Goal: Communication & Community: Answer question/provide support

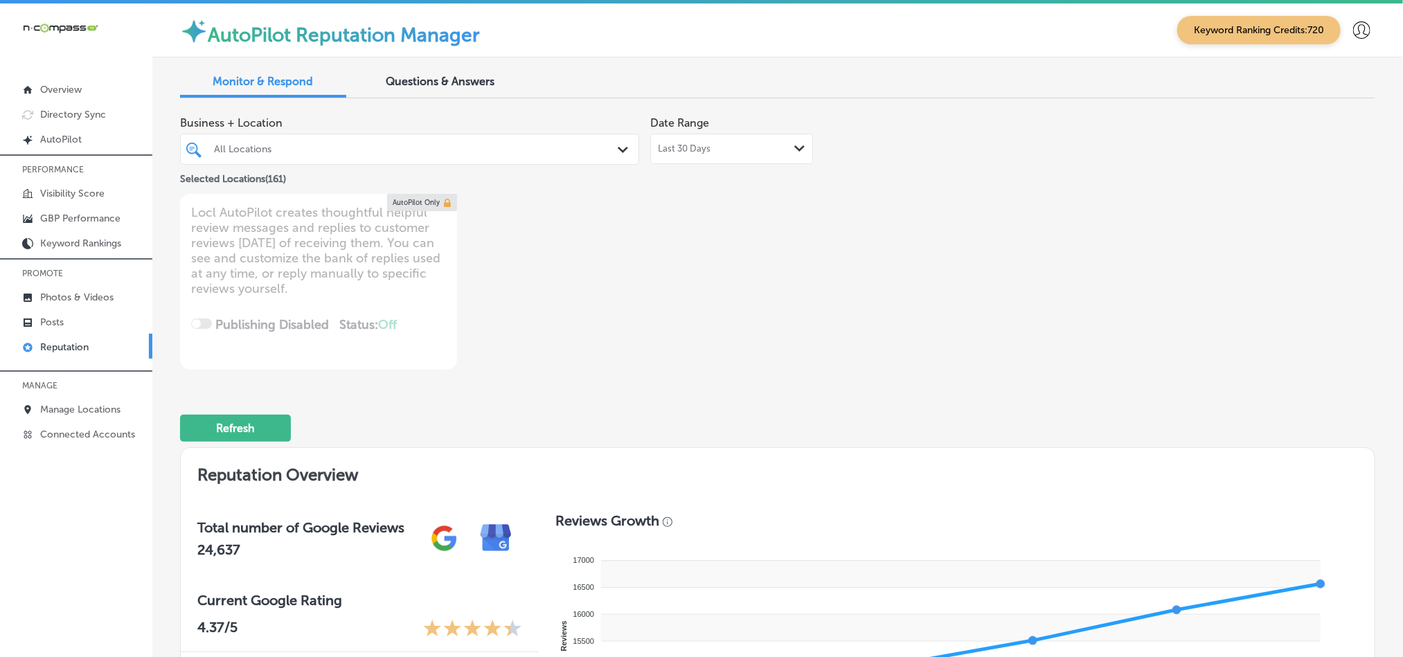
click at [599, 152] on div "All Locations" at bounding box center [416, 149] width 405 height 12
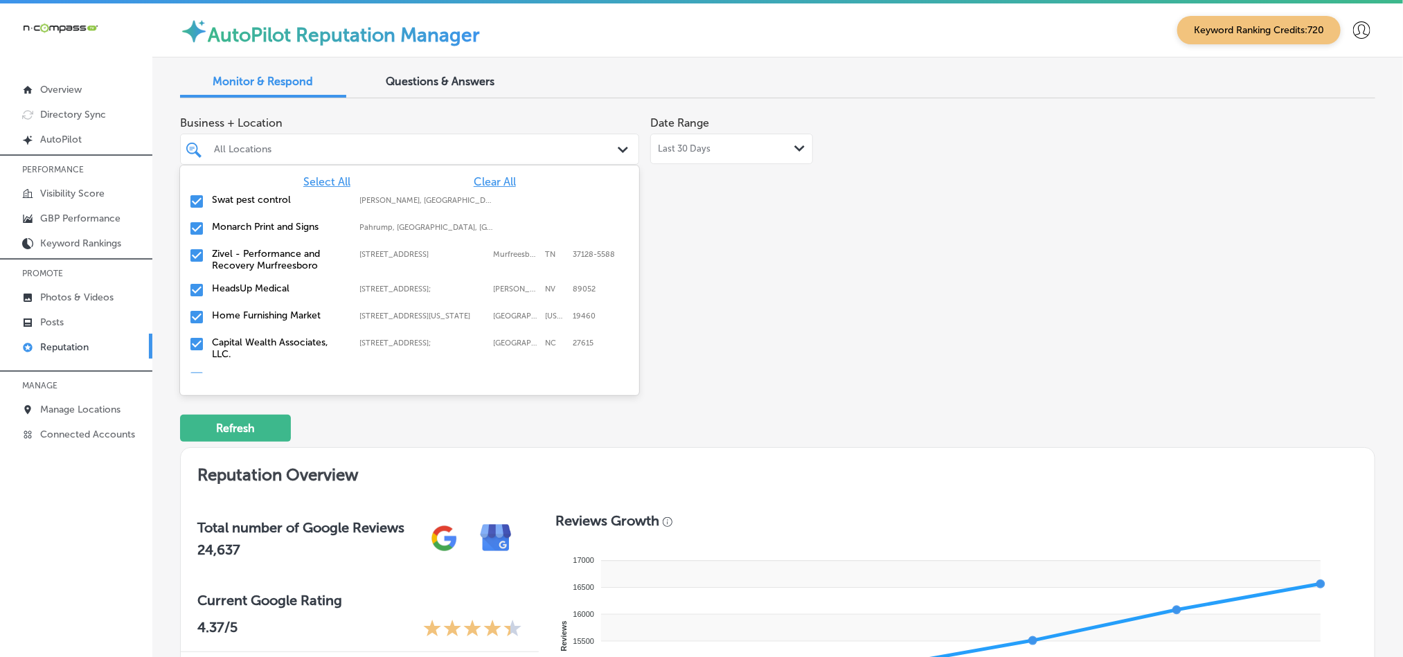
click at [493, 179] on span "Clear All" at bounding box center [495, 181] width 42 height 13
click at [195, 200] on input "checkbox" at bounding box center [196, 201] width 17 height 17
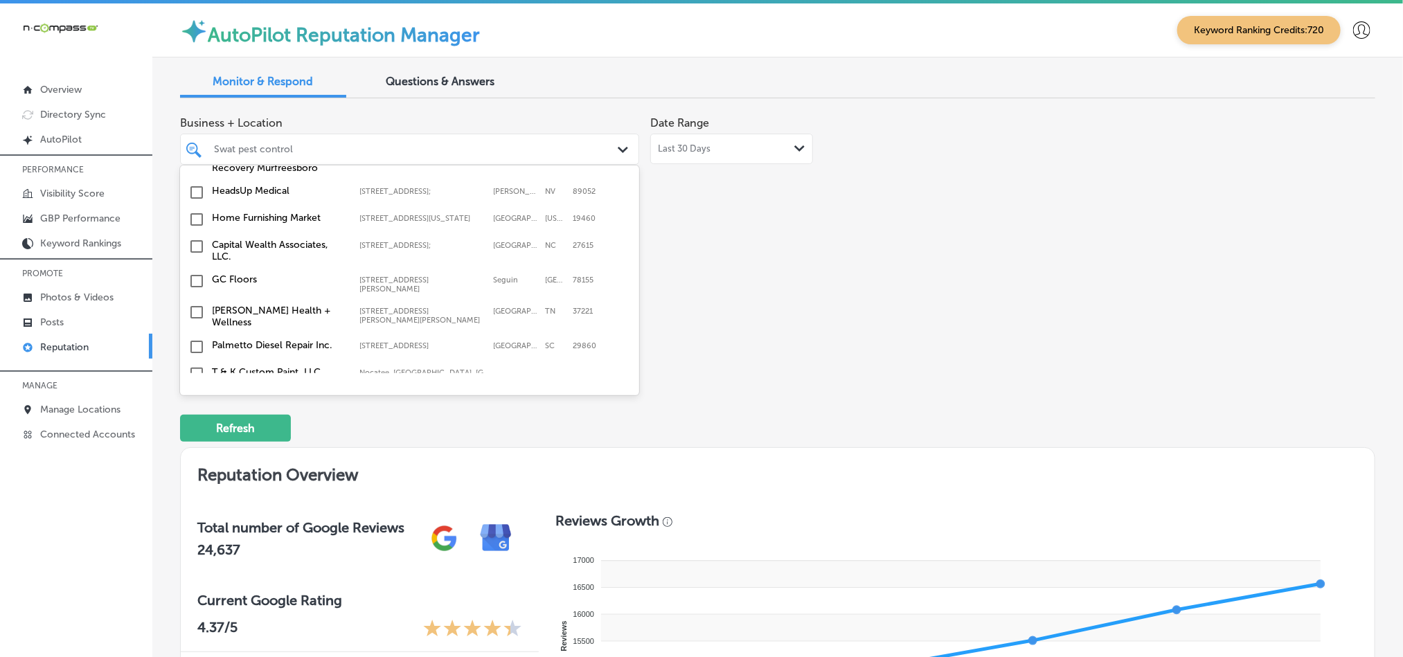
scroll to position [104, 0]
click at [196, 219] on input "checkbox" at bounding box center [196, 213] width 17 height 17
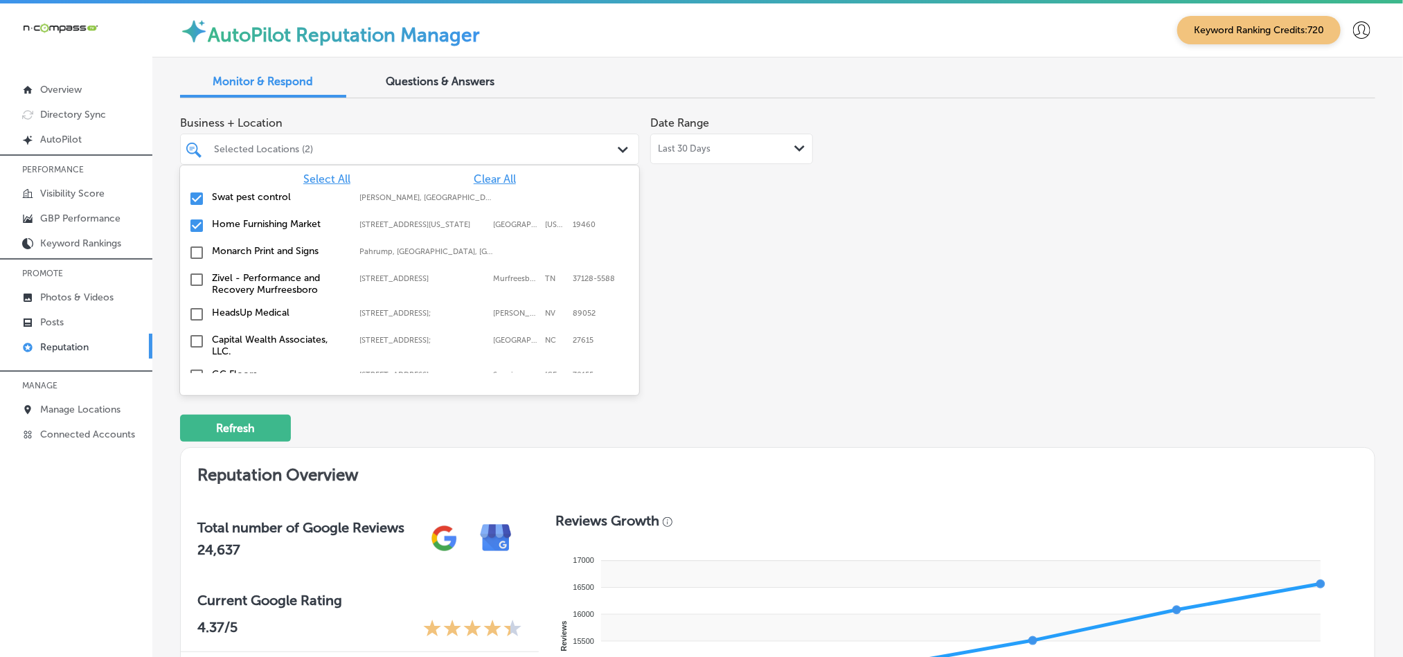
scroll to position [0, 0]
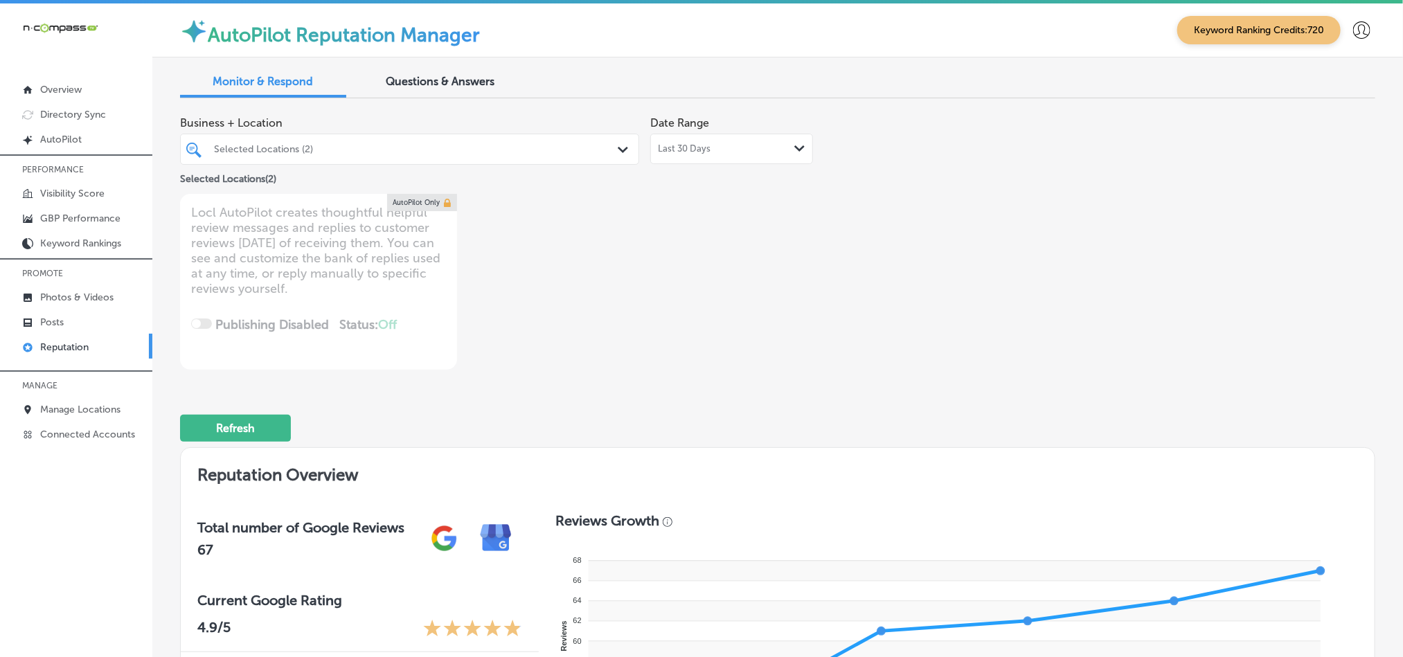
click at [482, 154] on div "Selected Locations (2)" at bounding box center [416, 149] width 405 height 12
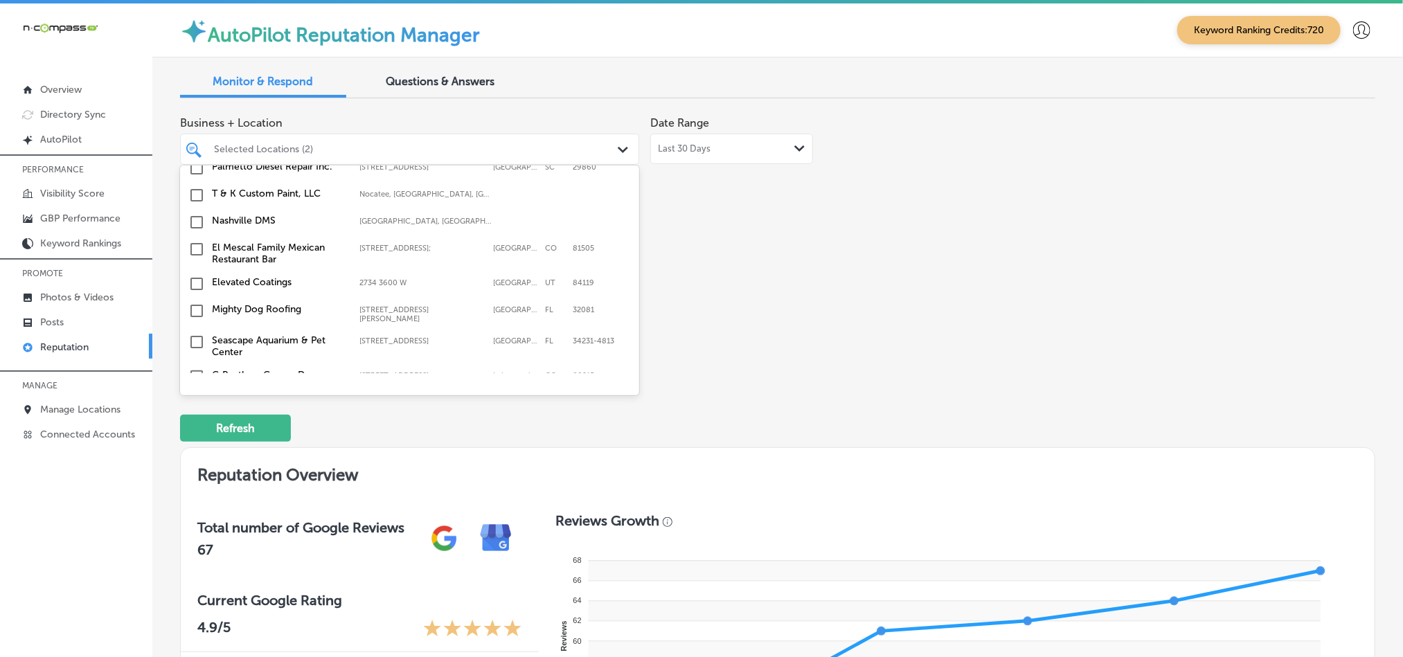
scroll to position [312, 0]
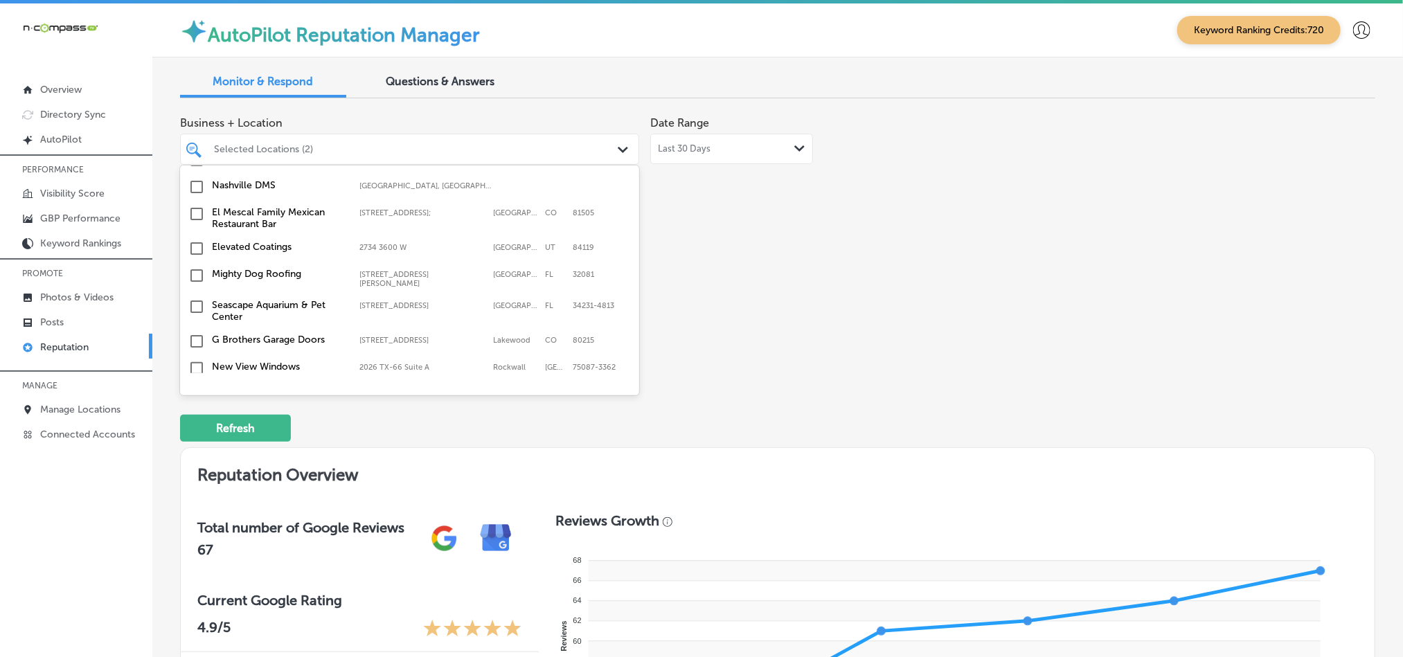
click at [198, 270] on input "checkbox" at bounding box center [196, 275] width 17 height 17
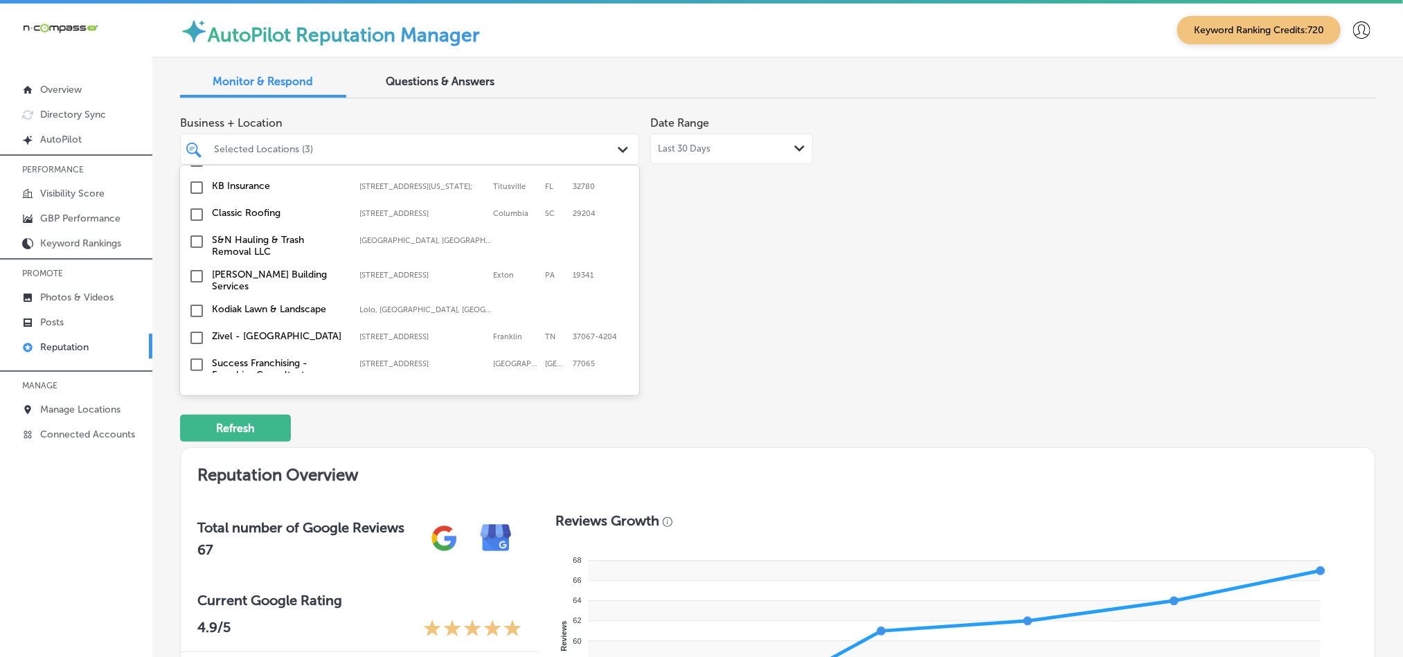
scroll to position [449, 0]
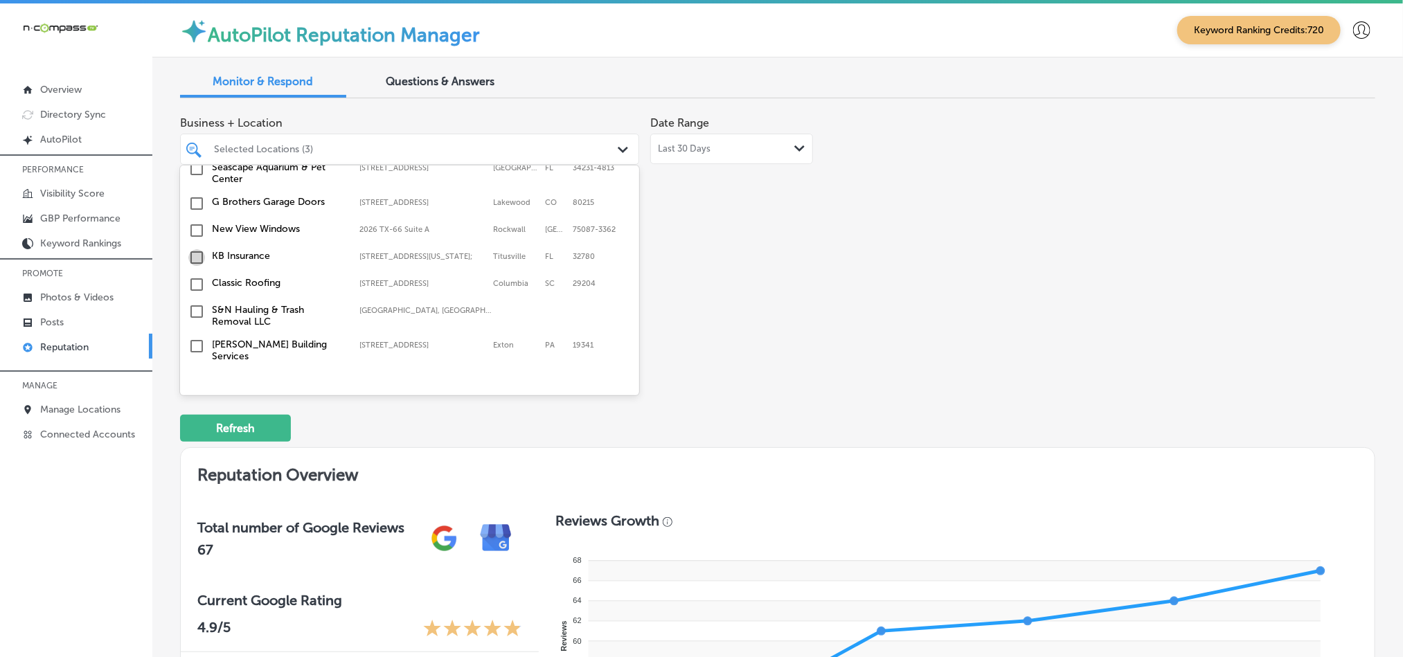
click at [195, 260] on input "checkbox" at bounding box center [196, 257] width 17 height 17
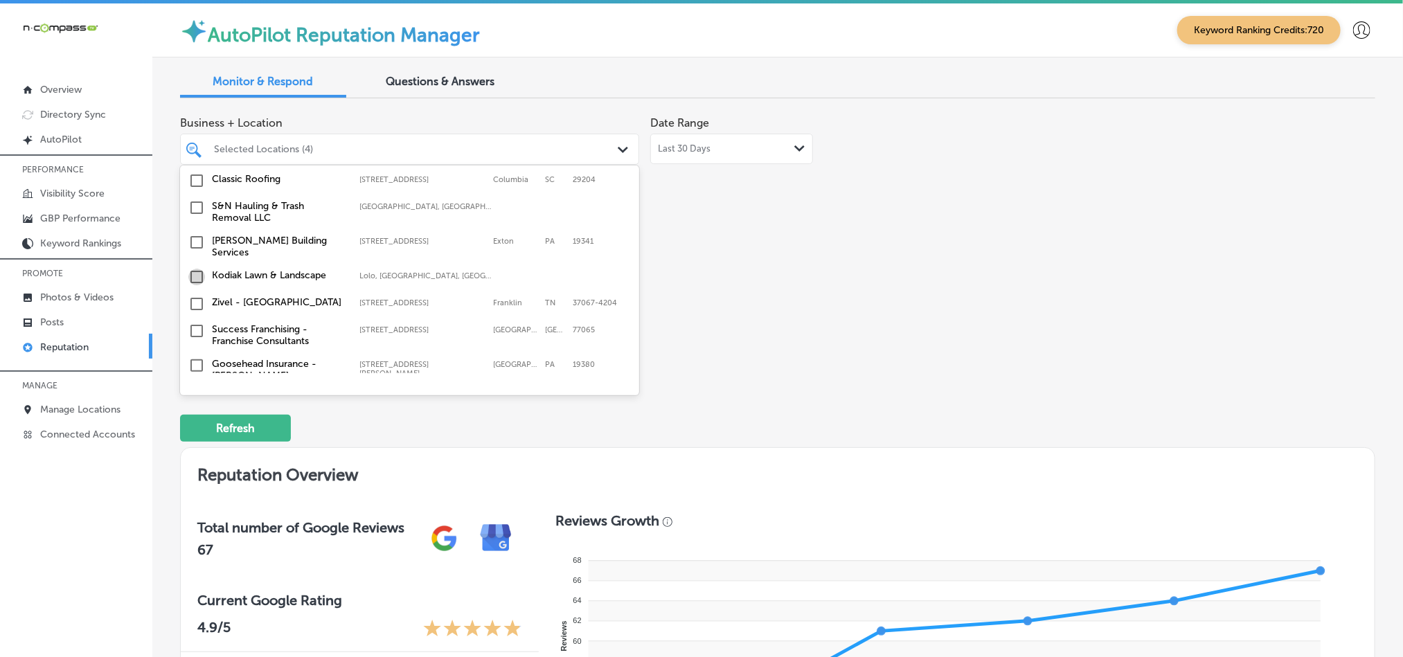
click at [199, 274] on input "checkbox" at bounding box center [196, 277] width 17 height 17
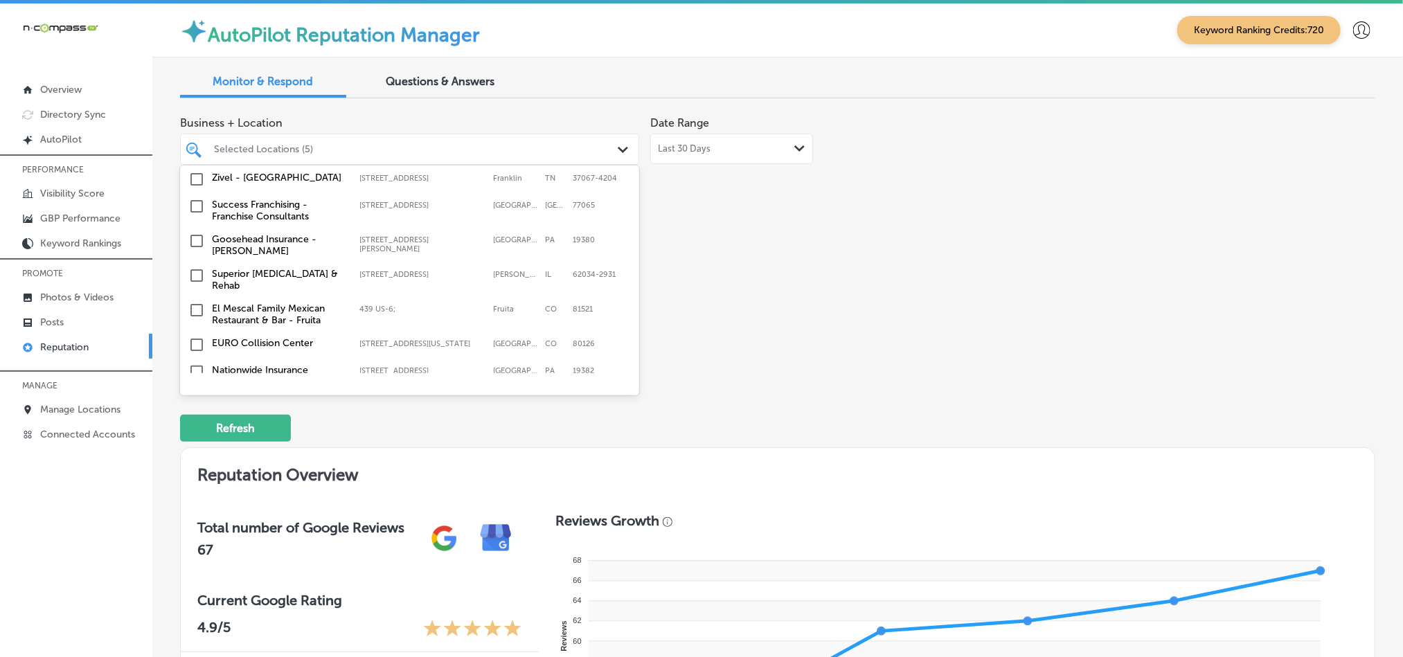
scroll to position [692, 0]
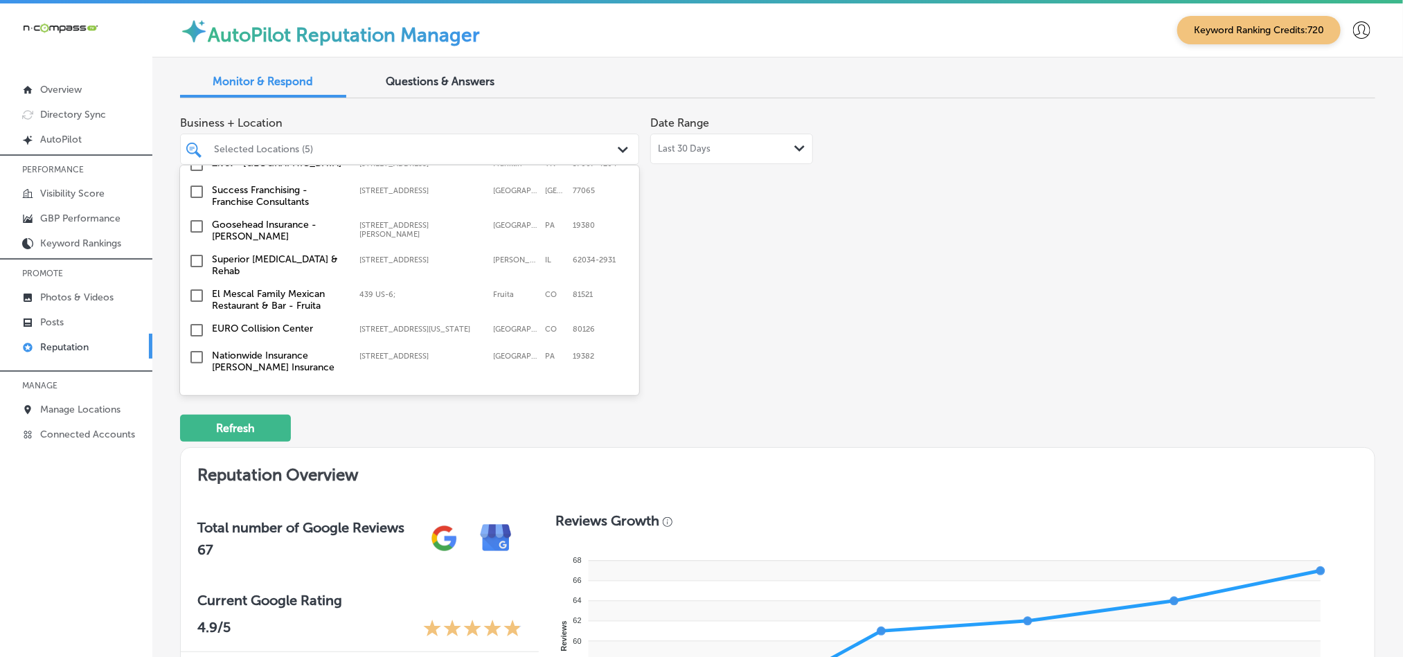
click at [194, 222] on input "checkbox" at bounding box center [196, 226] width 17 height 17
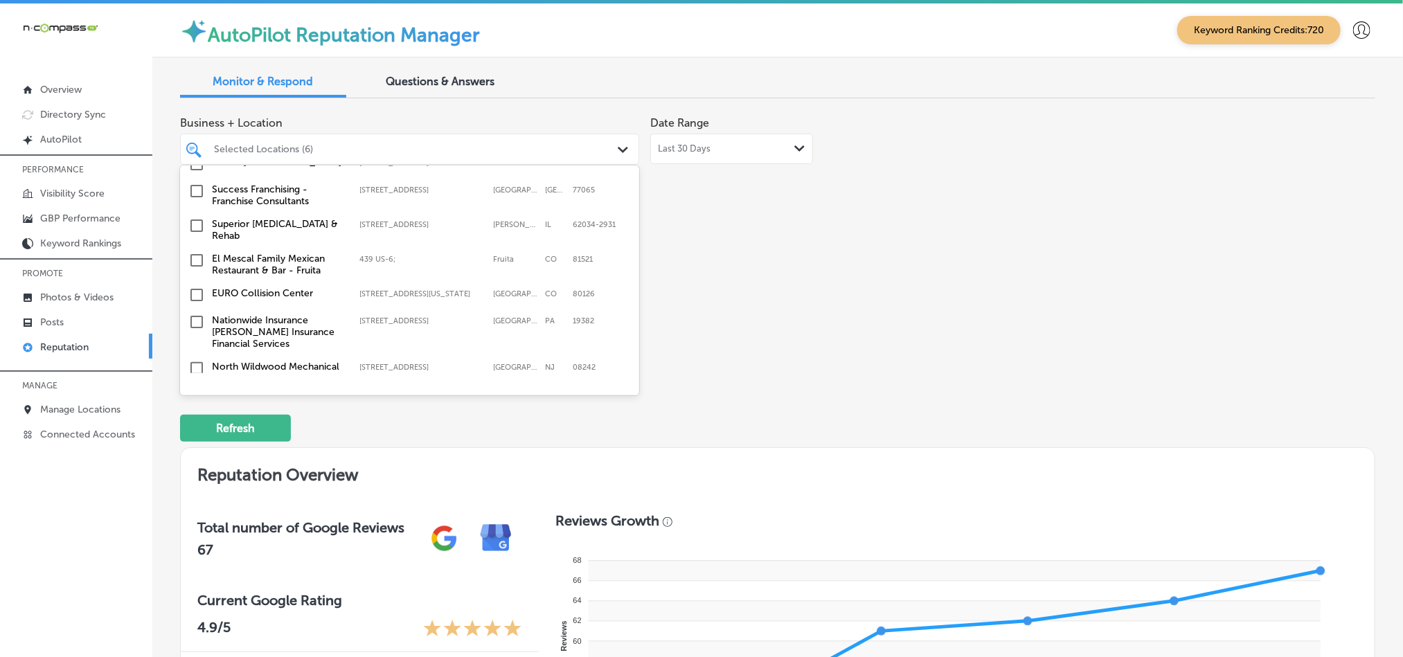
scroll to position [761, 0]
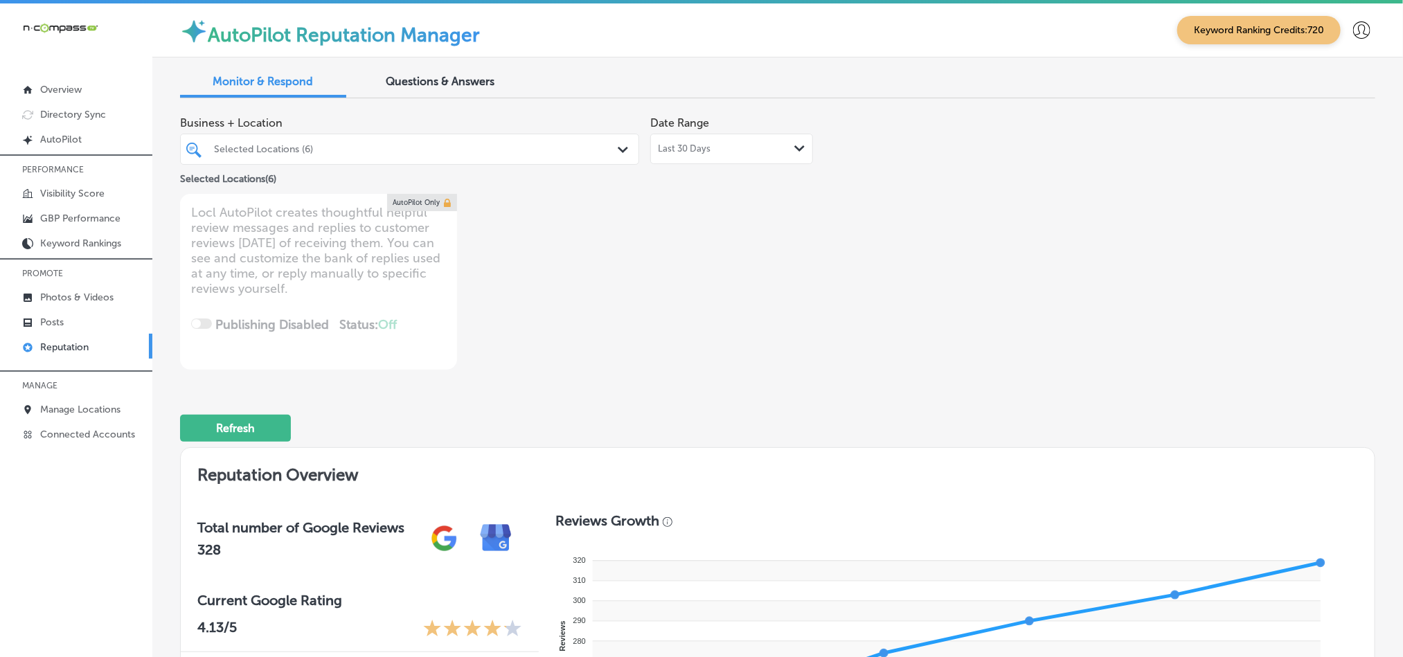
click at [562, 163] on div "Selected Locations (6) Path Created with Sketch." at bounding box center [409, 149] width 459 height 31
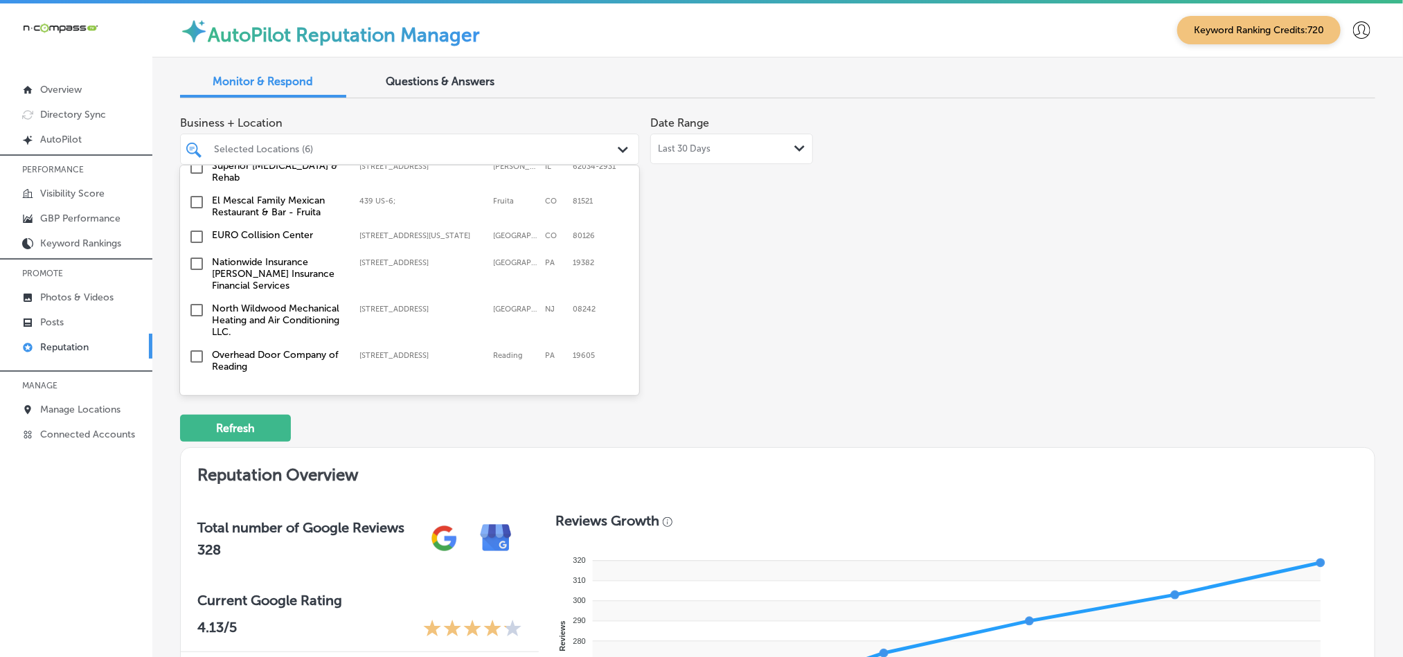
scroll to position [796, 0]
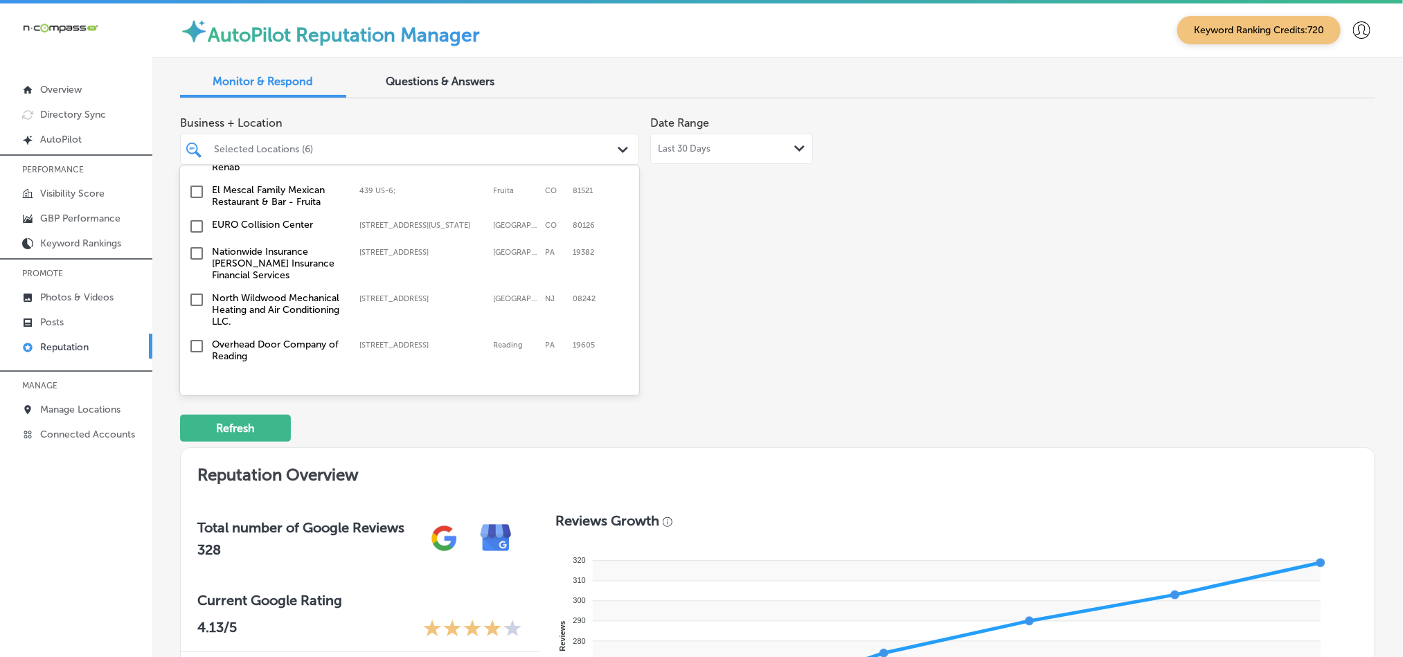
click at [192, 247] on input "checkbox" at bounding box center [196, 253] width 17 height 17
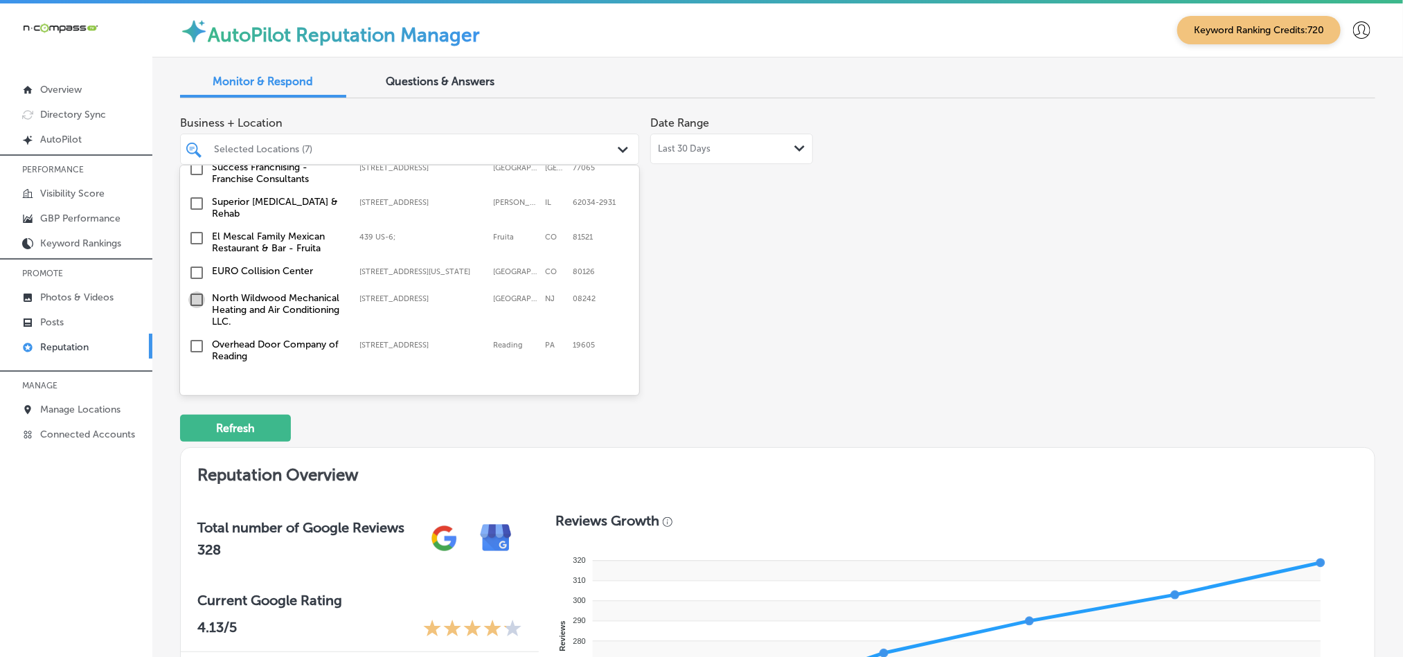
click at [197, 295] on input "checkbox" at bounding box center [196, 300] width 17 height 17
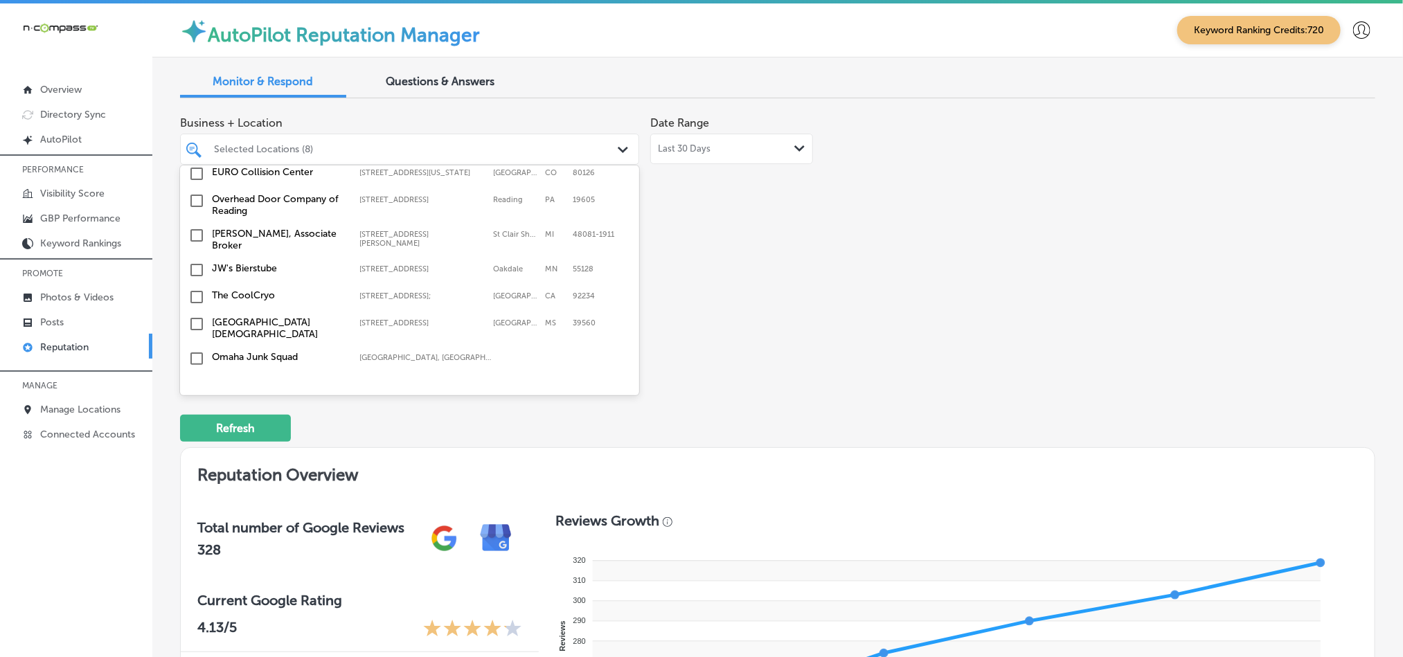
scroll to position [969, 0]
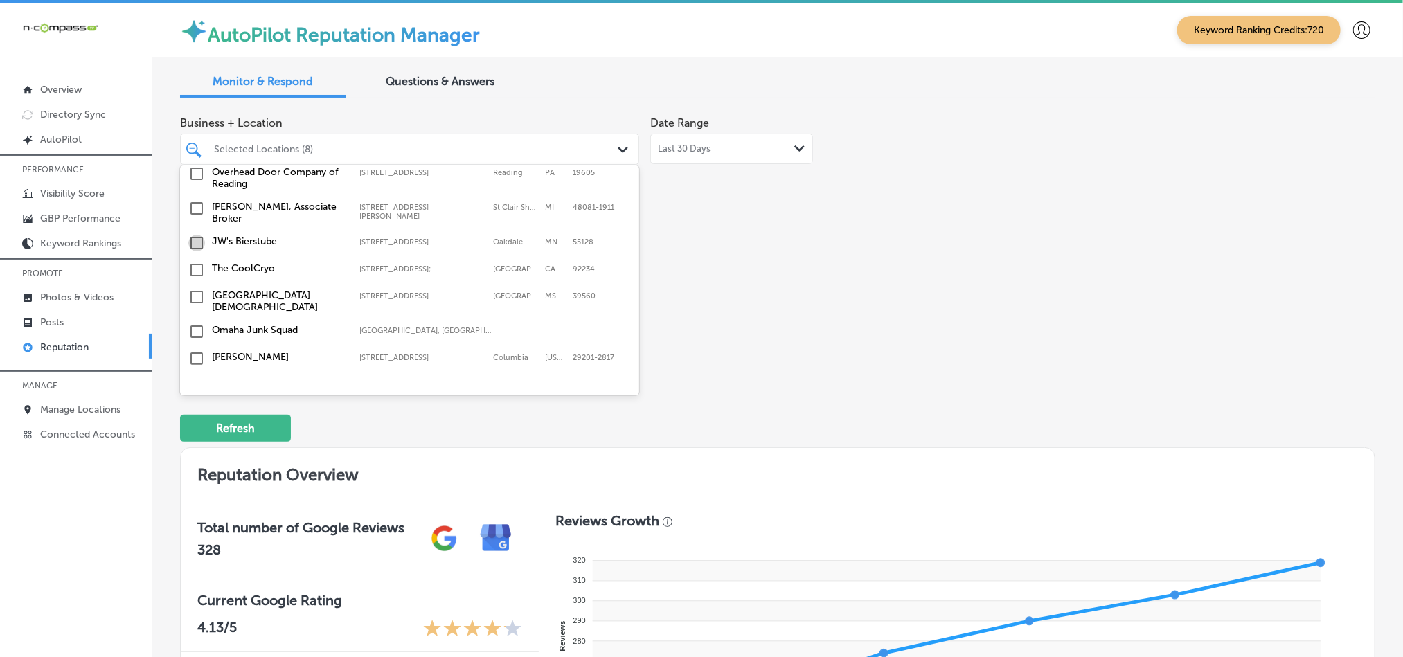
click at [194, 235] on input "checkbox" at bounding box center [196, 243] width 17 height 17
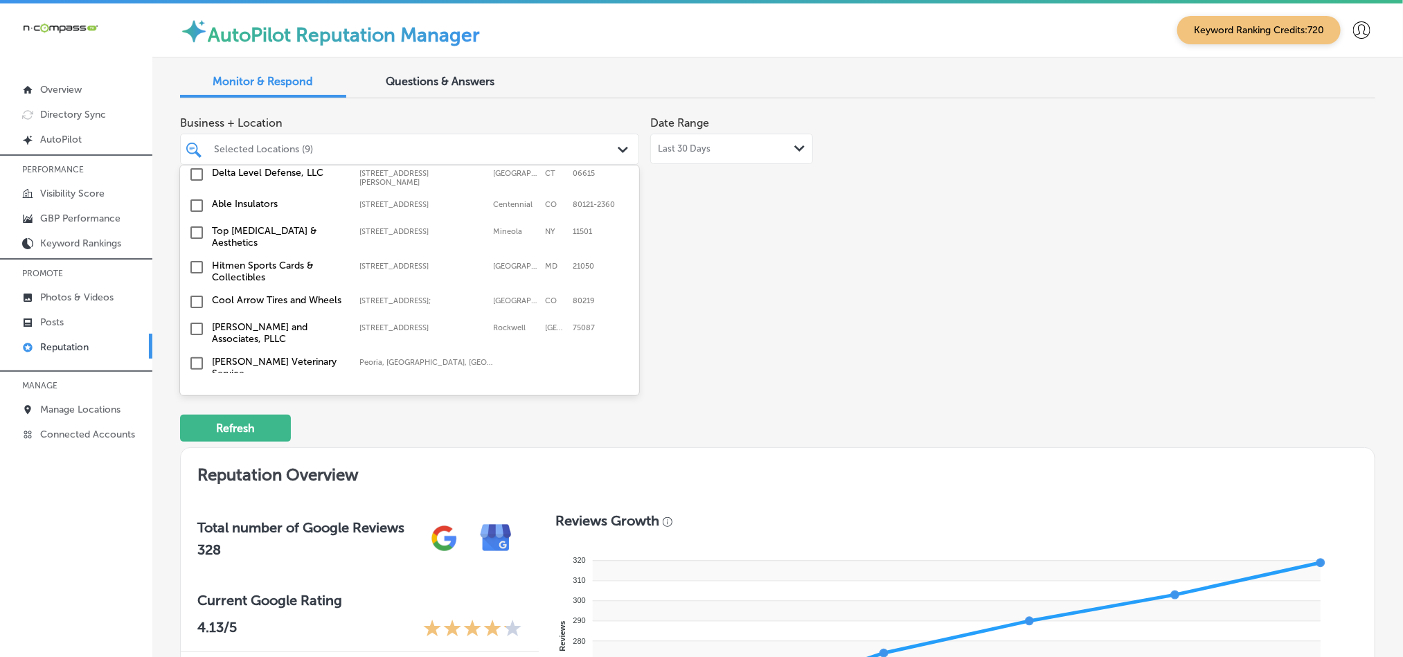
scroll to position [1246, 0]
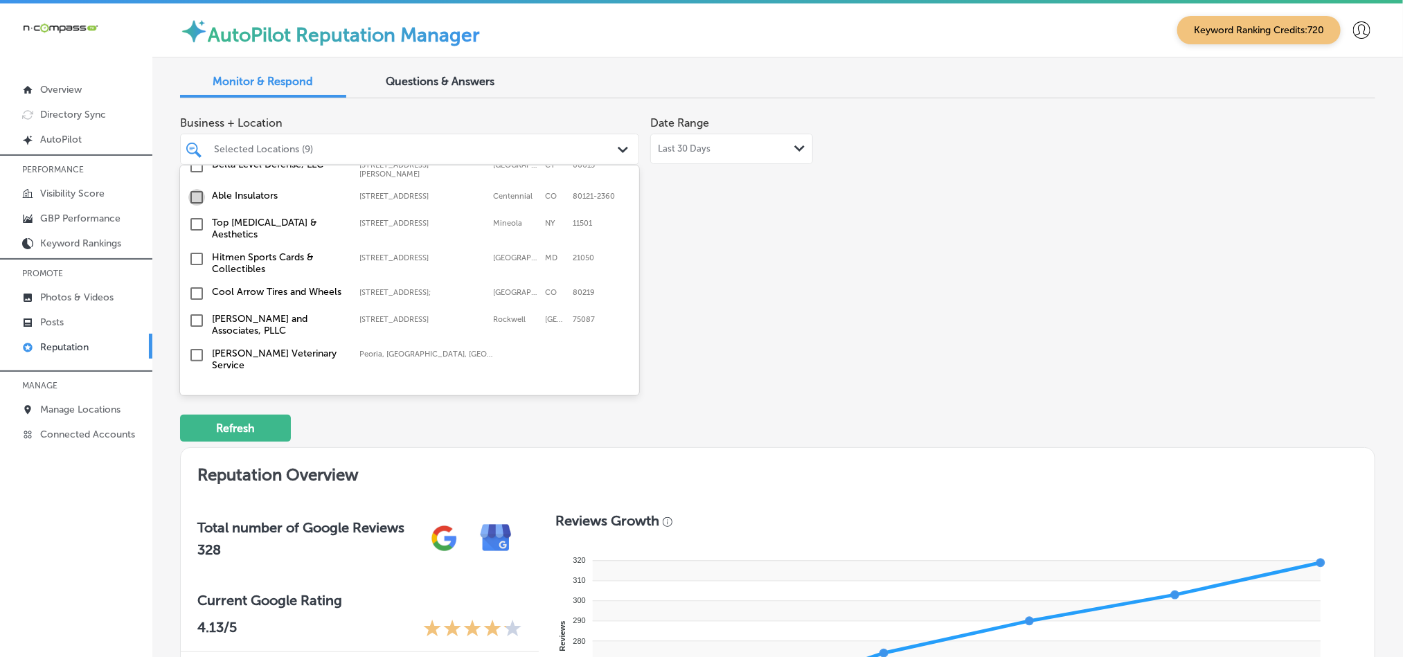
click at [196, 189] on input "checkbox" at bounding box center [196, 197] width 17 height 17
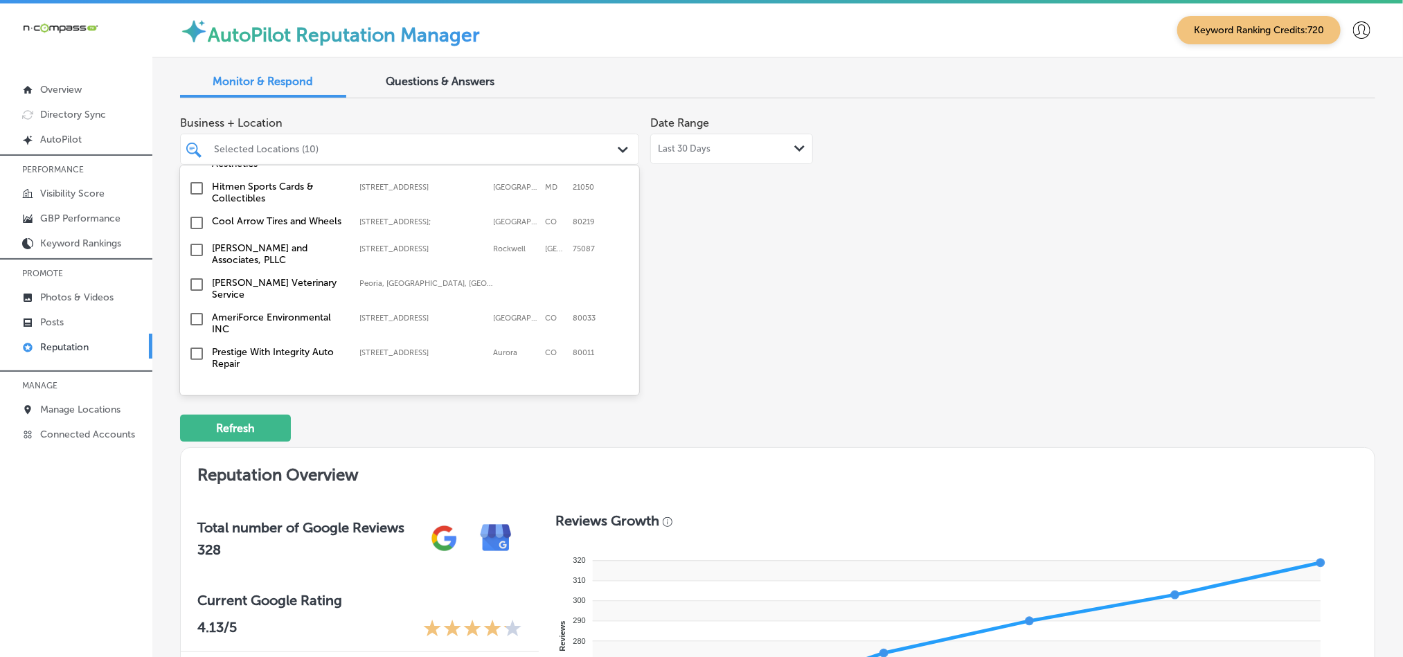
scroll to position [1316, 0]
click at [198, 243] on input "checkbox" at bounding box center [196, 251] width 17 height 17
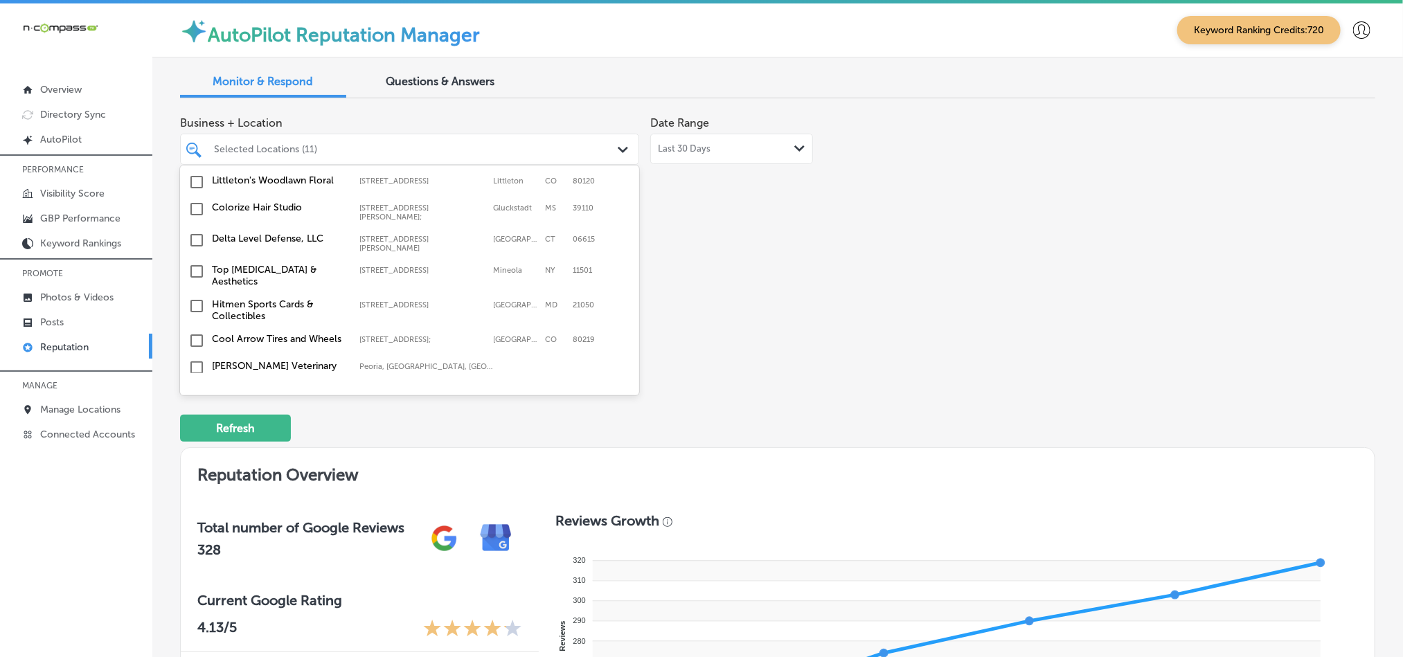
scroll to position [1246, 0]
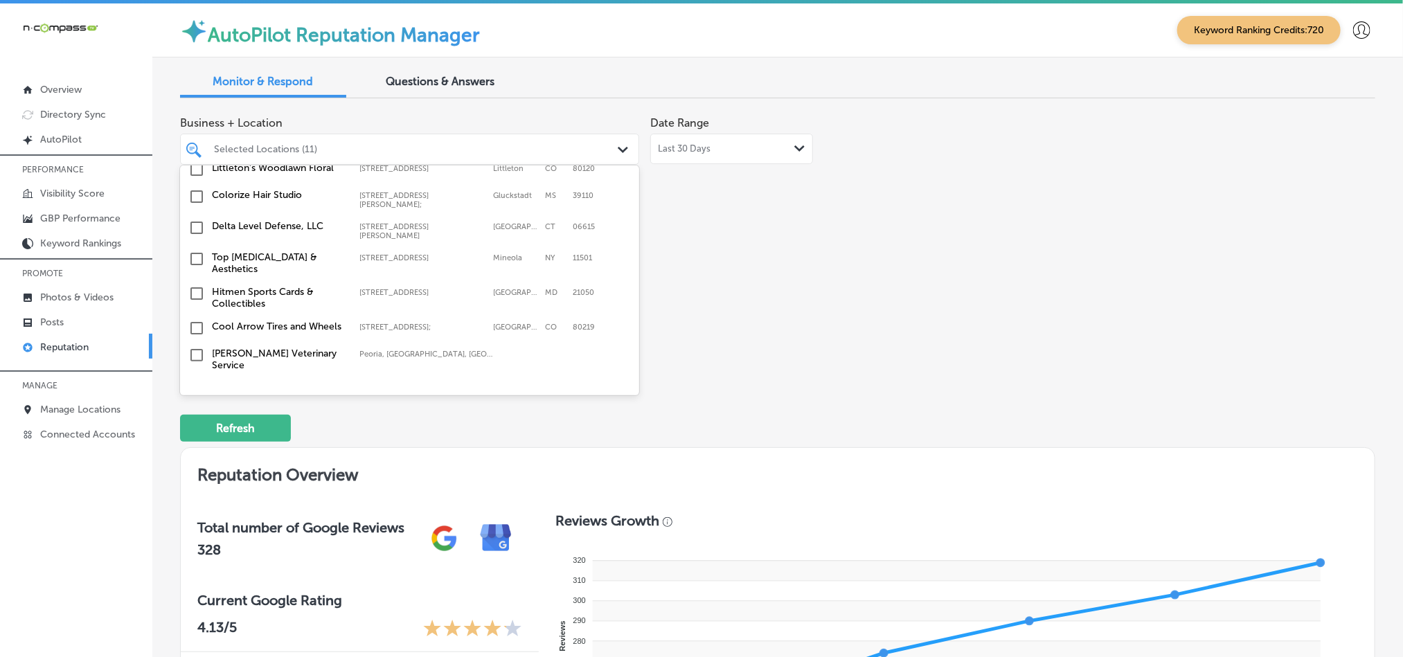
click at [195, 251] on input "checkbox" at bounding box center [196, 259] width 17 height 17
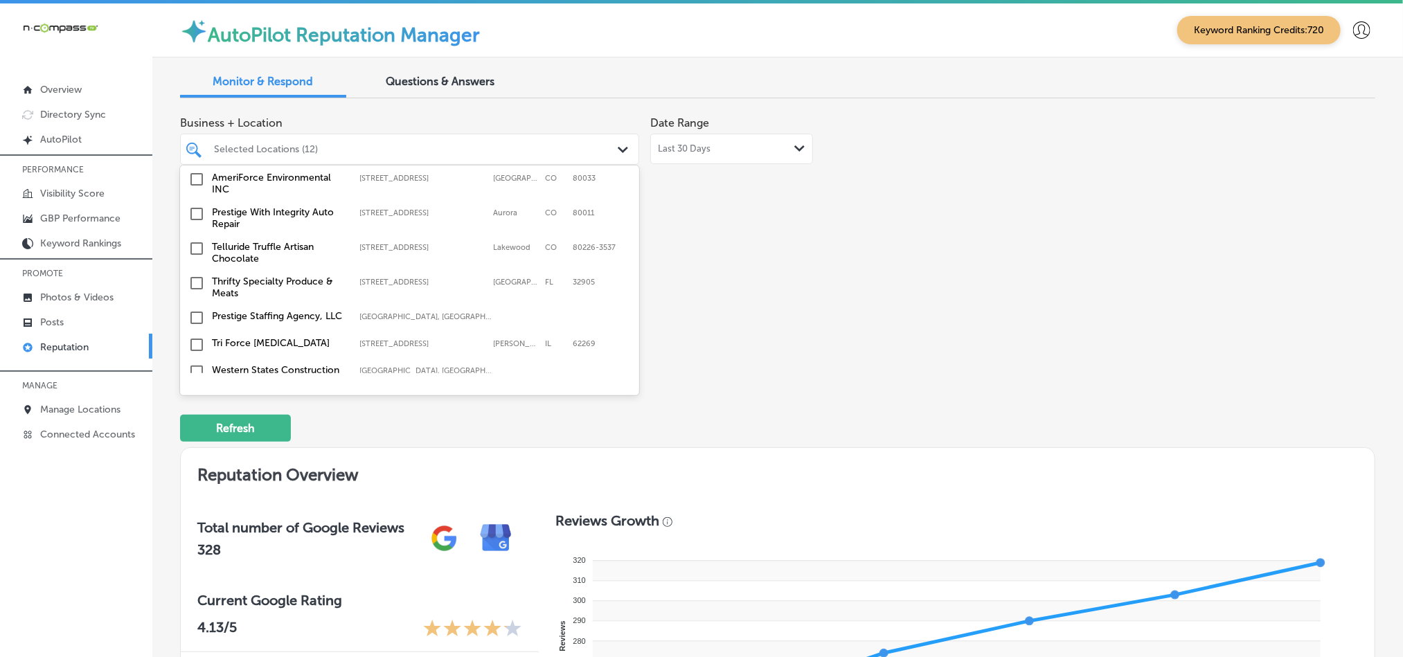
scroll to position [1454, 0]
click at [197, 278] on input "checkbox" at bounding box center [196, 286] width 17 height 17
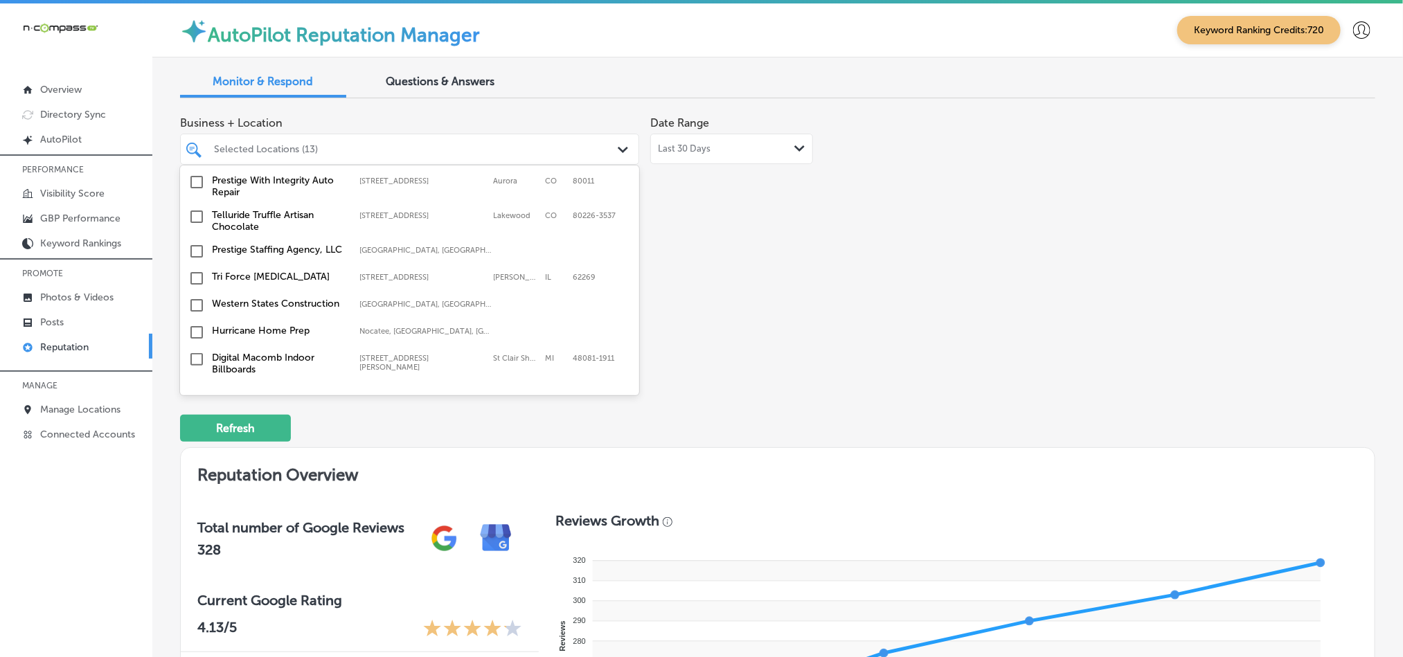
scroll to position [1592, 0]
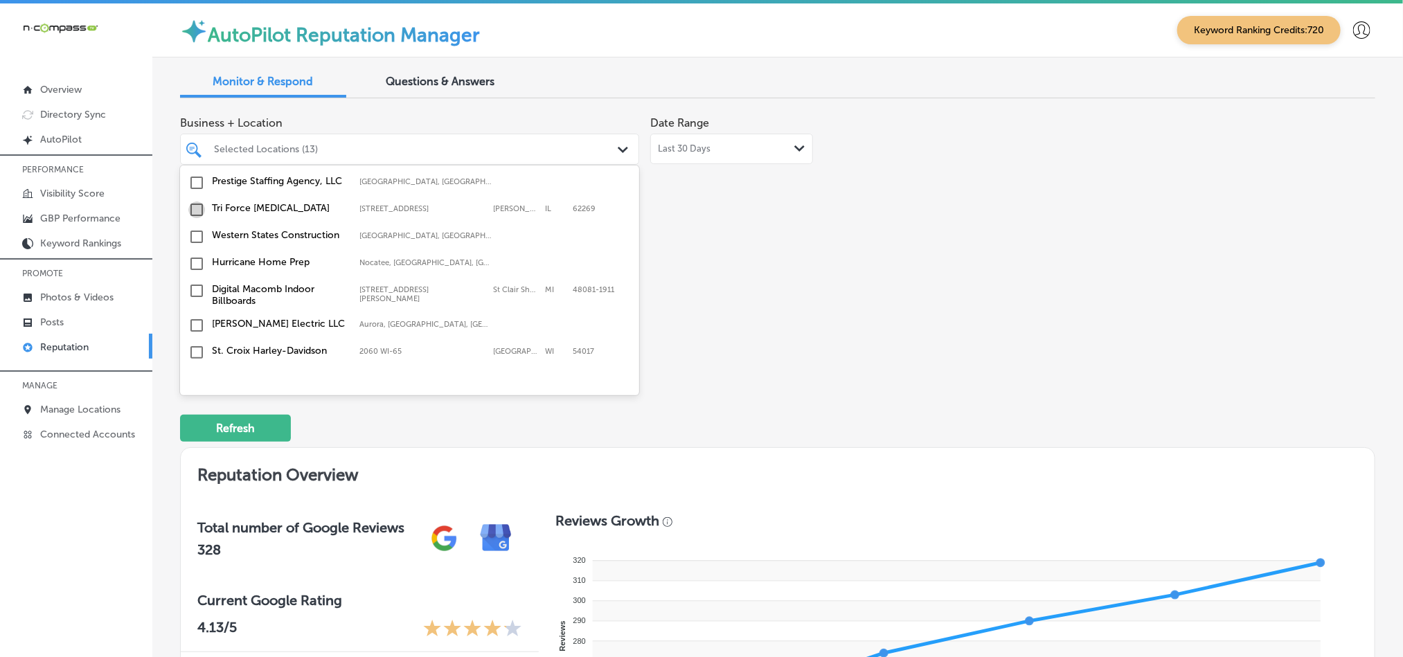
click at [195, 202] on input "checkbox" at bounding box center [196, 210] width 17 height 17
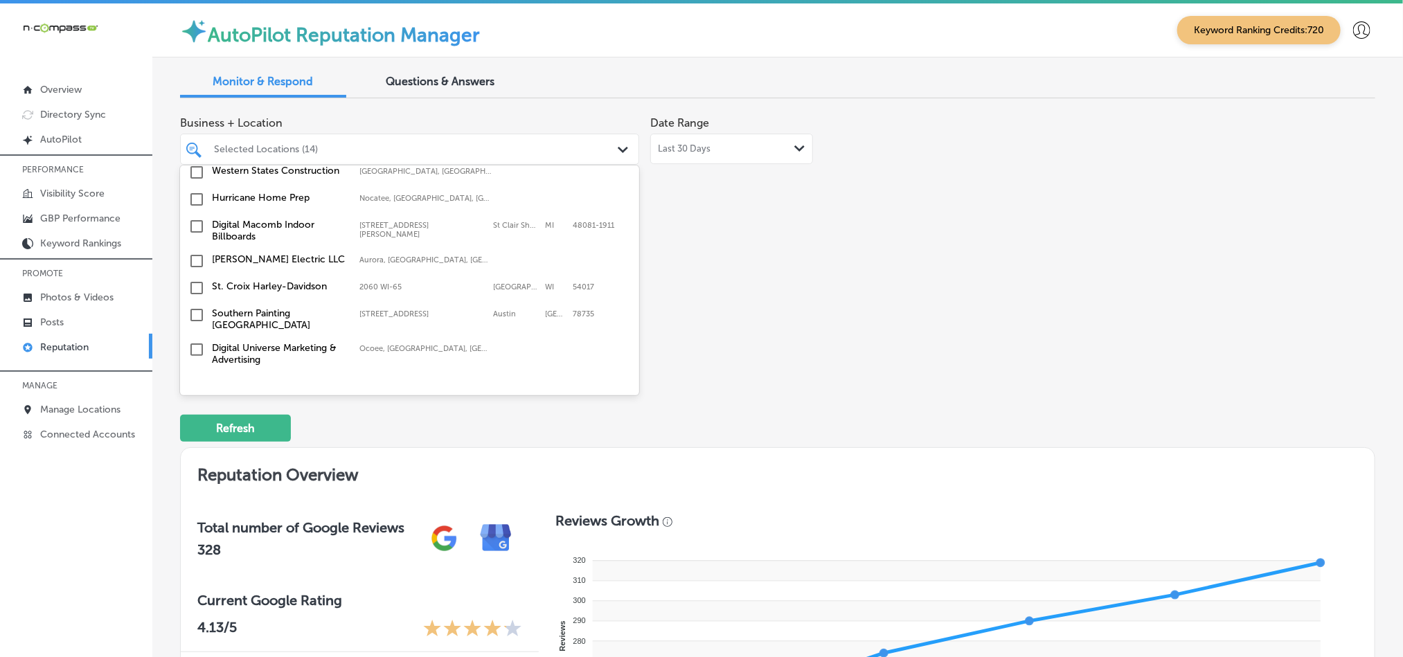
scroll to position [1662, 0]
click at [196, 274] on input "checkbox" at bounding box center [196, 282] width 17 height 17
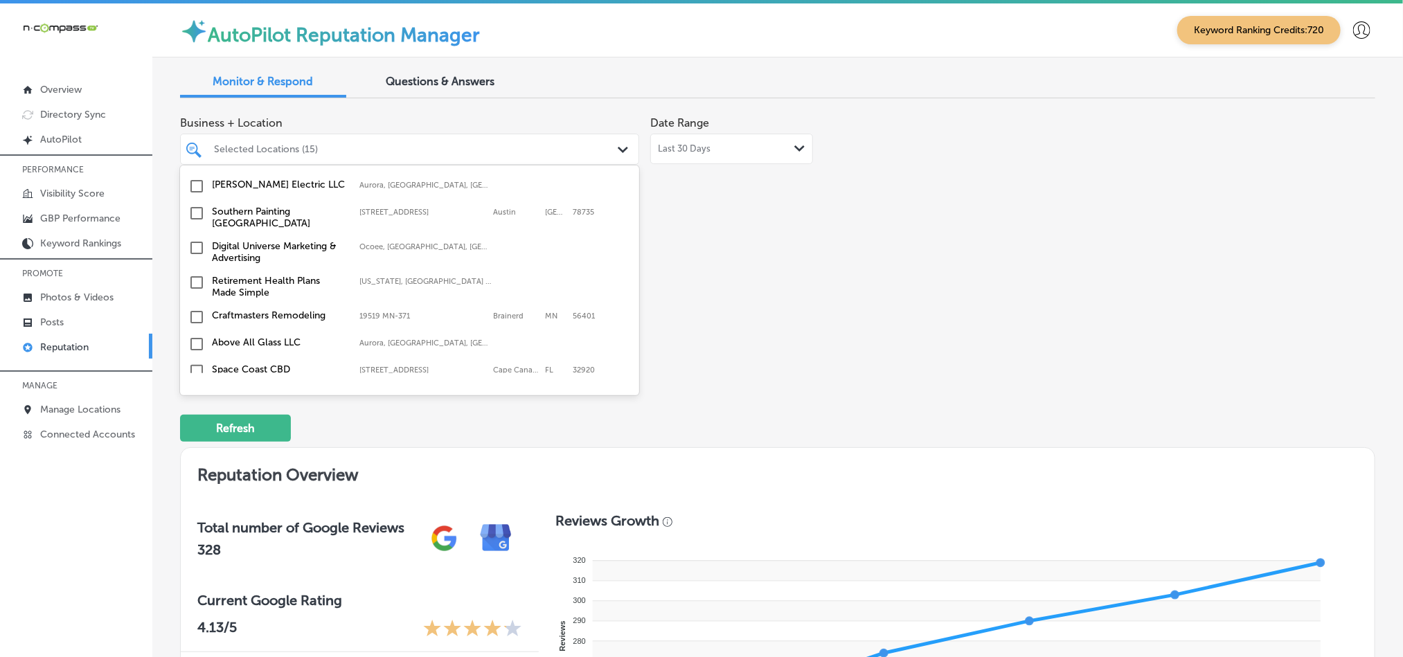
scroll to position [1766, 0]
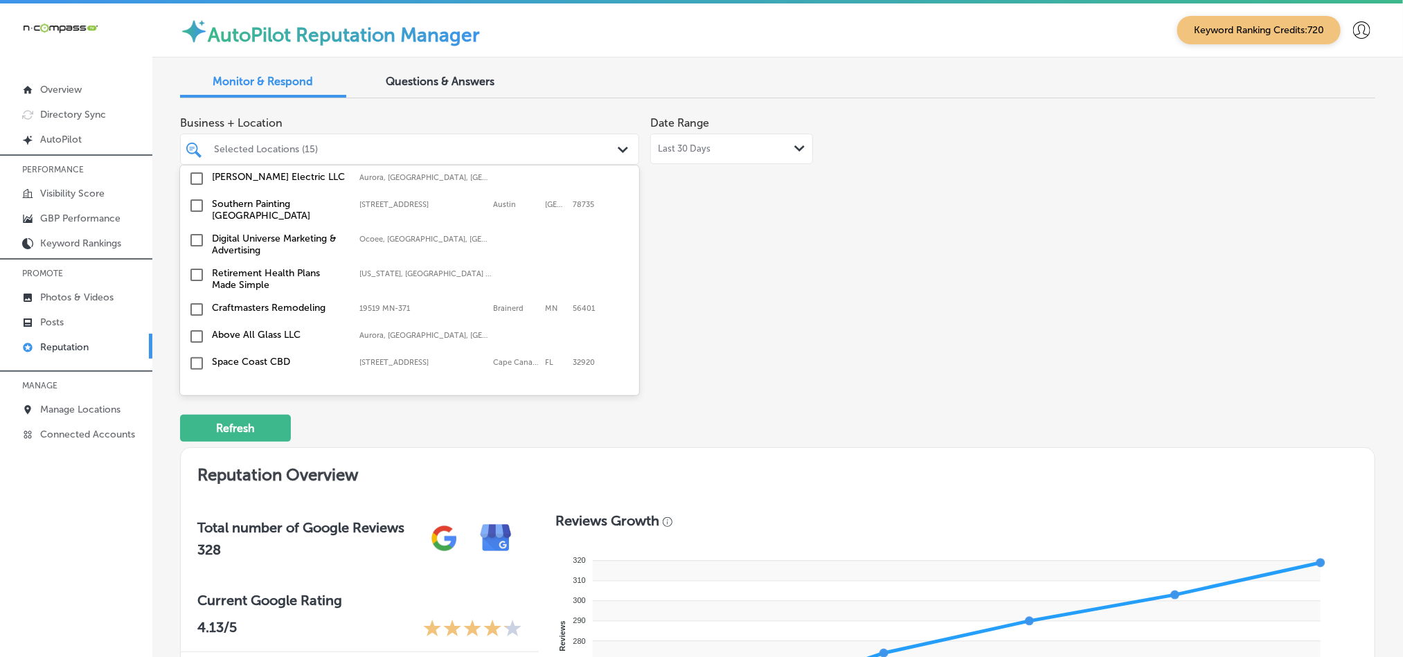
click at [195, 301] on input "checkbox" at bounding box center [196, 309] width 17 height 17
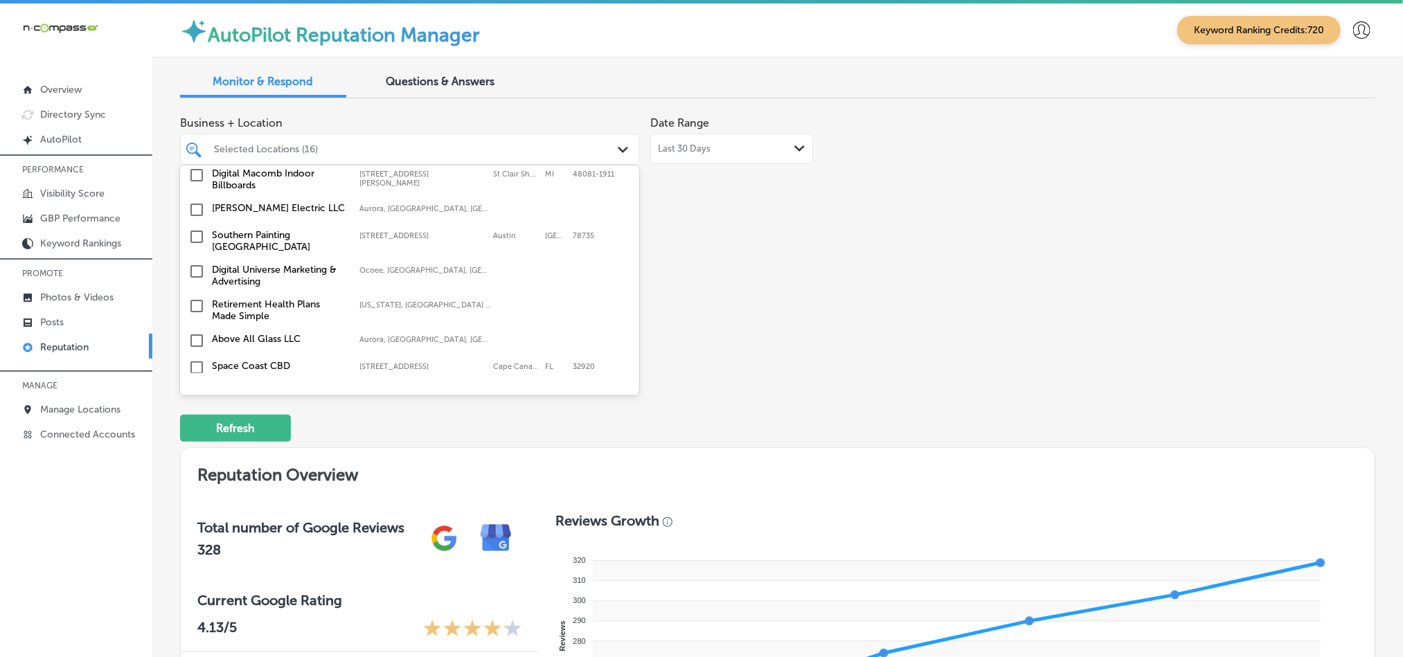
scroll to position [1800, 0]
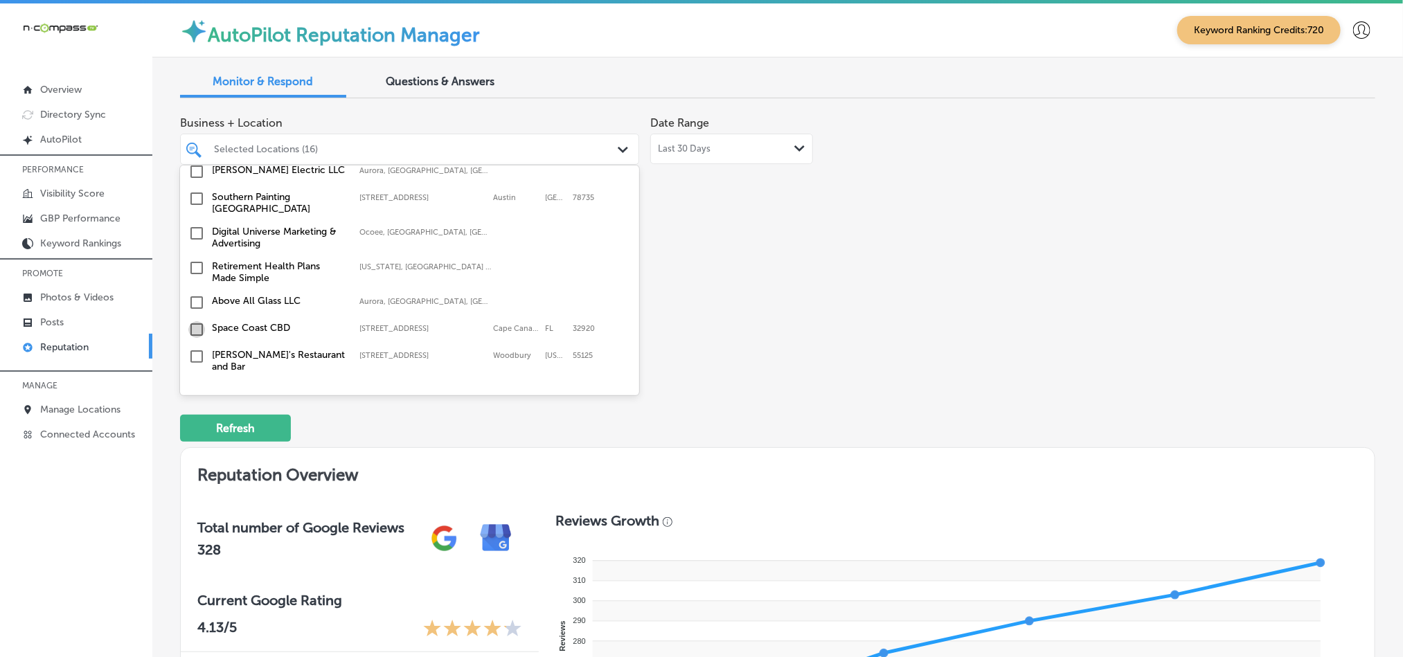
click at [197, 321] on input "checkbox" at bounding box center [196, 329] width 17 height 17
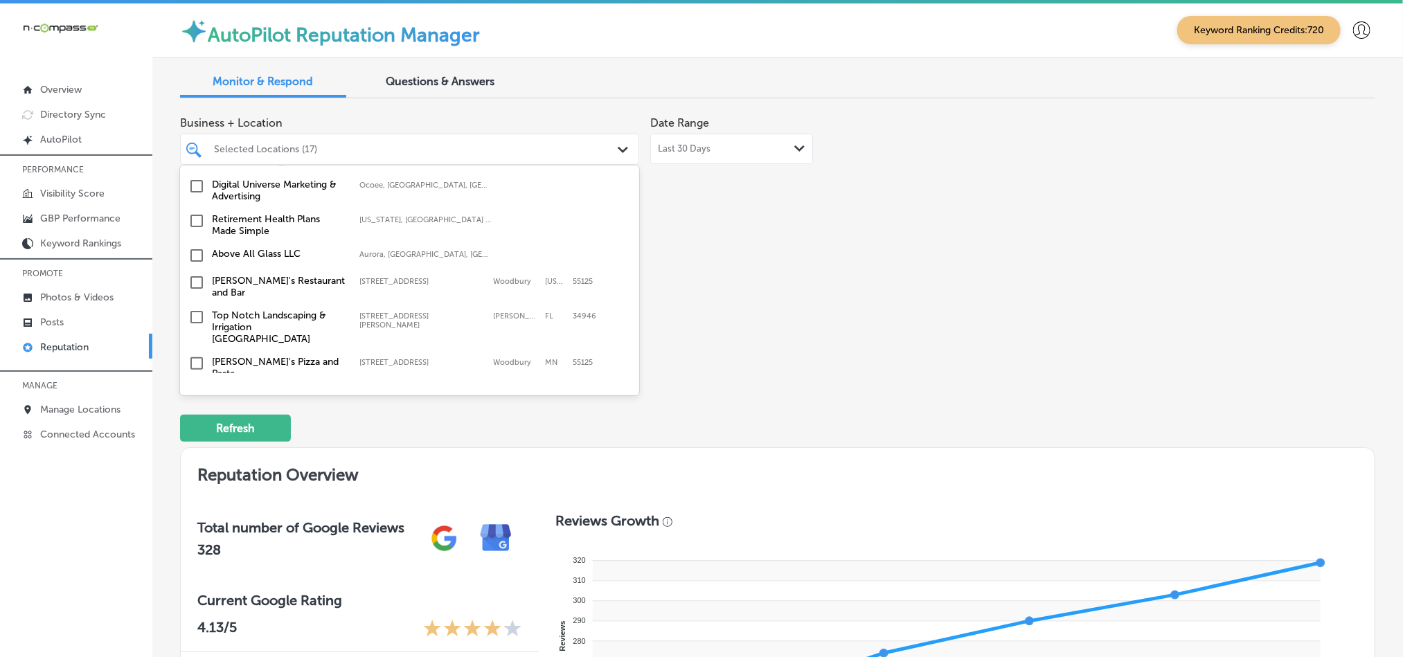
scroll to position [1904, 0]
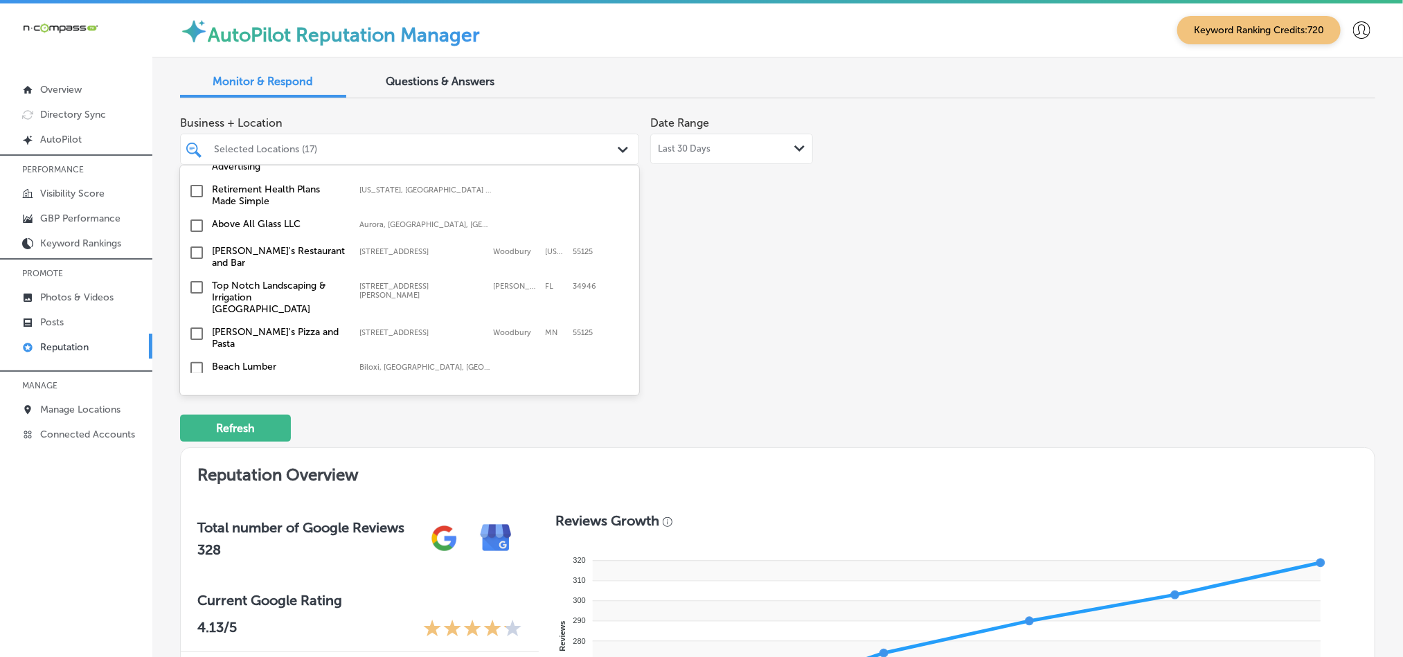
click at [198, 279] on input "checkbox" at bounding box center [196, 287] width 17 height 17
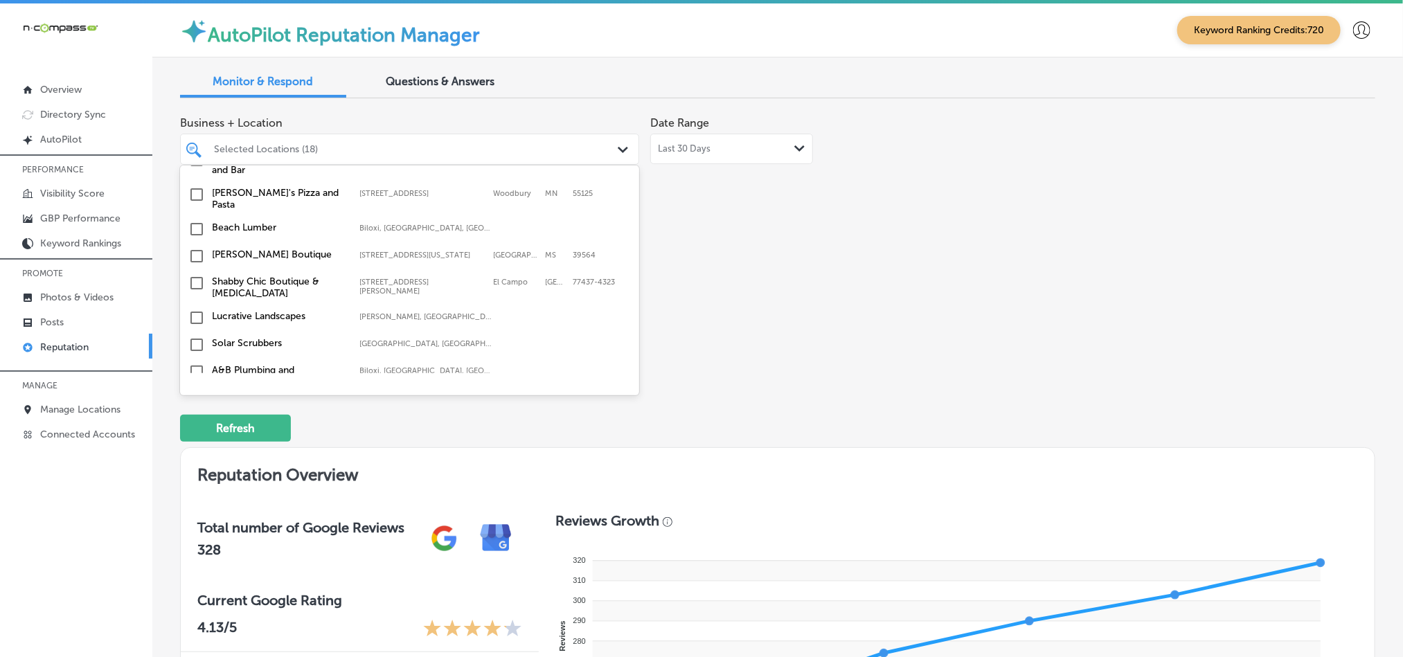
scroll to position [2111, 0]
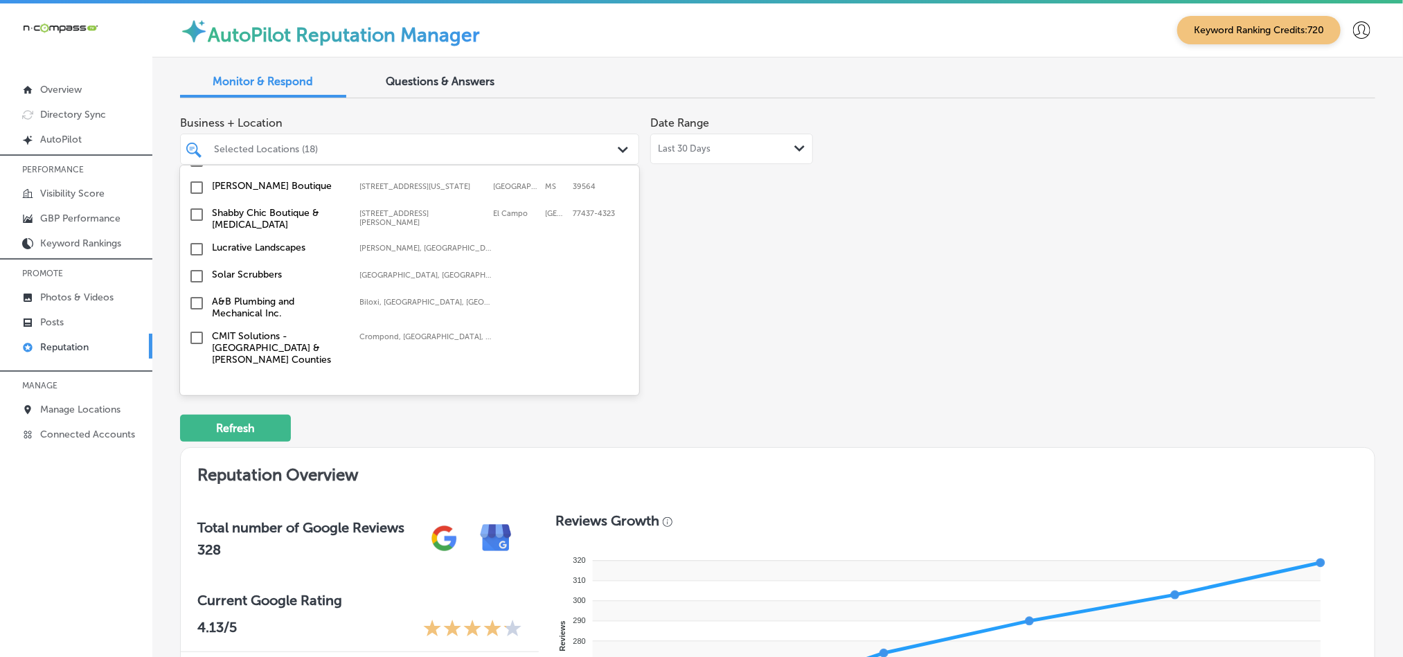
click at [194, 295] on input "checkbox" at bounding box center [196, 303] width 17 height 17
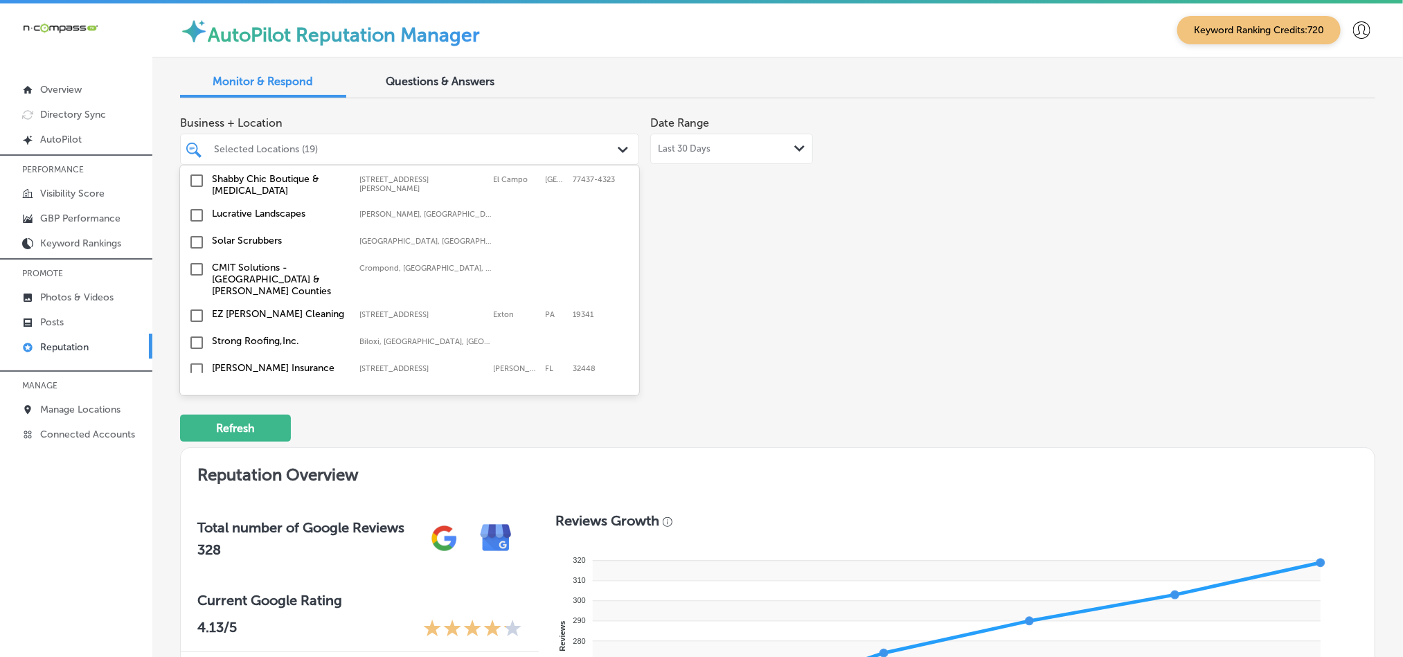
scroll to position [2181, 0]
click at [197, 306] on input "checkbox" at bounding box center [196, 314] width 17 height 17
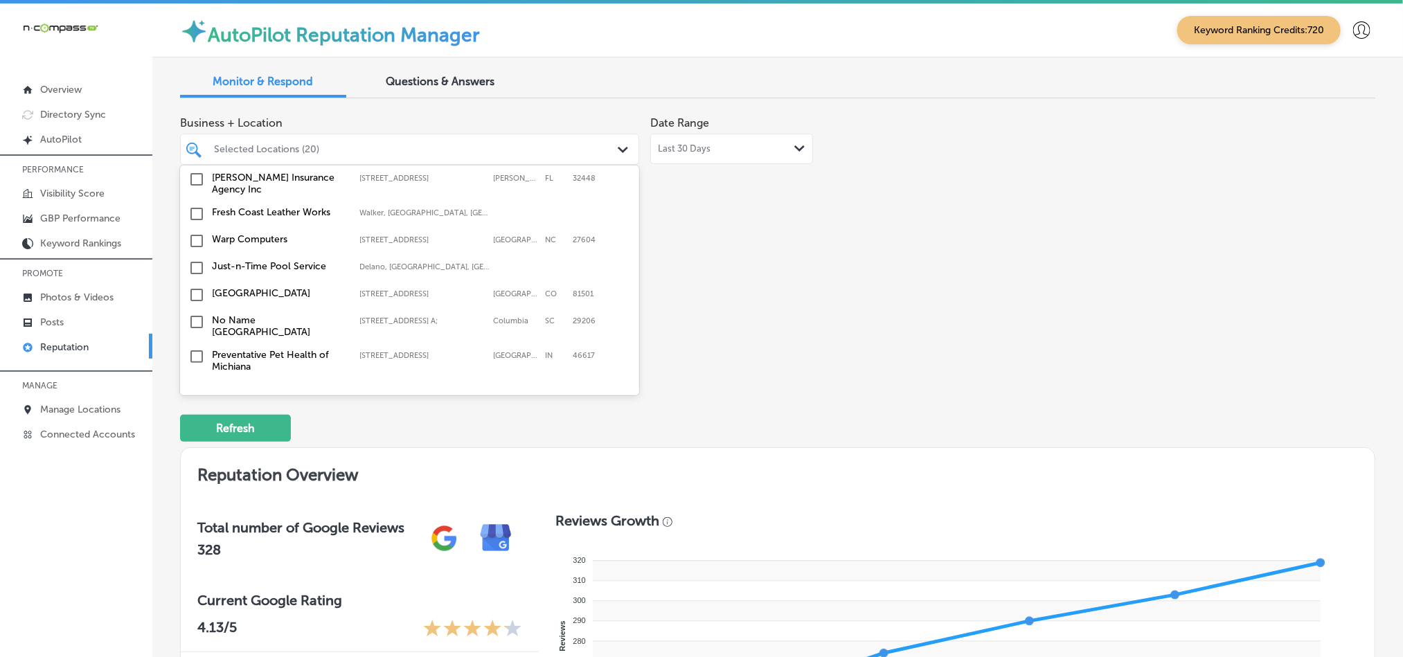
scroll to position [2354, 0]
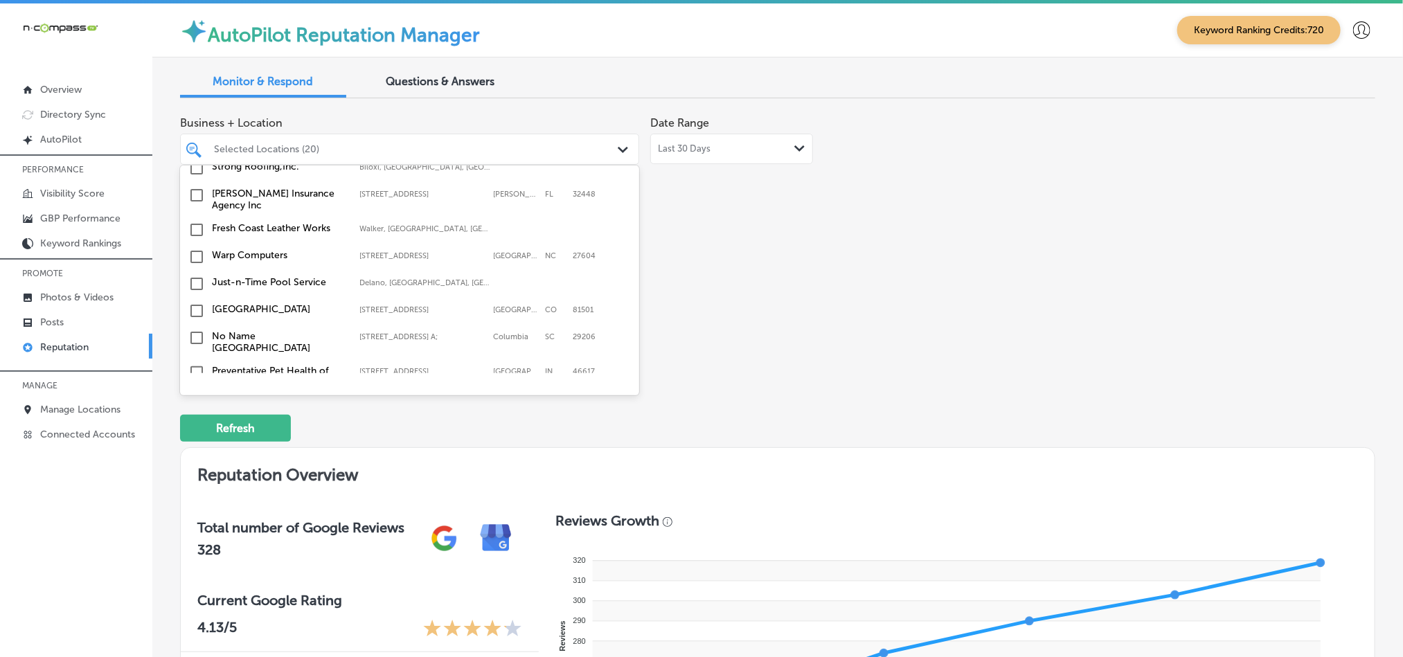
click at [196, 276] on input "checkbox" at bounding box center [196, 284] width 17 height 17
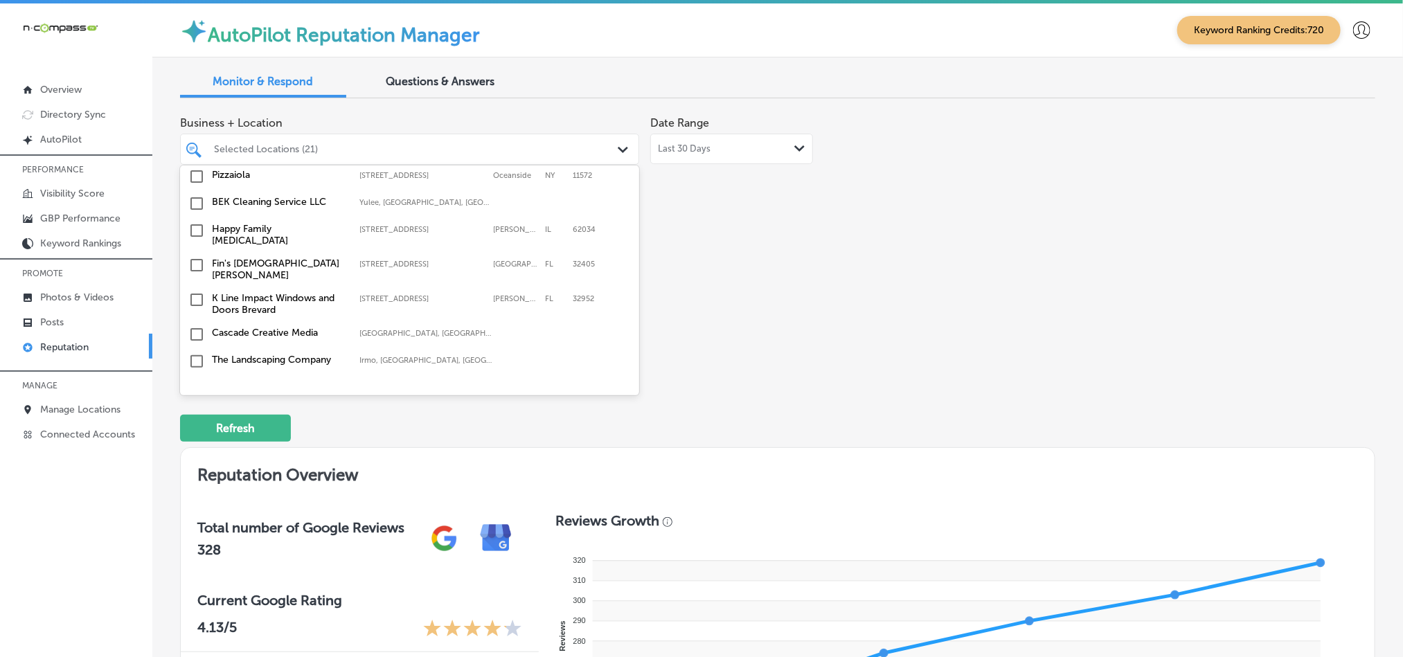
scroll to position [2631, 0]
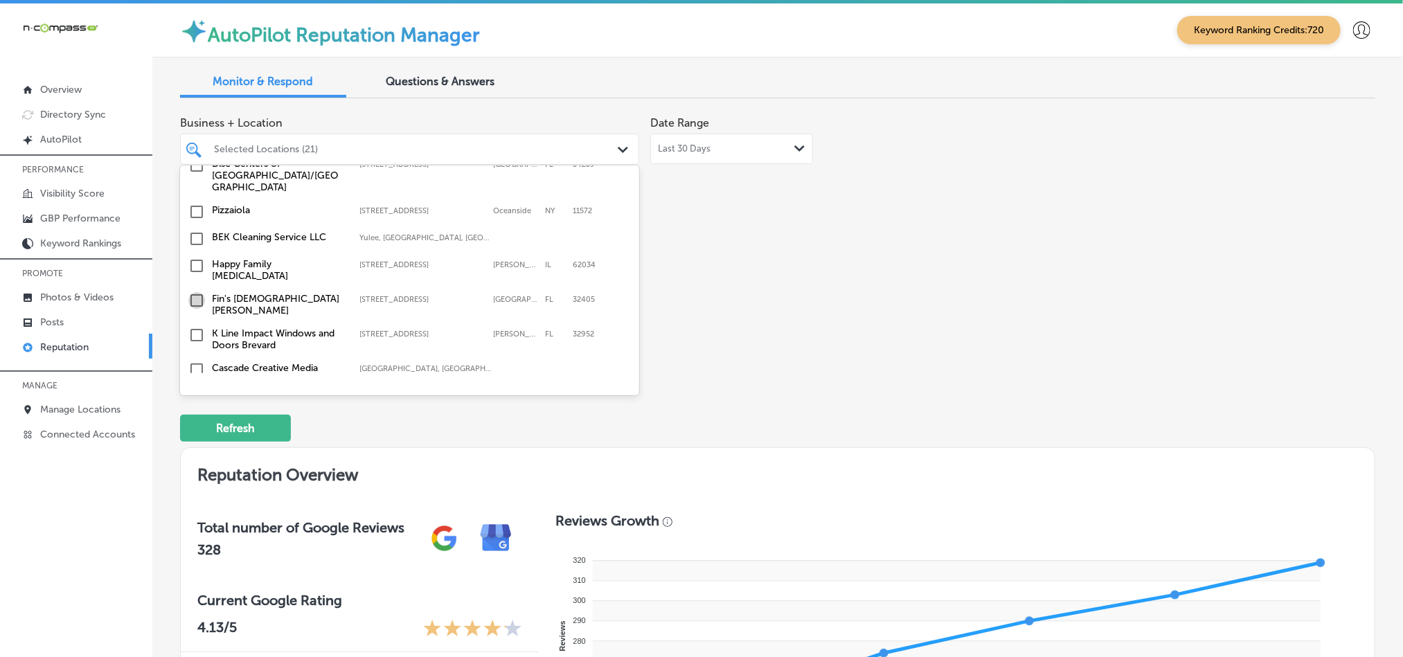
click at [194, 292] on input "checkbox" at bounding box center [196, 300] width 17 height 17
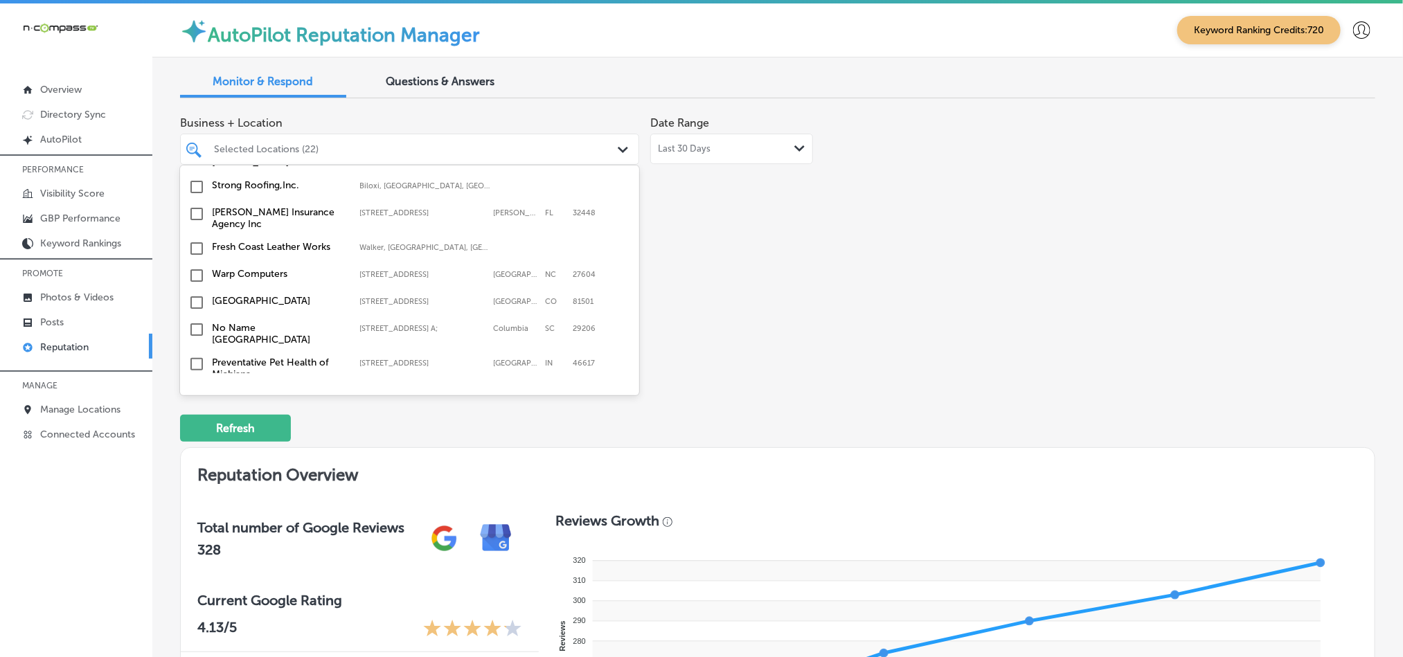
scroll to position [2389, 0]
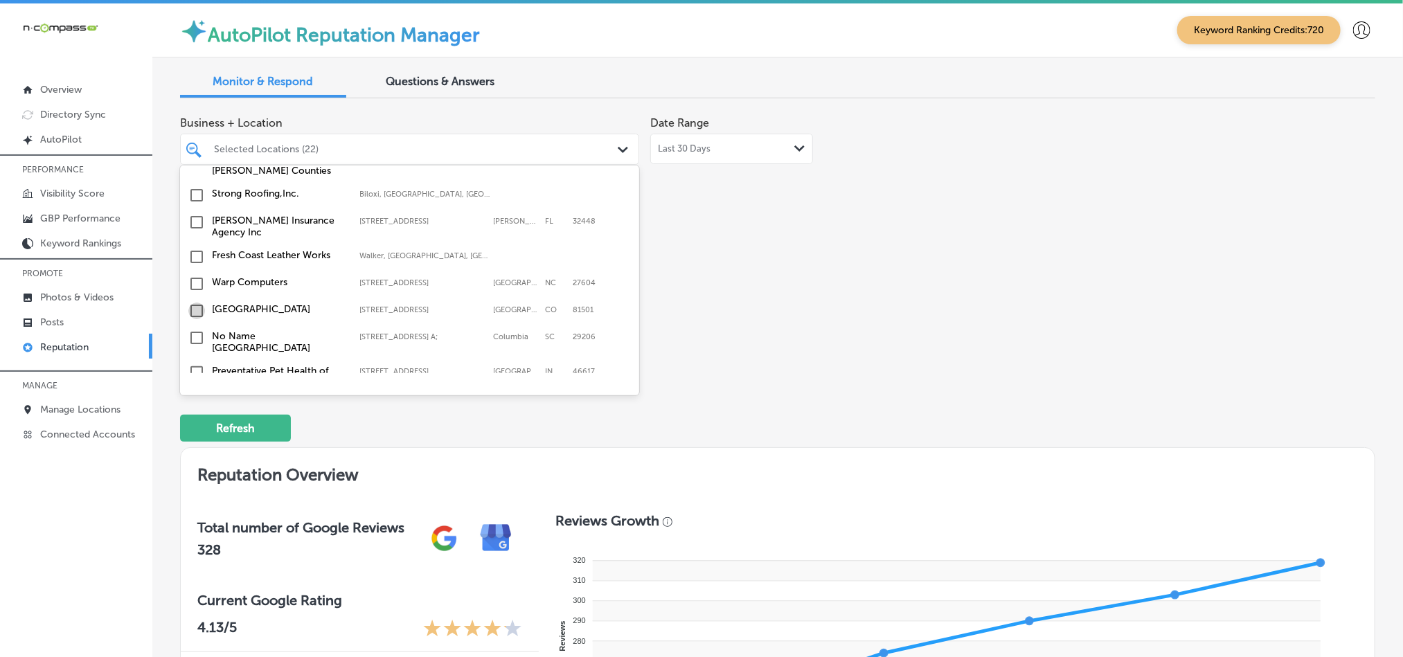
click at [199, 303] on input "checkbox" at bounding box center [196, 311] width 17 height 17
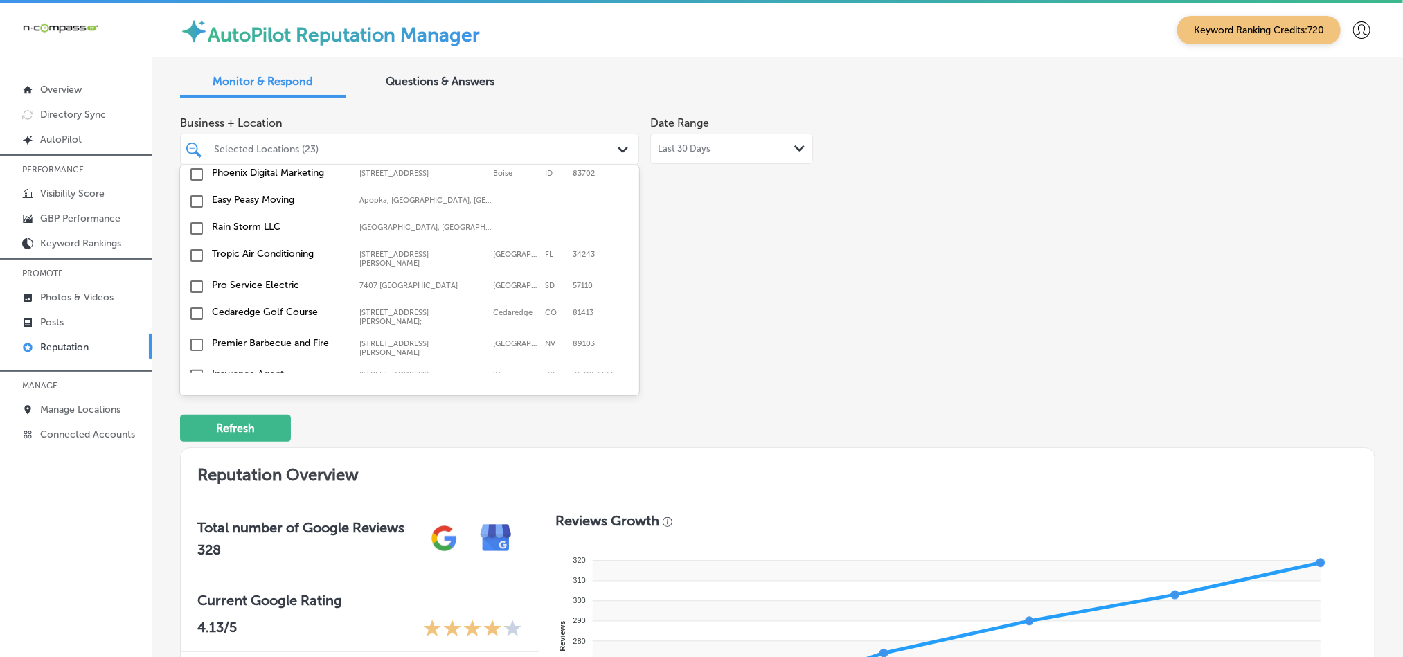
scroll to position [4556, 0]
click at [194, 521] on input "checkbox" at bounding box center [196, 529] width 17 height 17
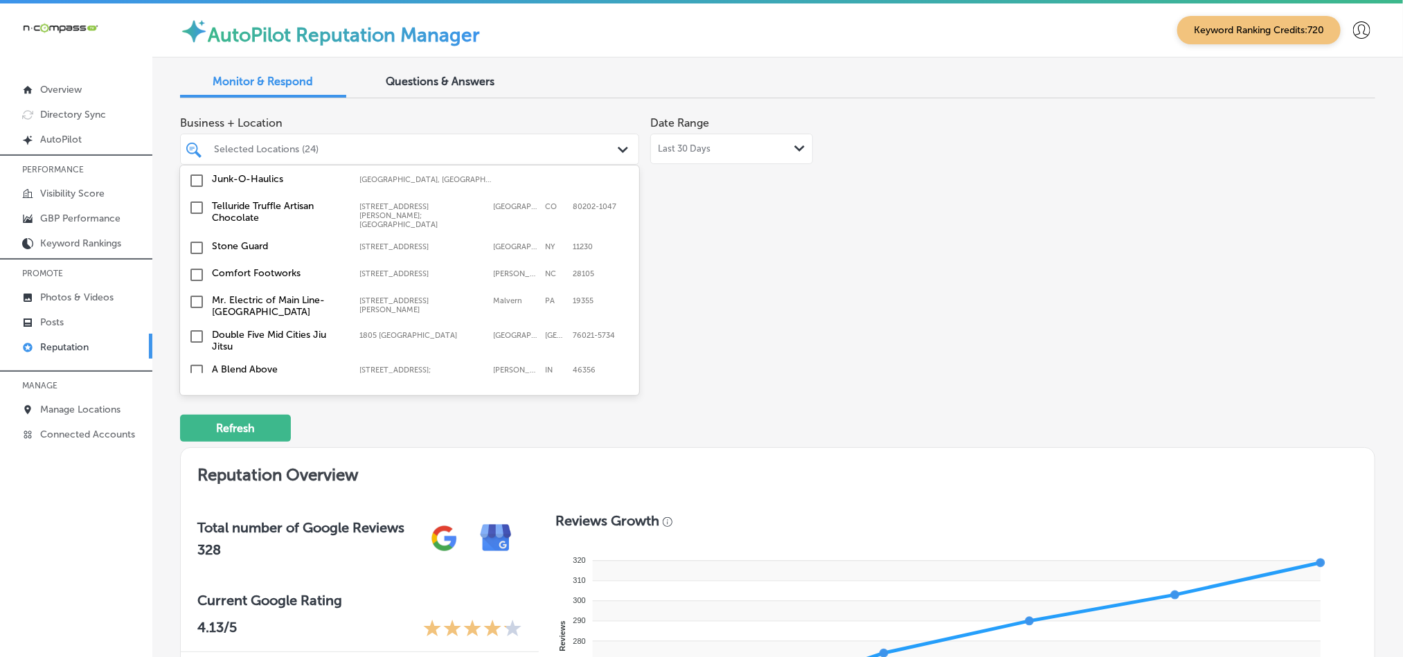
scroll to position [4141, 0]
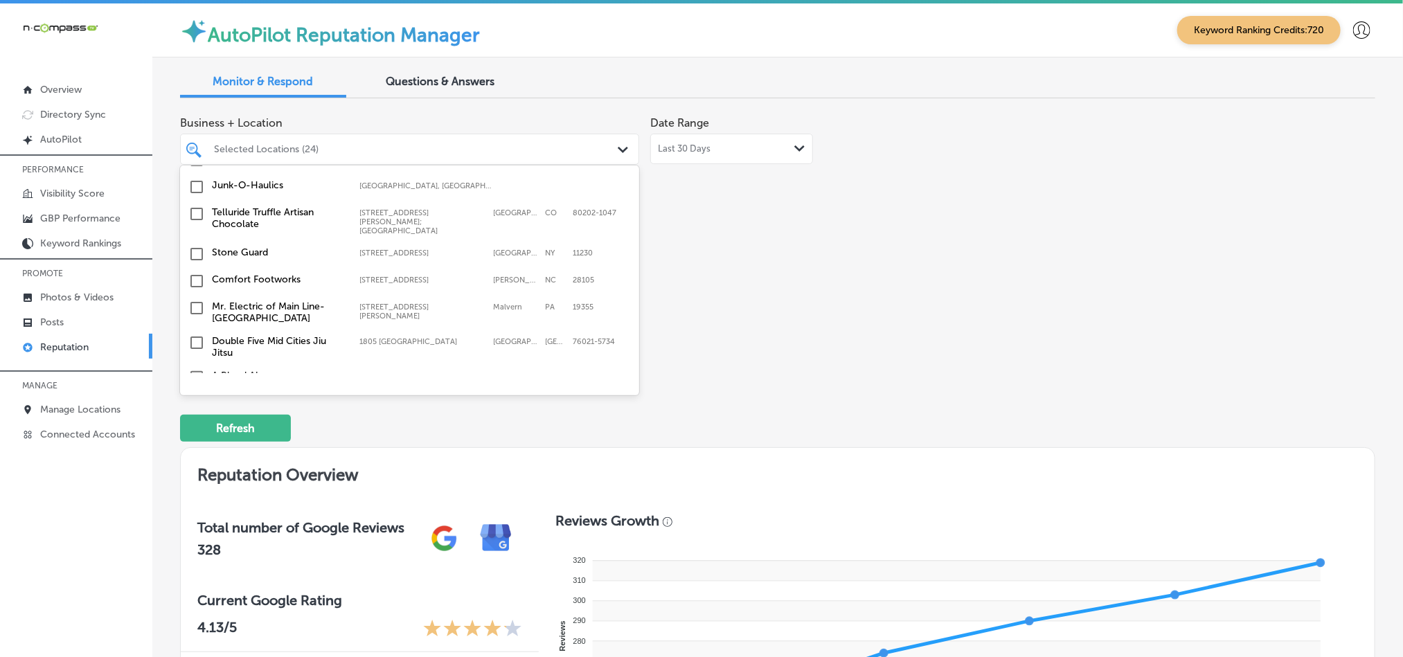
click at [195, 458] on input "checkbox" at bounding box center [196, 466] width 17 height 17
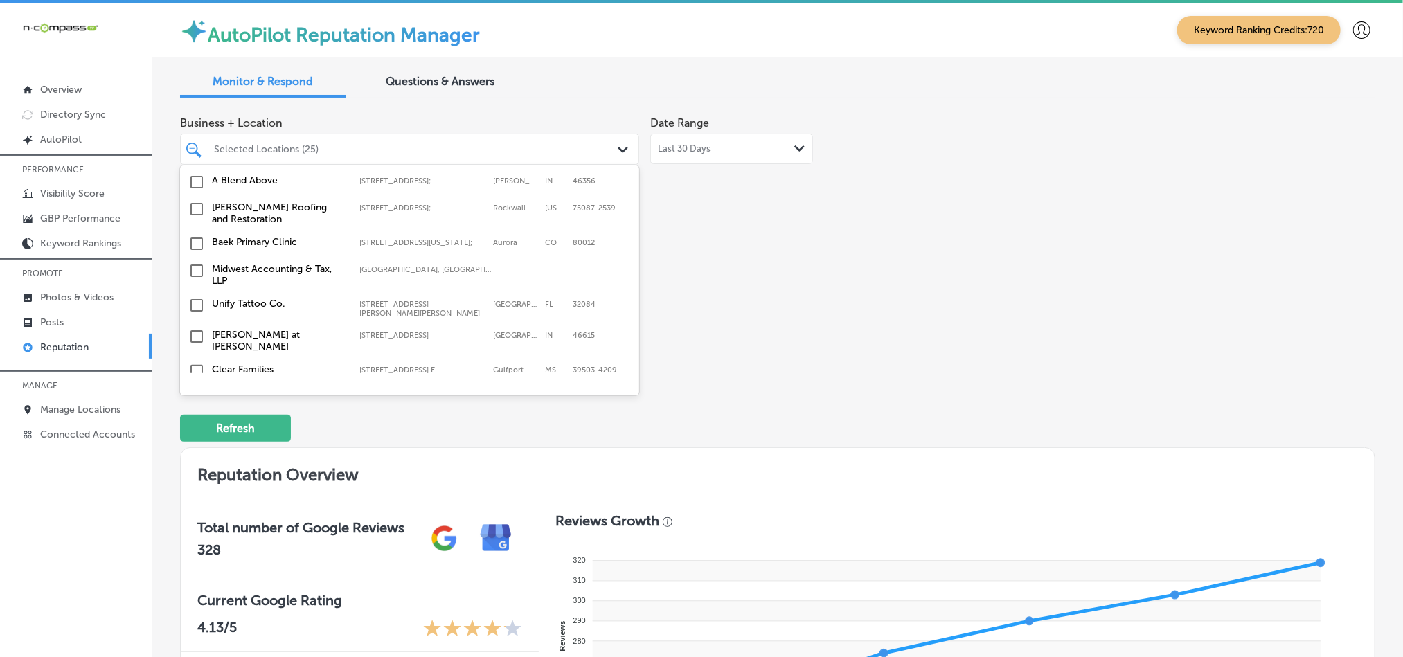
scroll to position [4349, 0]
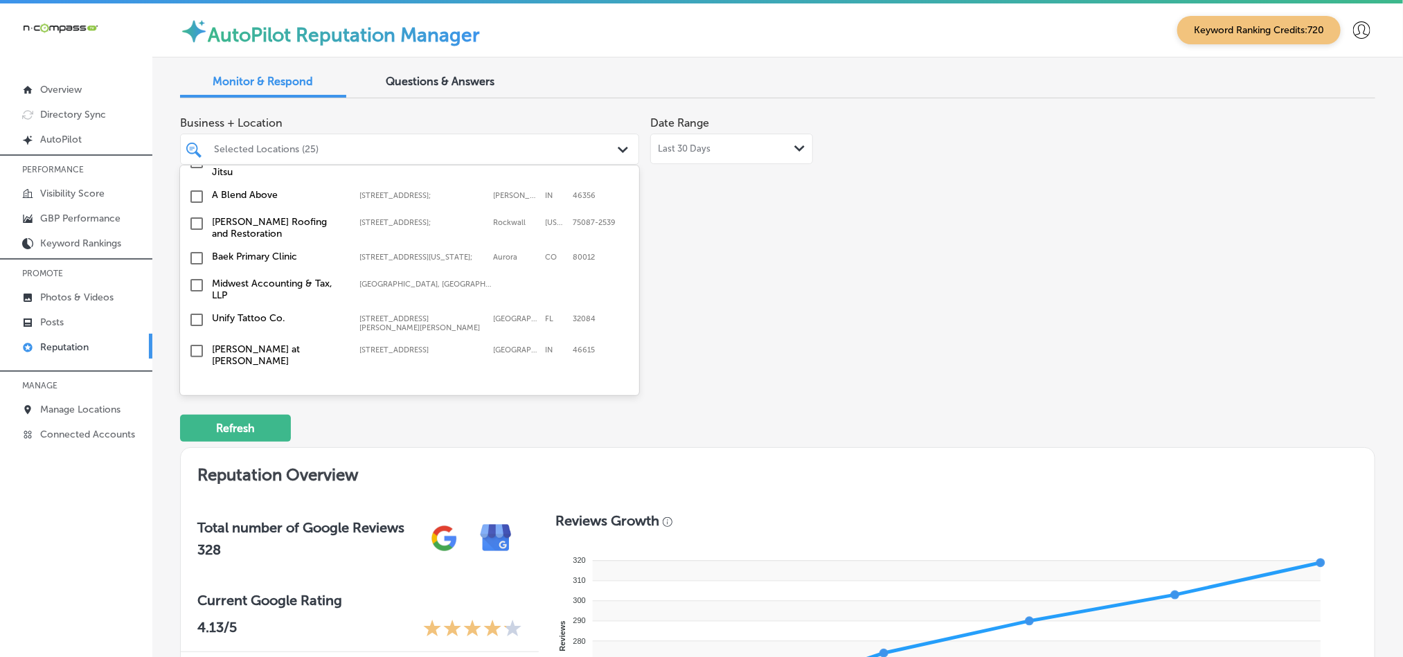
click at [196, 439] on input "checkbox" at bounding box center [196, 447] width 17 height 17
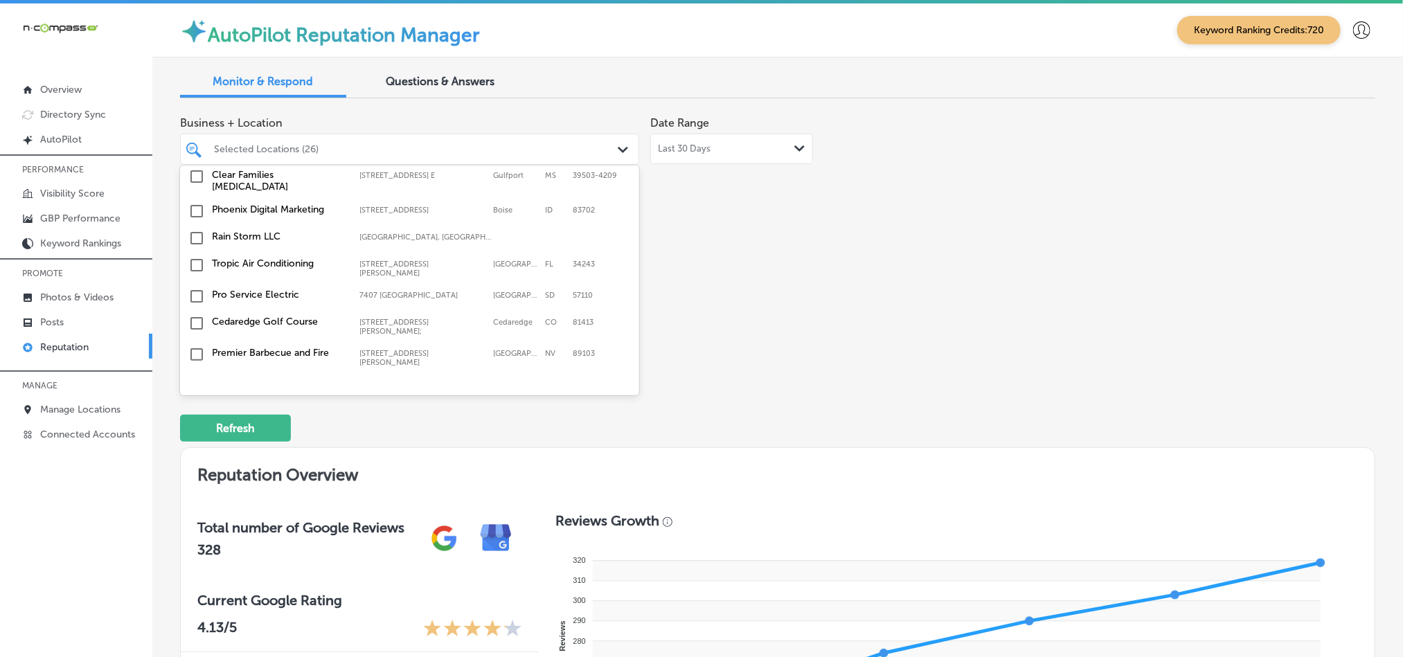
scroll to position [4626, 0]
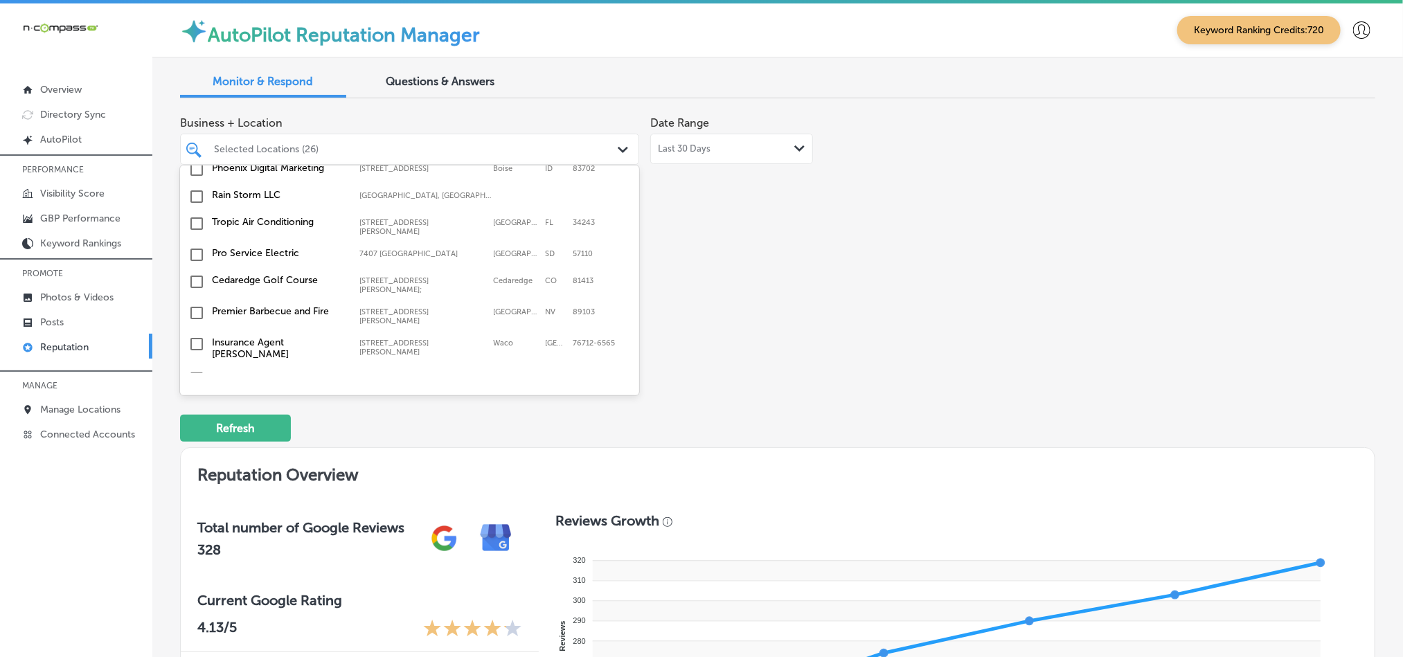
click at [193, 451] on input "checkbox" at bounding box center [196, 459] width 17 height 17
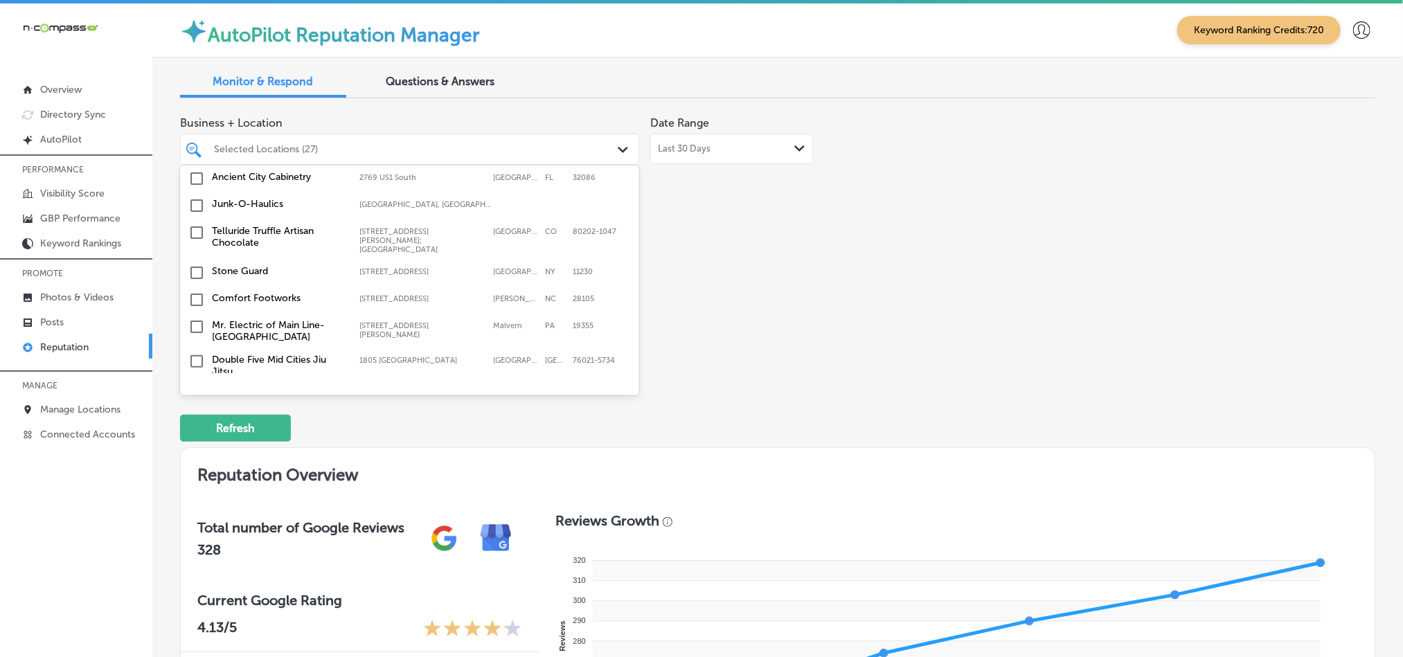
scroll to position [4176, 0]
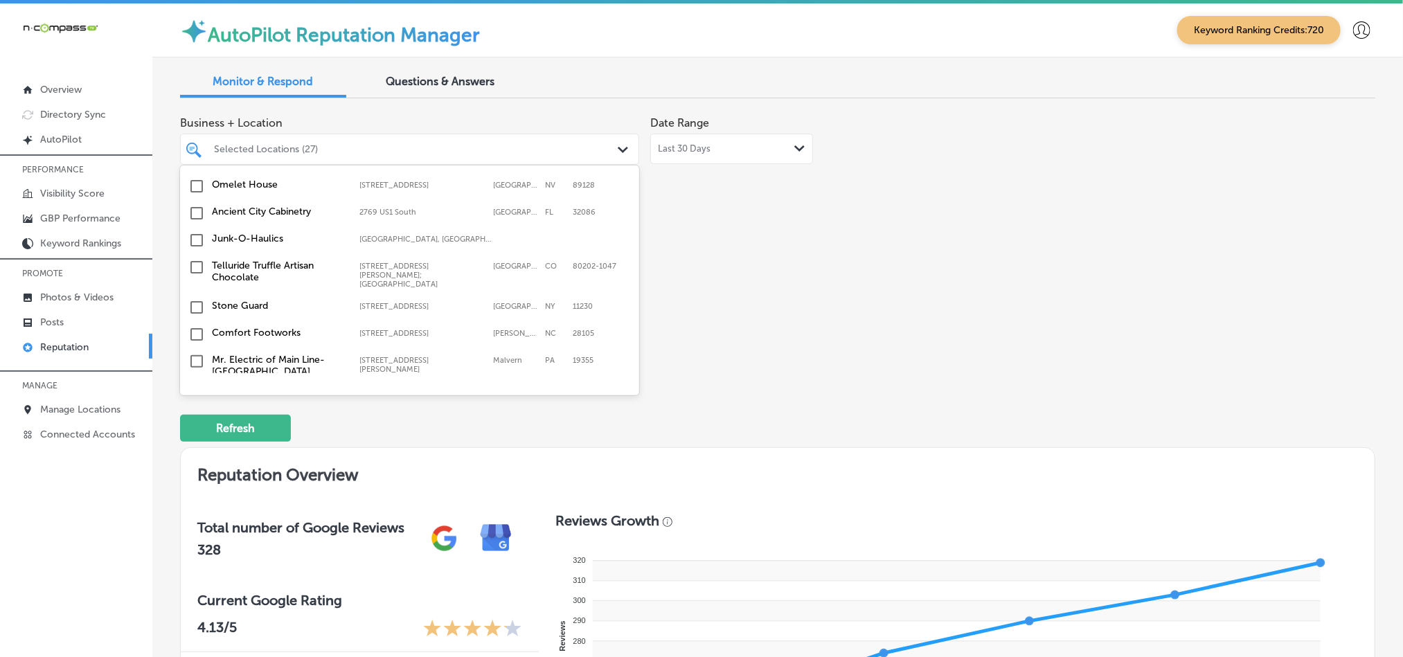
click at [195, 388] on input "checkbox" at bounding box center [196, 396] width 17 height 17
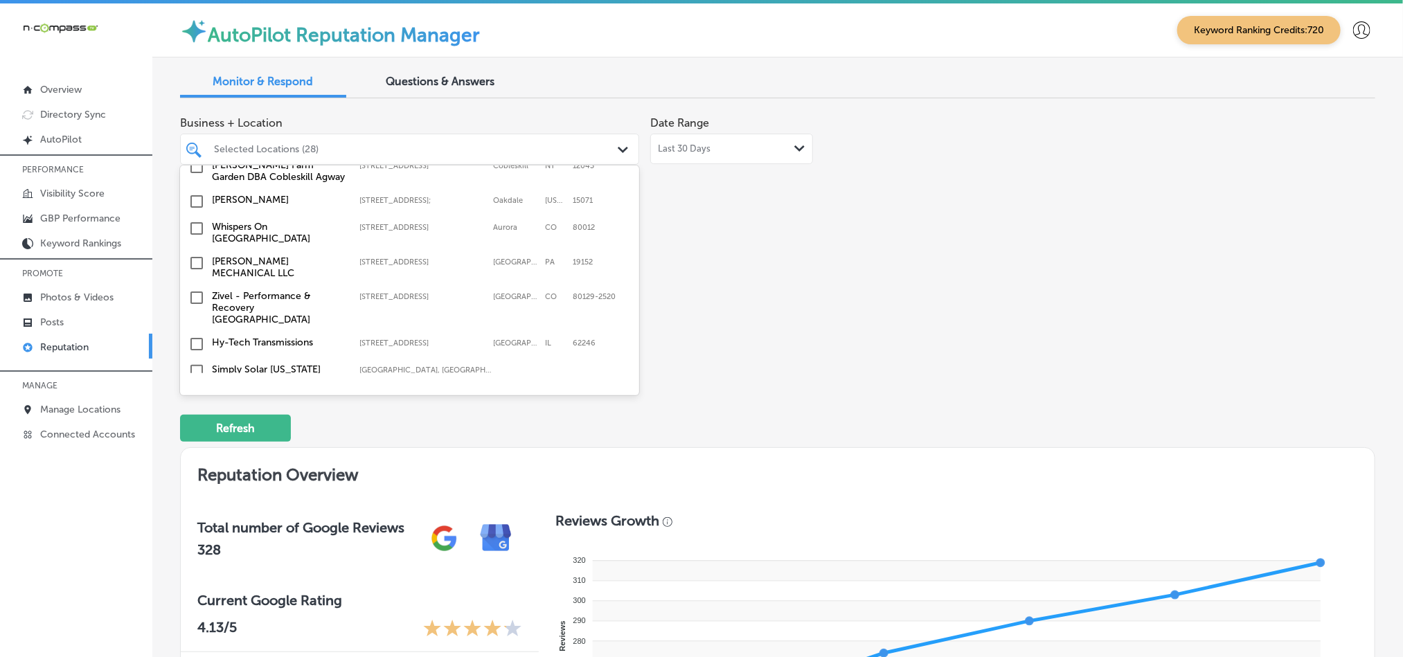
scroll to position [3758, 0]
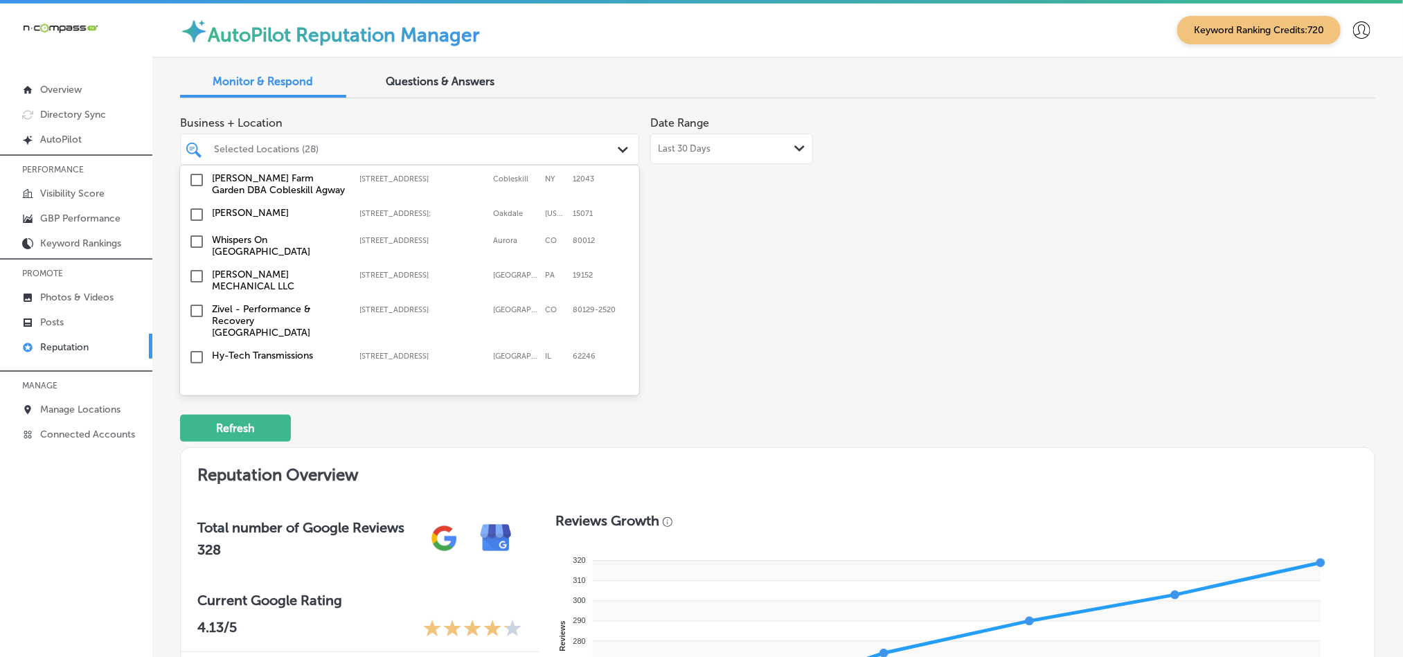
click at [196, 457] on input "checkbox" at bounding box center [196, 465] width 17 height 17
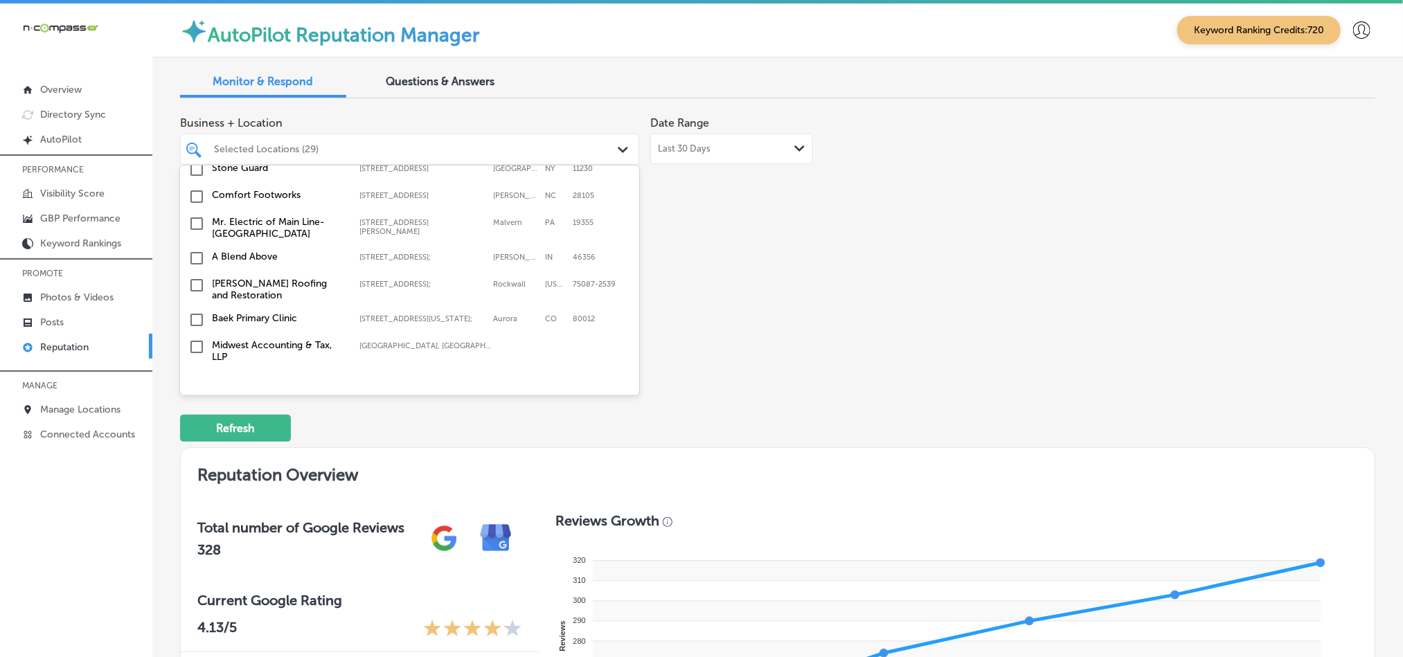
scroll to position [4280, 0]
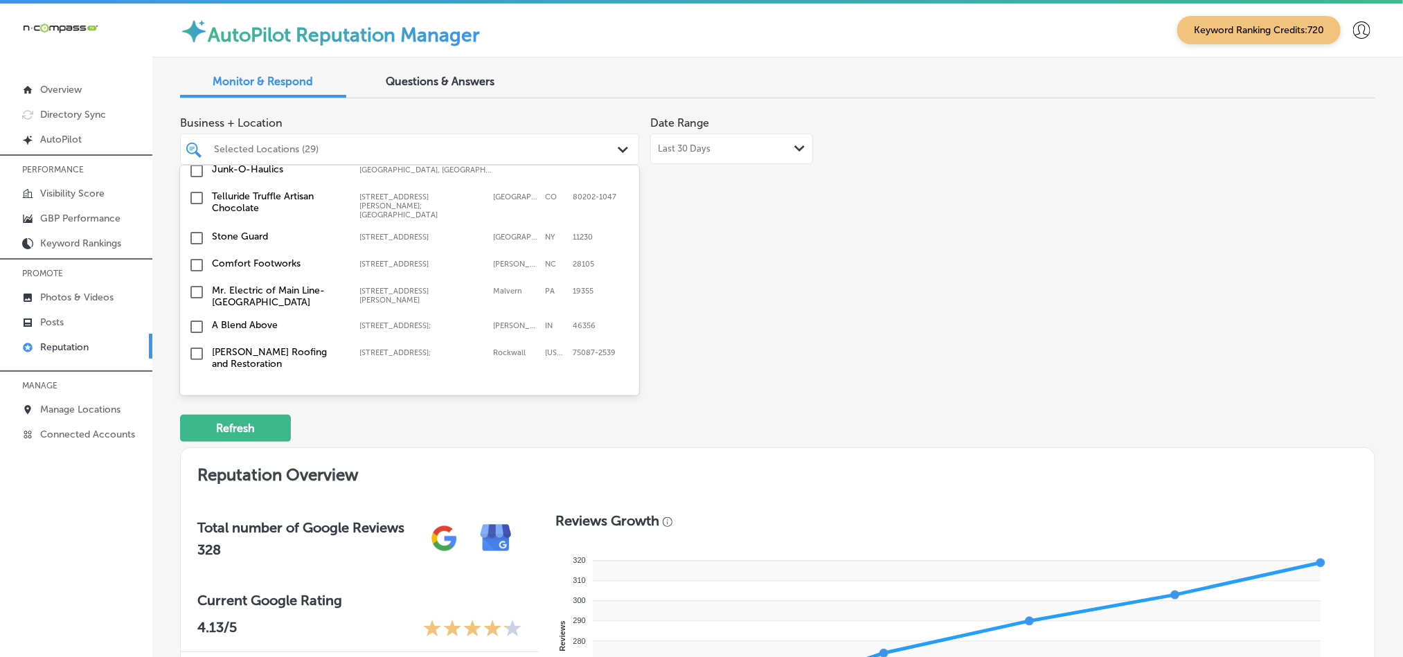
click at [195, 380] on input "checkbox" at bounding box center [196, 388] width 17 height 17
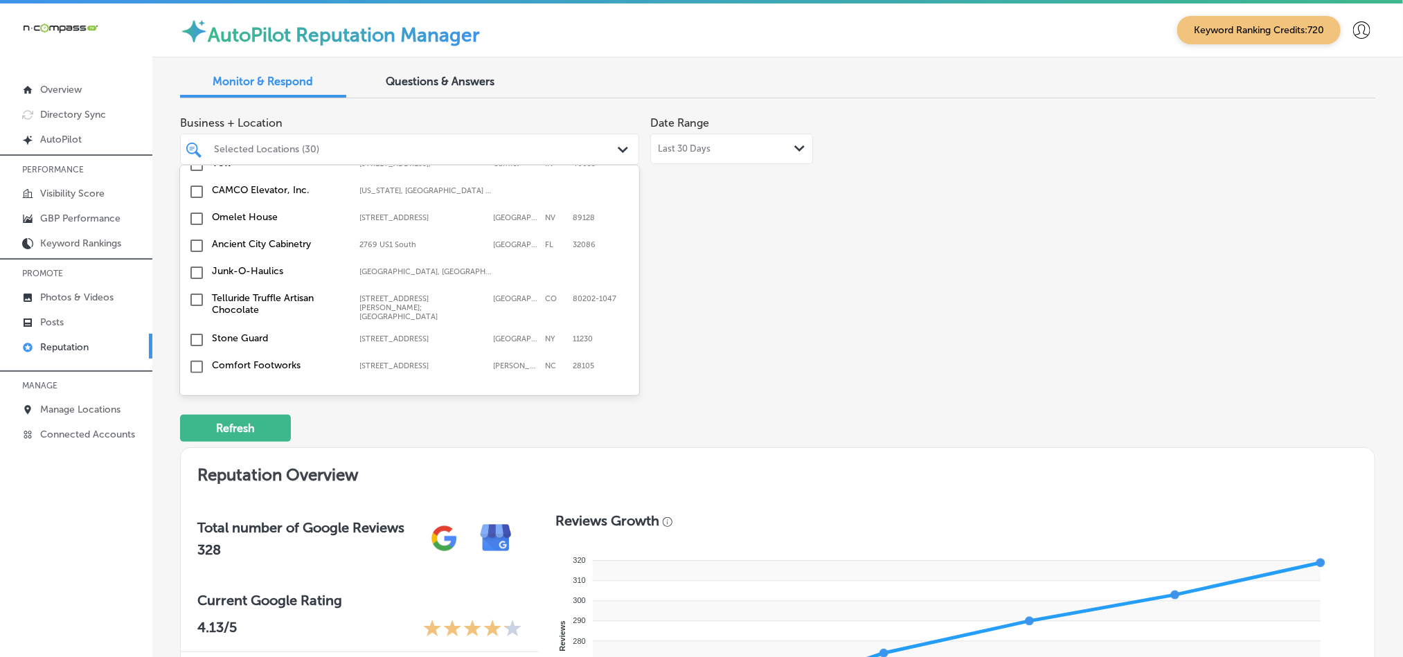
scroll to position [4176, 0]
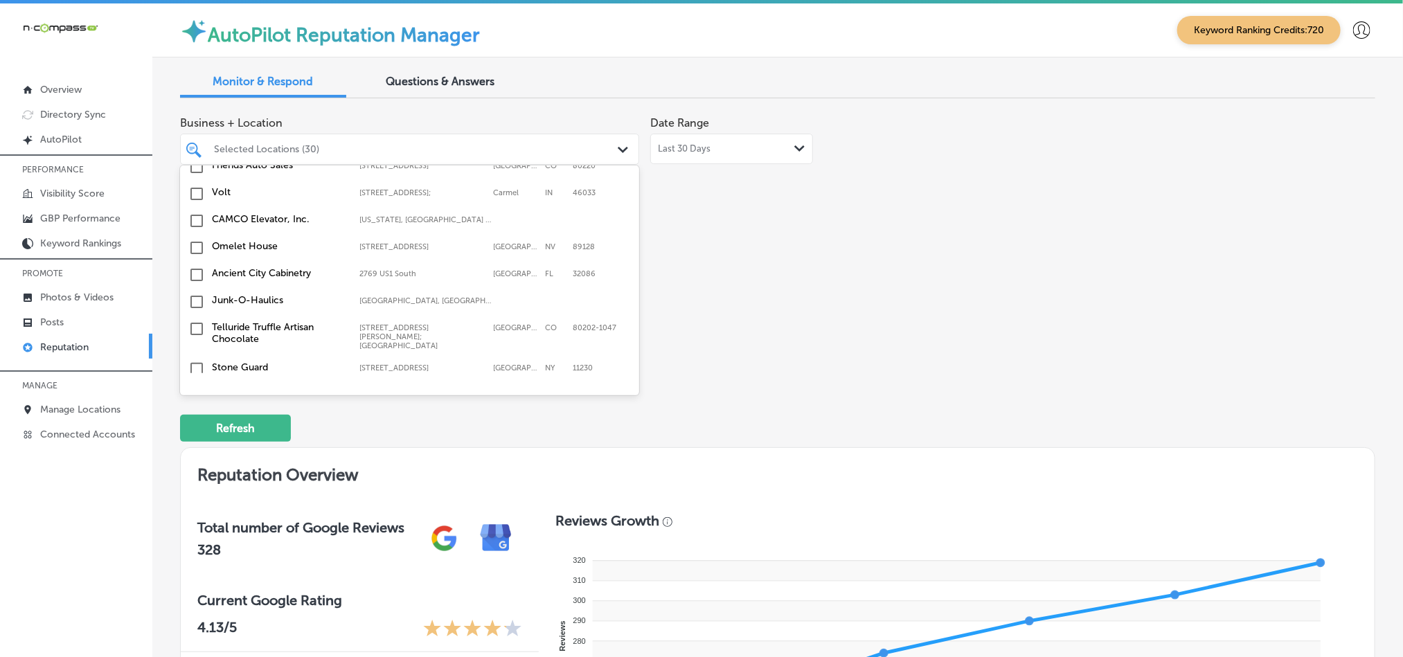
click at [194, 388] on input "checkbox" at bounding box center [196, 396] width 17 height 17
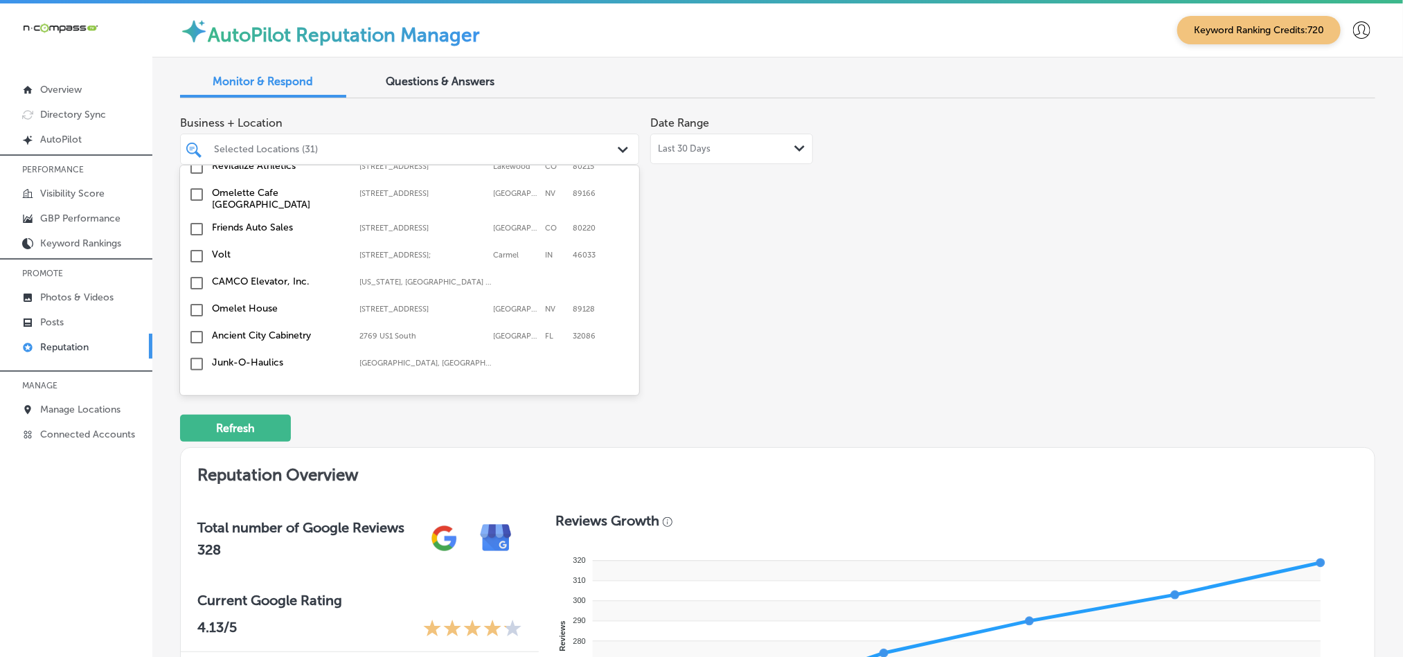
scroll to position [4072, 0]
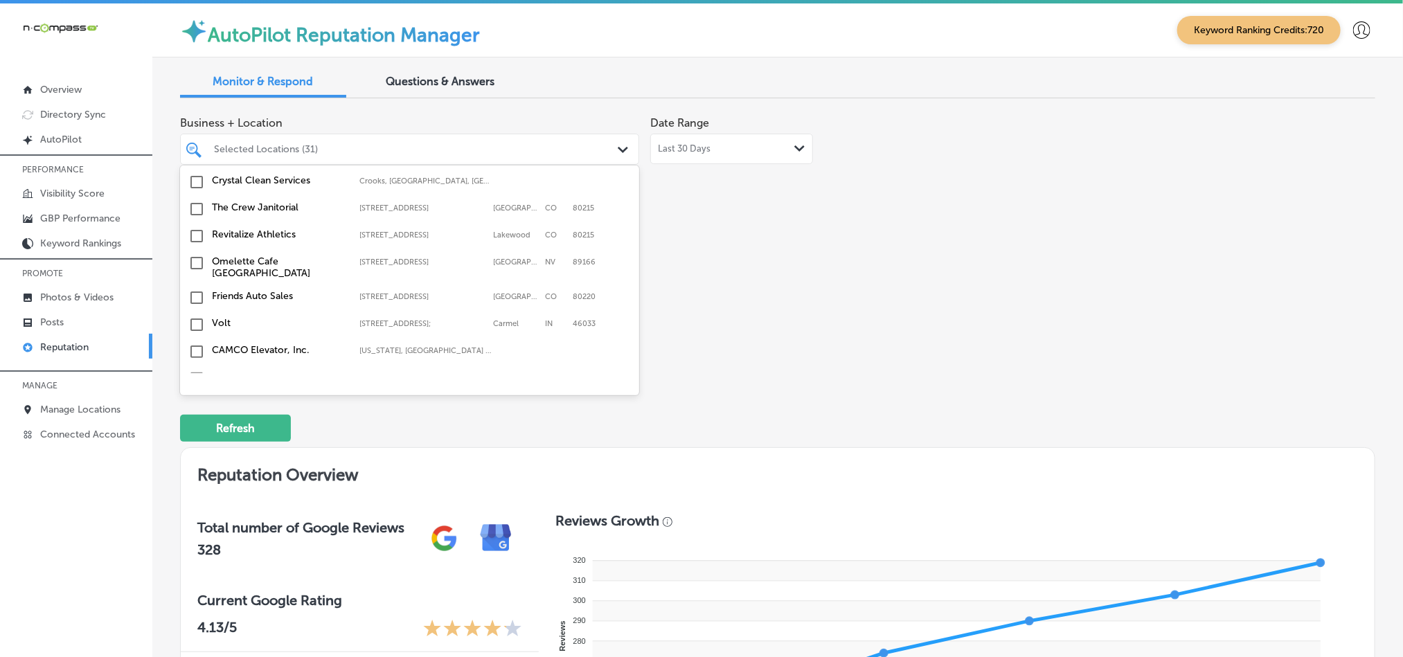
click at [195, 424] on input "checkbox" at bounding box center [196, 432] width 17 height 17
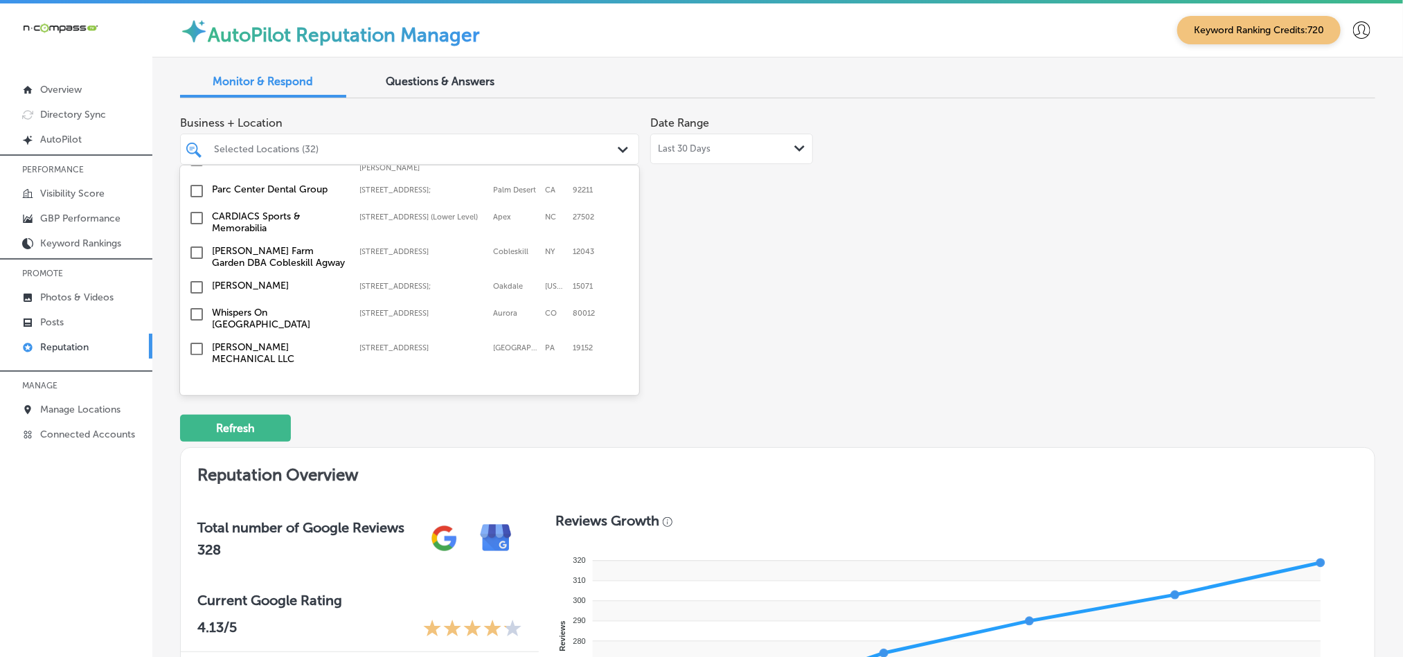
scroll to position [3761, 0]
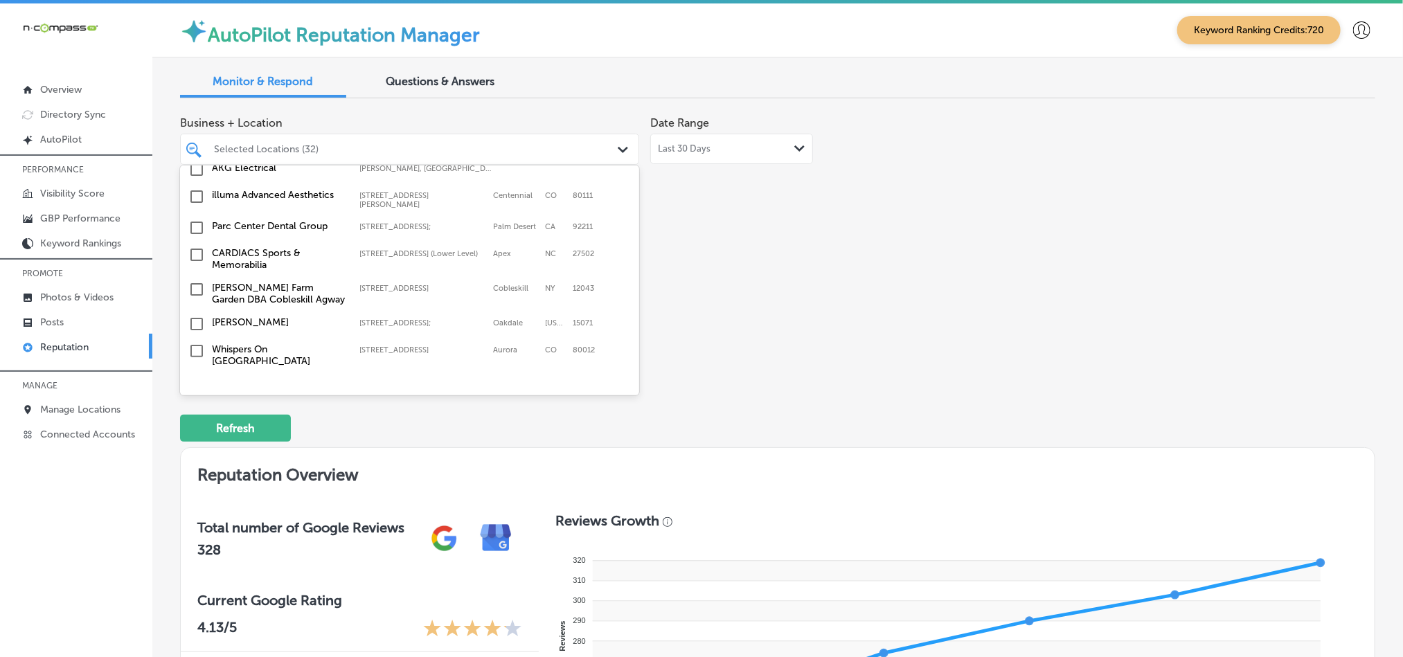
click at [196, 377] on input "checkbox" at bounding box center [196, 385] width 17 height 17
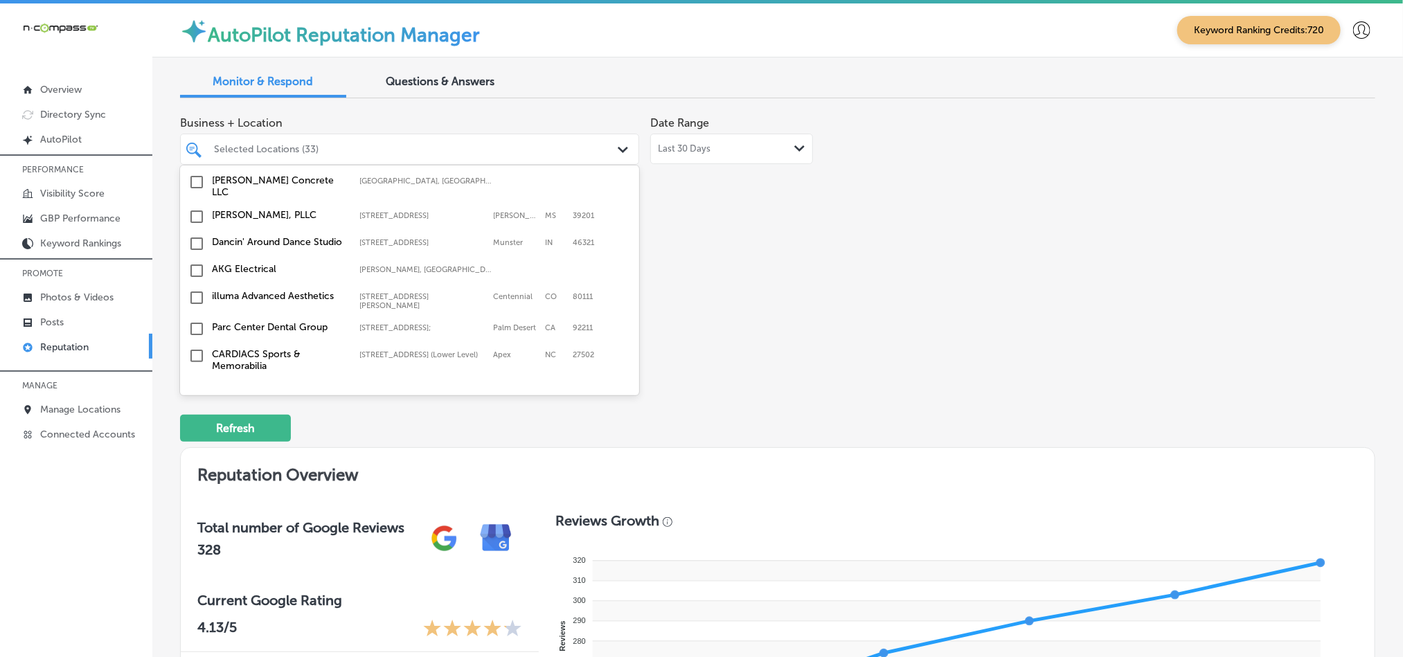
scroll to position [3692, 0]
click at [200, 447] on input "checkbox" at bounding box center [196, 455] width 17 height 17
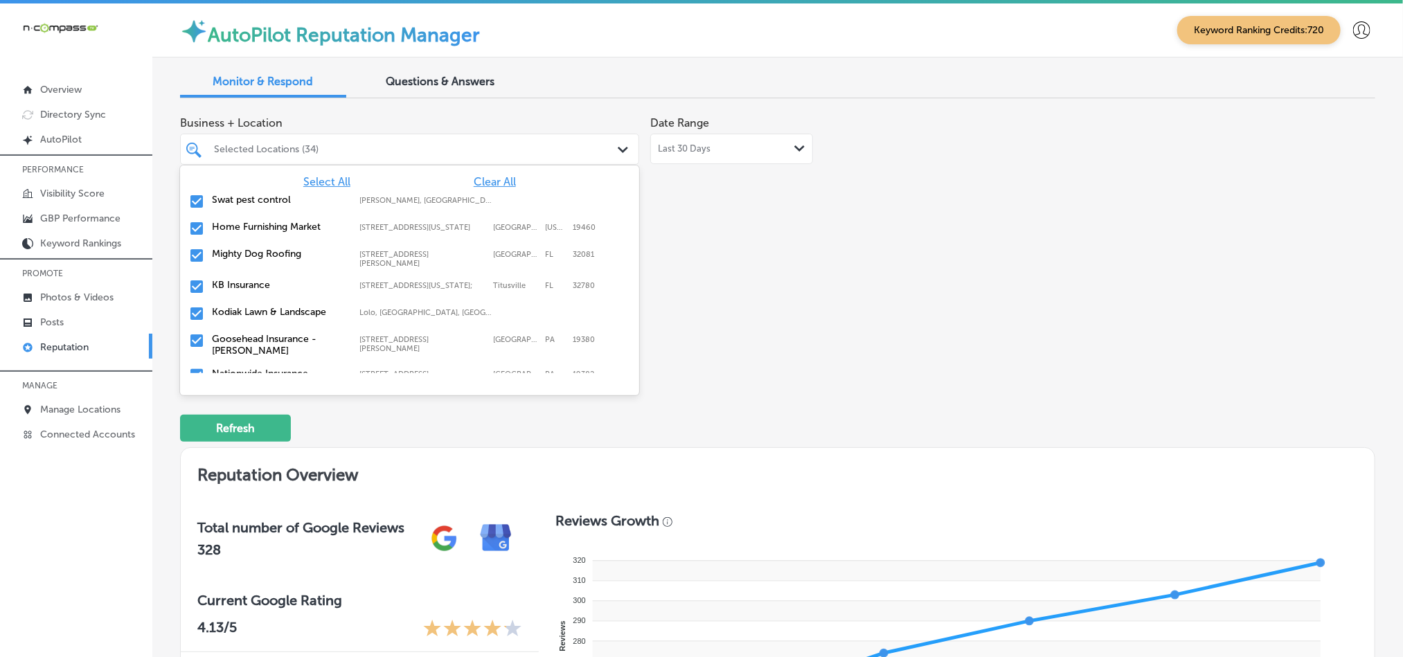
click at [744, 328] on div "Business + Location option [STREET_ADDRESS]. option [STREET_ADDRESS][PERSON_NAM…" at bounding box center [538, 239] width 717 height 260
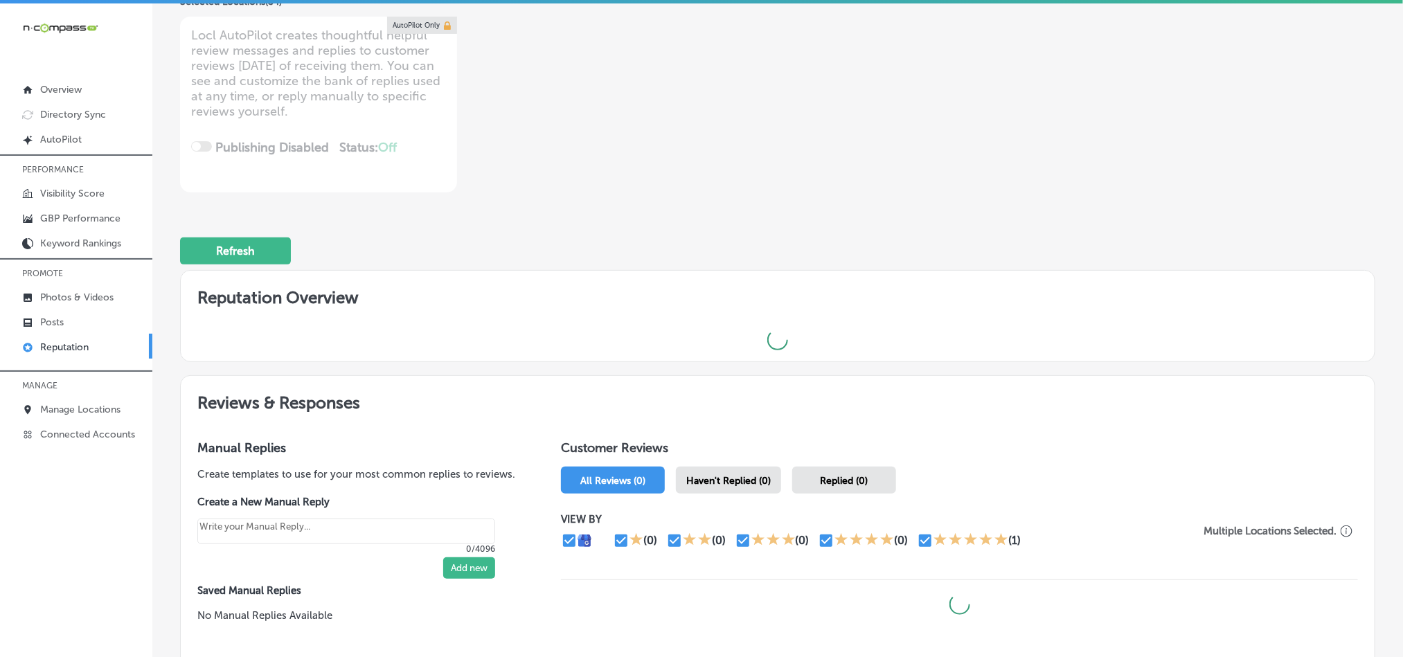
scroll to position [242, 0]
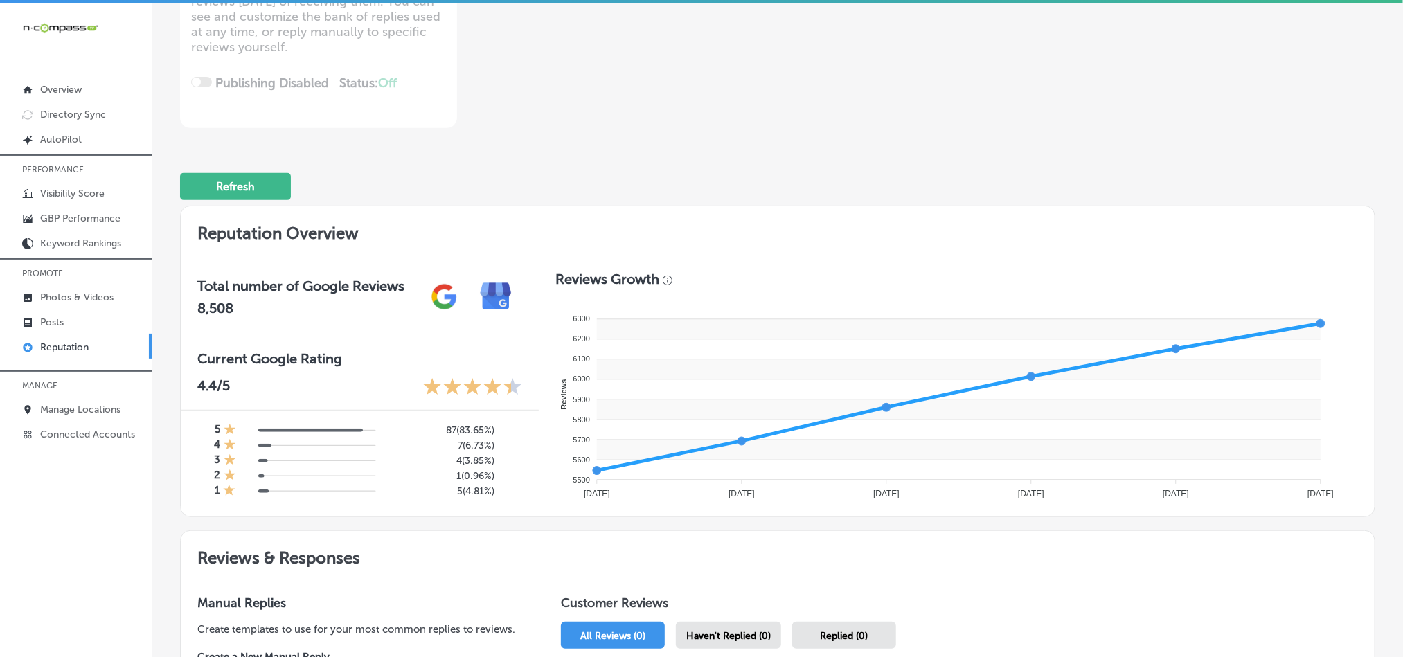
type textarea "x"
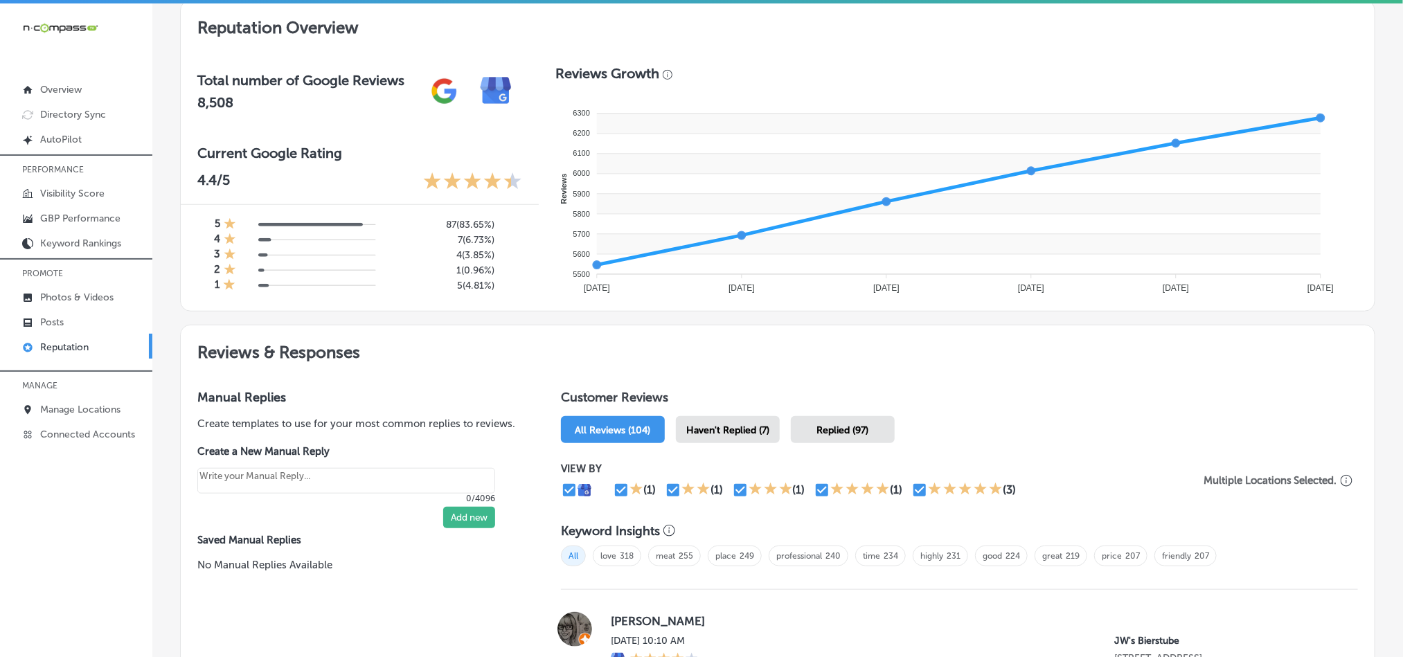
scroll to position [449, 0]
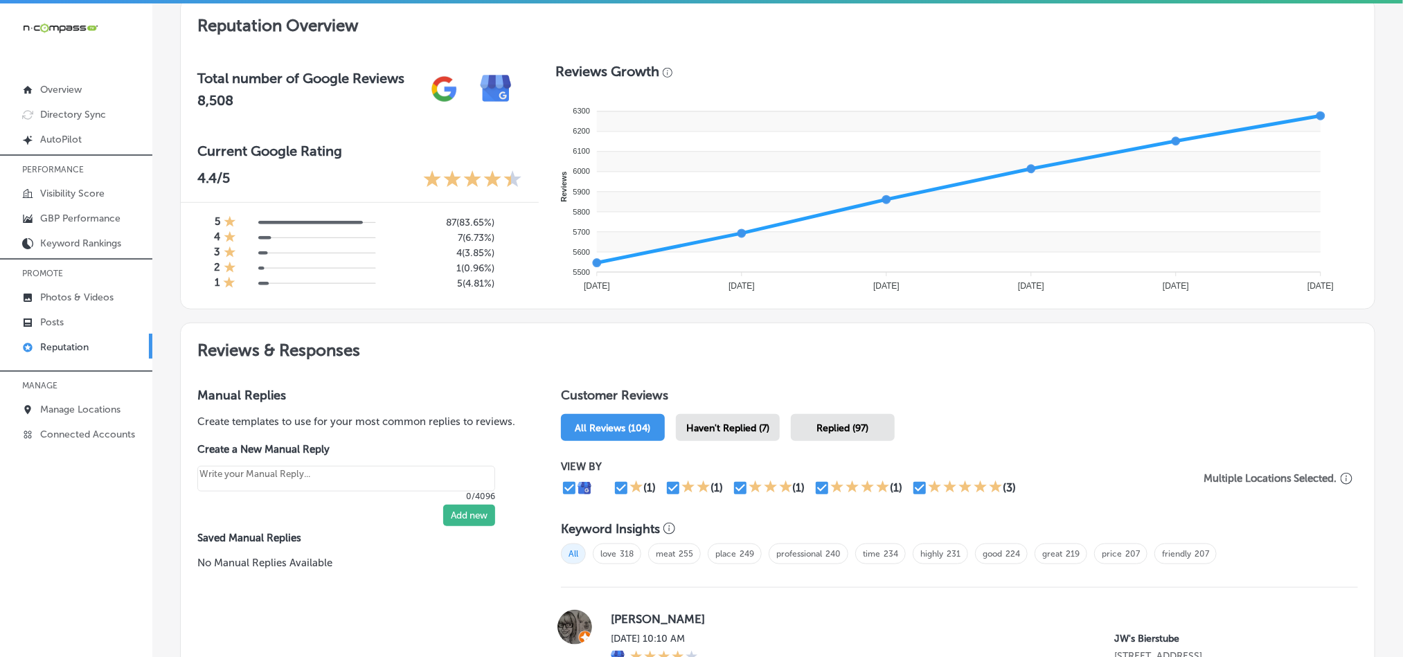
drag, startPoint x: 731, startPoint y: 418, endPoint x: 758, endPoint y: 415, distance: 27.1
click at [731, 422] on span "Haven't Replied (7)" at bounding box center [727, 428] width 83 height 12
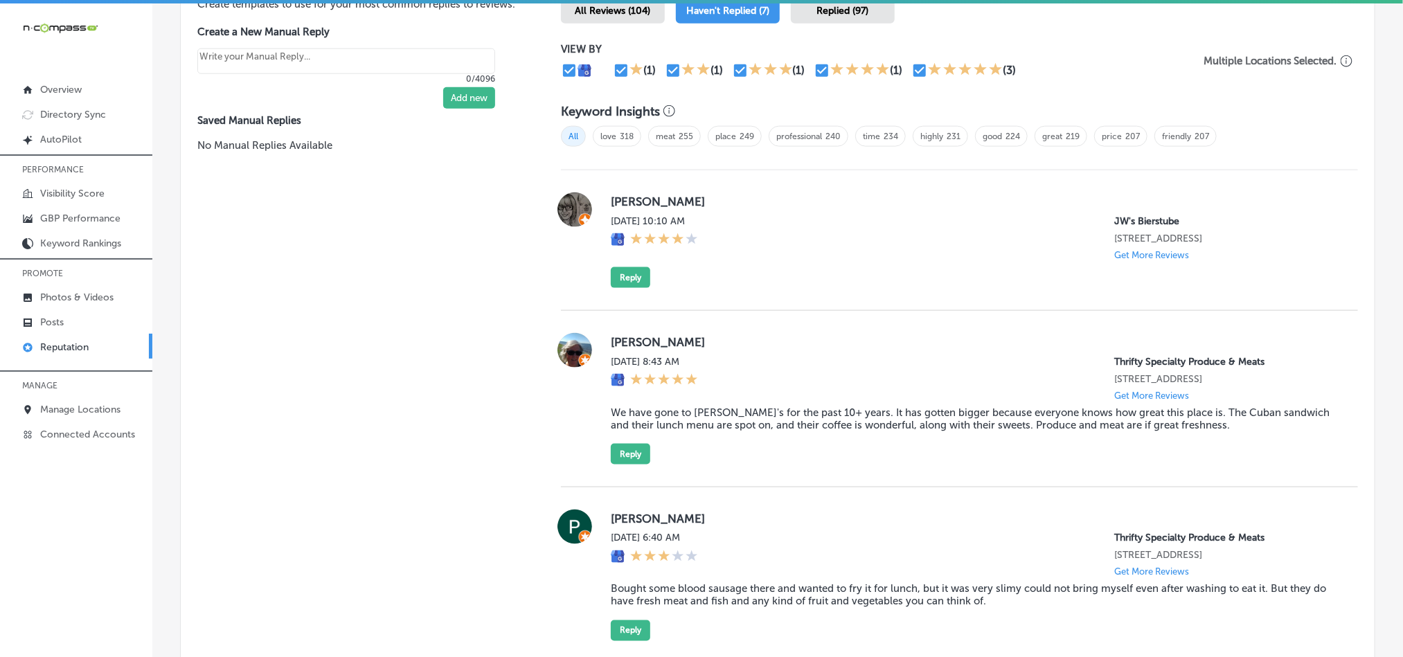
scroll to position [865, 0]
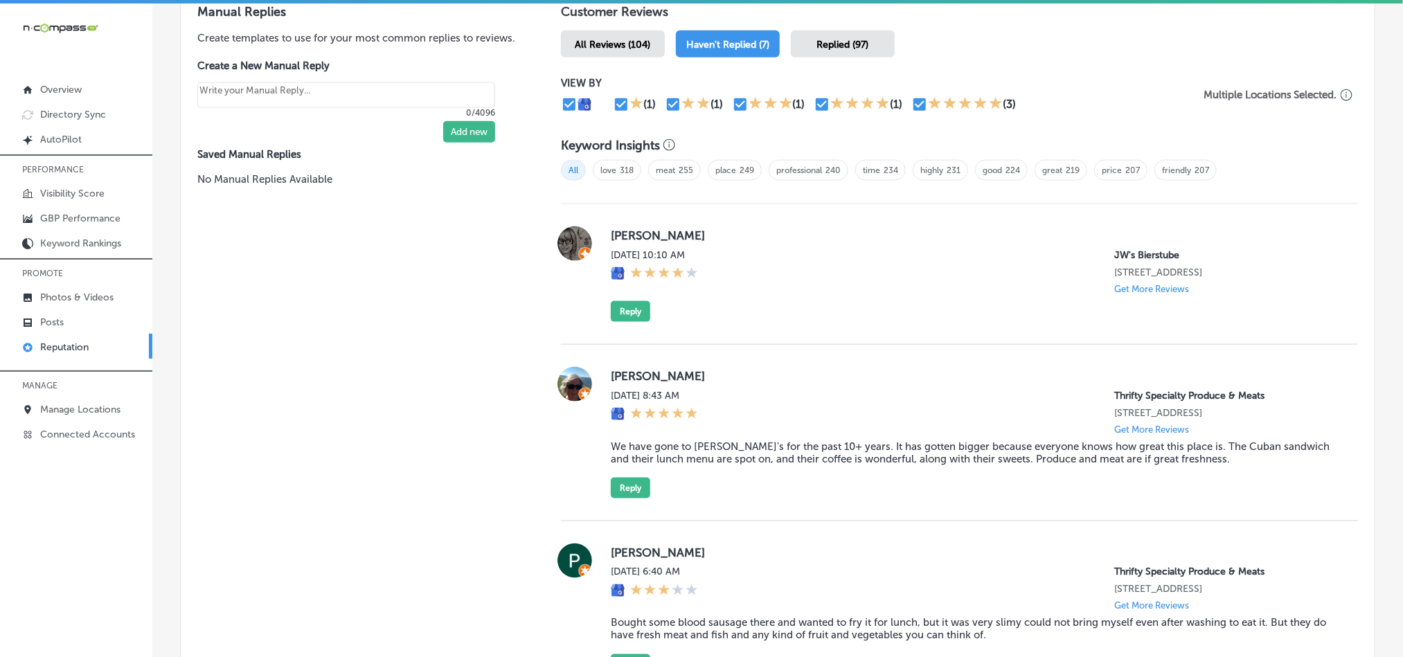
scroll to position [796, 0]
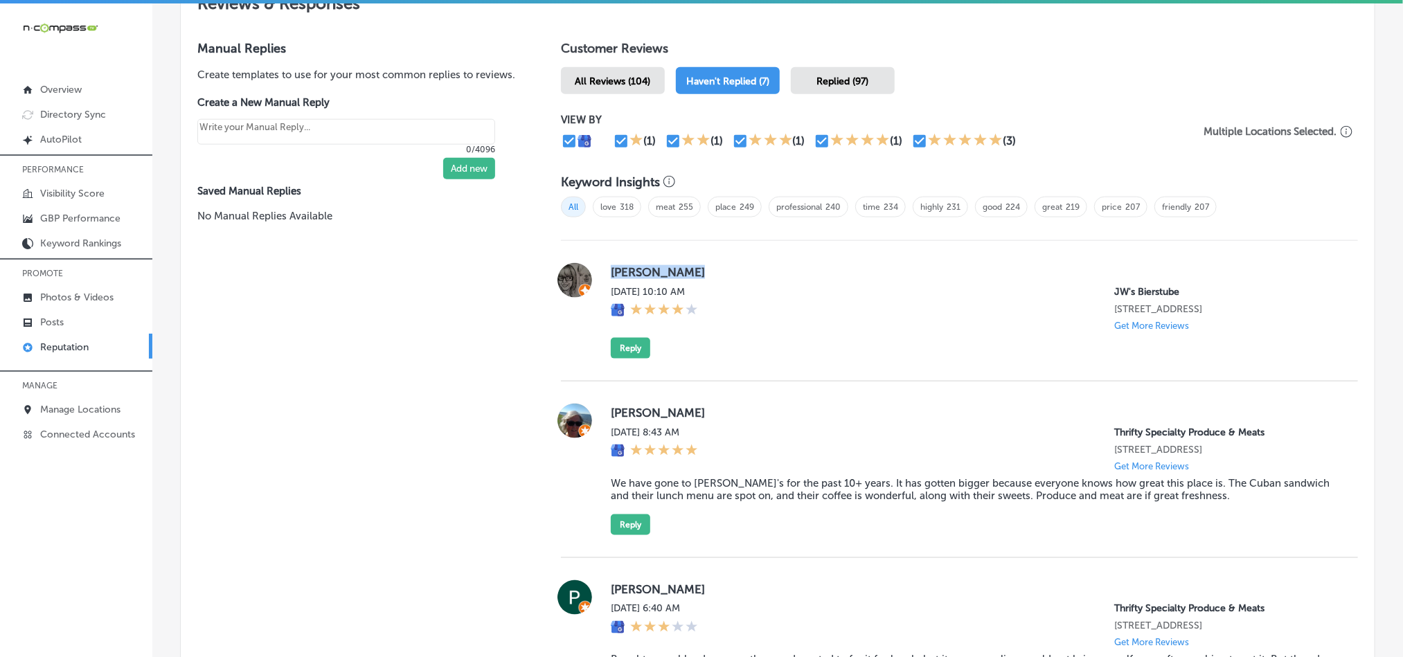
drag, startPoint x: 609, startPoint y: 273, endPoint x: 746, endPoint y: 254, distance: 138.4
click at [746, 254] on div "[PERSON_NAME] [DATE] 10:10 AM JW's Bierstube [STREET_ADDRESS] Get More Reviews …" at bounding box center [959, 311] width 797 height 141
copy label "[PERSON_NAME]"
click at [707, 370] on div "[PERSON_NAME] [DATE] 10:10 AM JW's Bierstube [STREET_ADDRESS] Get More Reviews …" at bounding box center [959, 311] width 797 height 141
click at [807, 302] on div "[DATE] 10:10 AM JW's Bierstube [STREET_ADDRESS] Get More Reviews" at bounding box center [973, 308] width 725 height 45
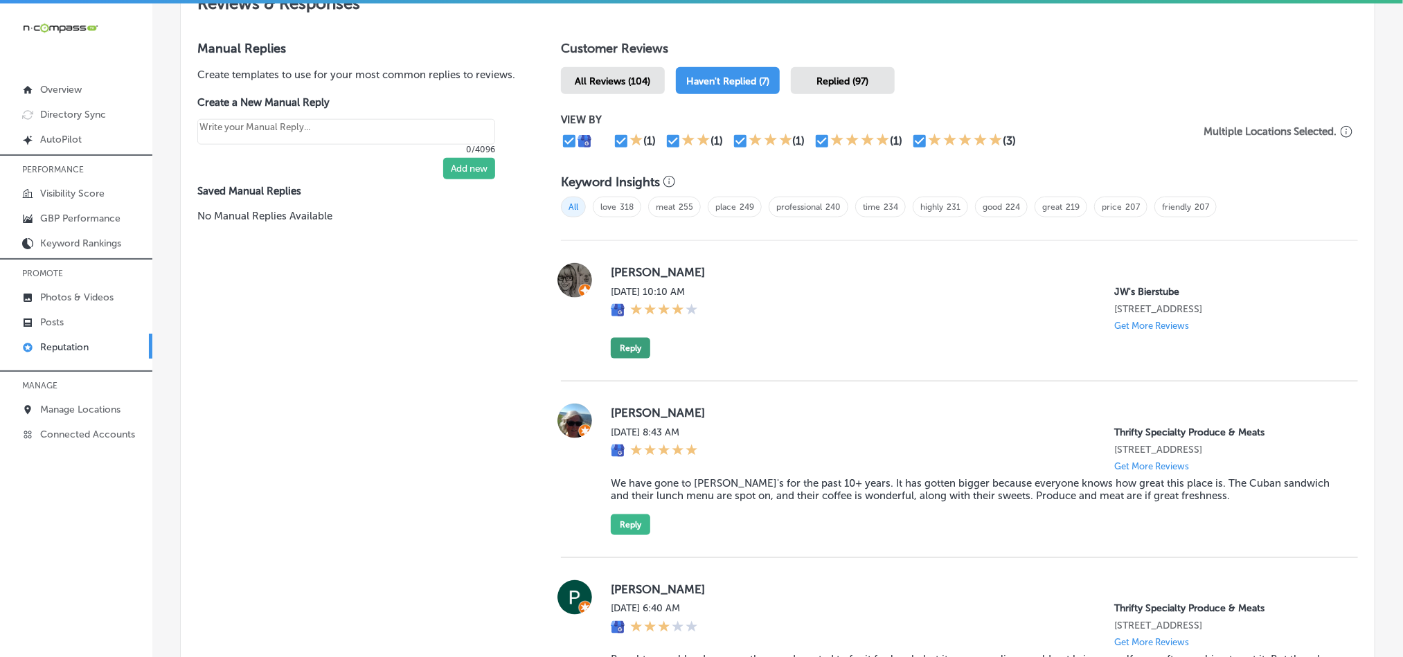
click at [627, 343] on button "Reply" at bounding box center [630, 348] width 39 height 21
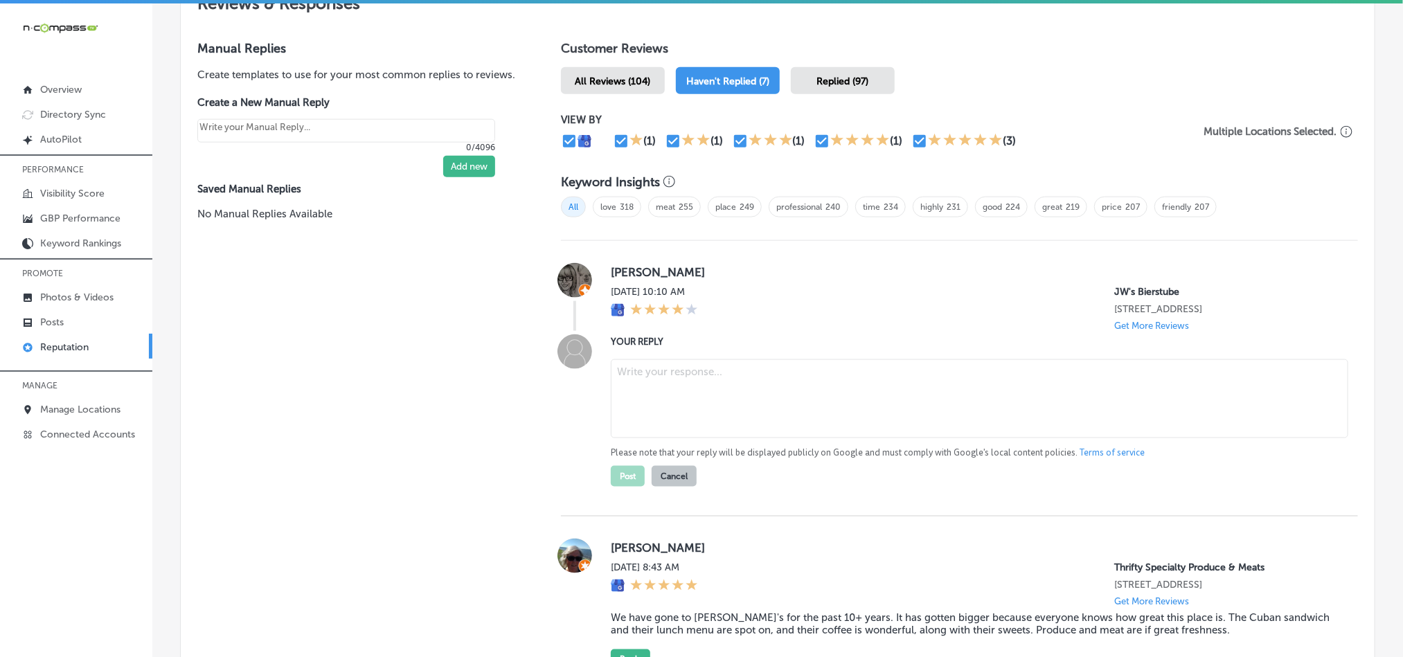
click at [731, 399] on textarea at bounding box center [979, 398] width 737 height 79
paste textarea "Hi [PERSON_NAME], thank you for the 4-star review! We’re glad to hear you had a…"
type textarea "Hi [PERSON_NAME], thank you for the 4-star review! We’re glad to hear you had a…"
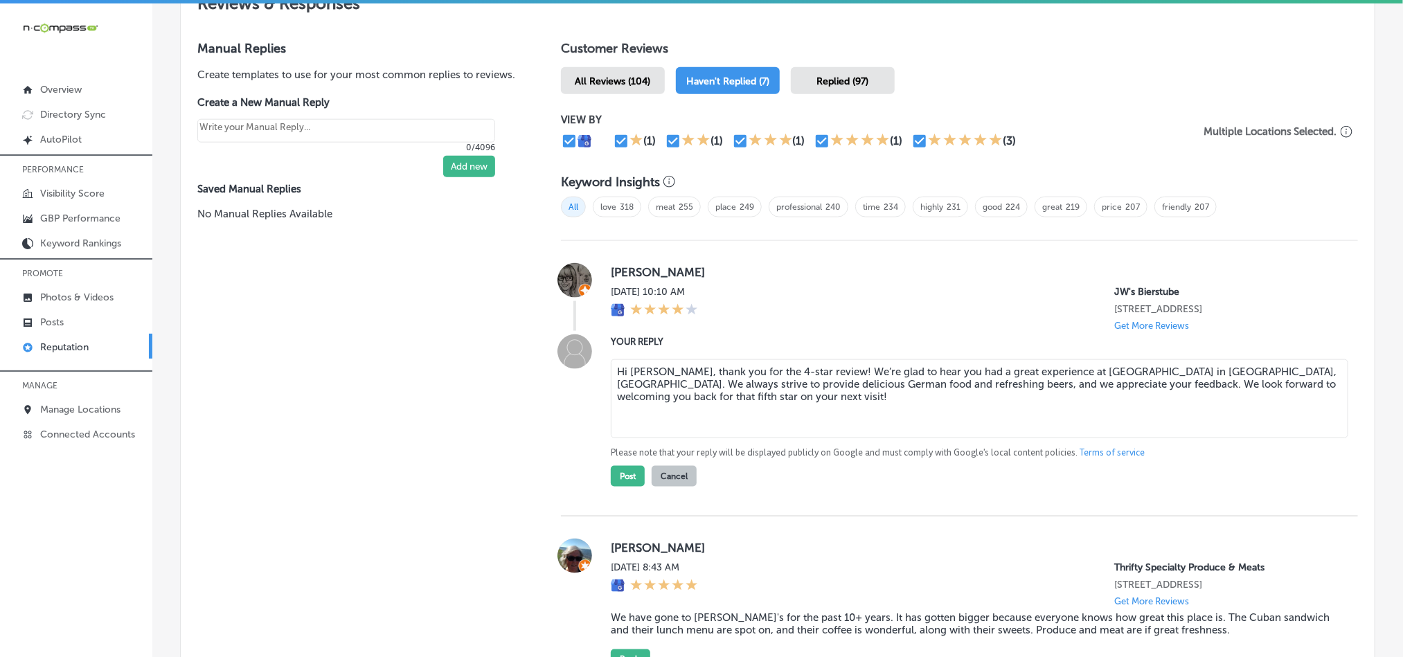
type textarea "x"
type textarea "Hi [PERSON_NAME], thank you for the 4-star review! We’re glad to hear you had a…"
click at [628, 472] on button "Post" at bounding box center [628, 476] width 34 height 21
type textarea "x"
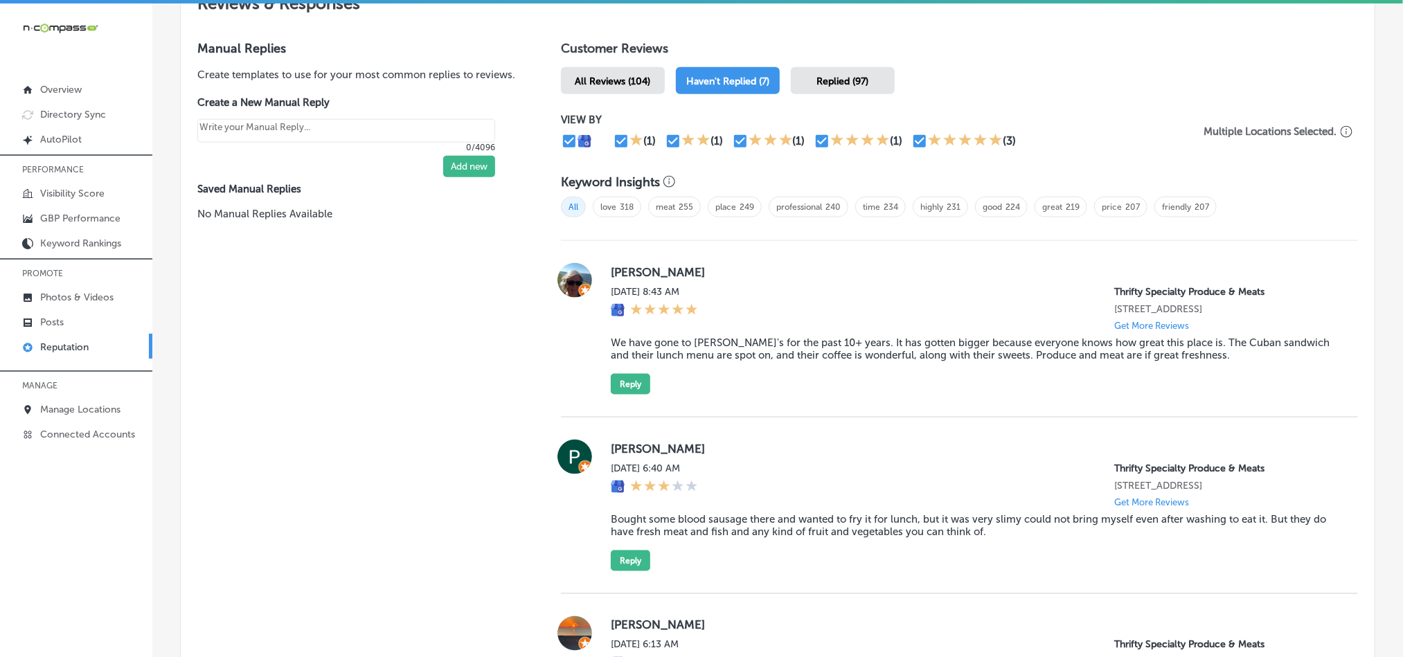
drag, startPoint x: 599, startPoint y: 269, endPoint x: 727, endPoint y: 269, distance: 128.1
click at [727, 269] on div "[PERSON_NAME][DATE] 8:43 AM Thrifty Specialty Produce & Meats [STREET_ADDRESS] …" at bounding box center [959, 329] width 797 height 132
copy label "[PERSON_NAME]"
click at [695, 349] on blockquote "We have gone to [PERSON_NAME]'s for the past 10+ years. It has gotten bigger be…" at bounding box center [973, 349] width 725 height 25
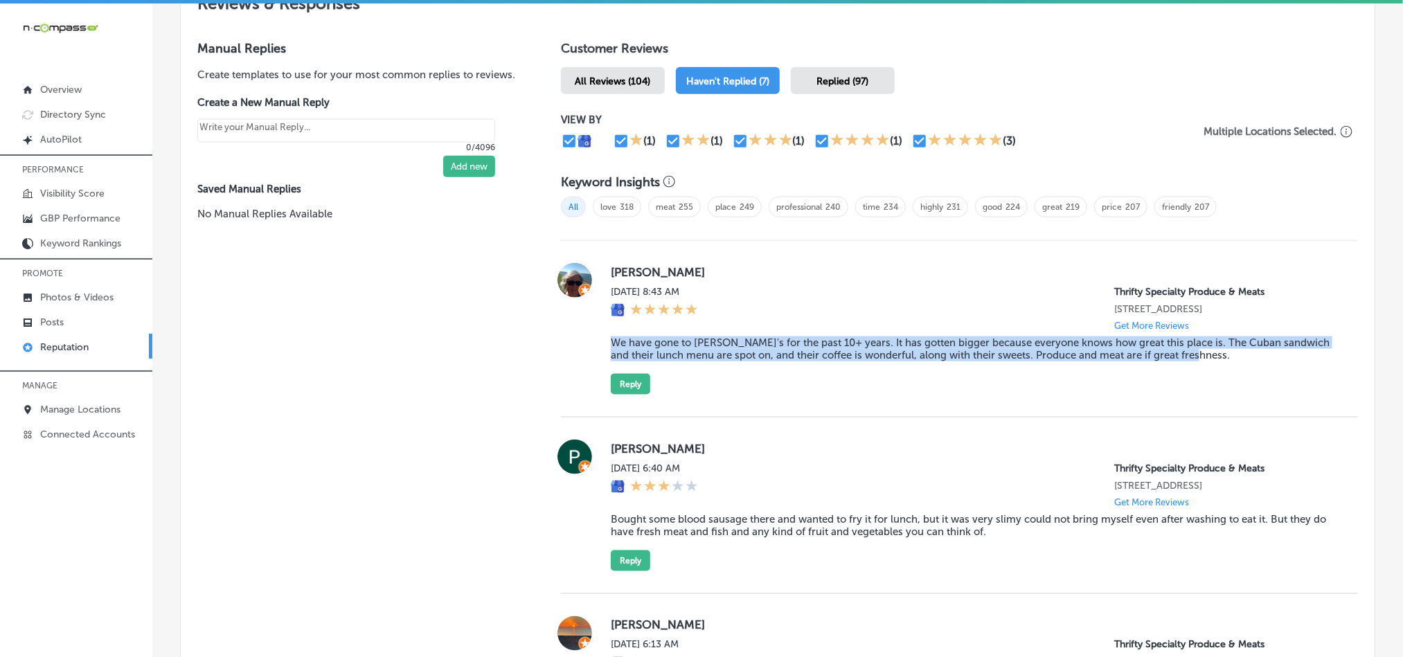
drag, startPoint x: 599, startPoint y: 335, endPoint x: 1226, endPoint y: 372, distance: 628.4
click at [1226, 372] on div "[PERSON_NAME][DATE] 8:43 AM Thrifty Specialty Produce & Meats [STREET_ADDRESS] …" at bounding box center [959, 329] width 797 height 132
copy blockquote "We have gone to [PERSON_NAME]'s for the past 10+ years. It has gotten bigger be…"
click at [683, 358] on div "[PERSON_NAME][DATE] 8:43 AM Thrifty Specialty Produce & Meats [STREET_ADDRESS] …" at bounding box center [973, 329] width 725 height 132
click at [624, 385] on button "Reply" at bounding box center [630, 384] width 39 height 21
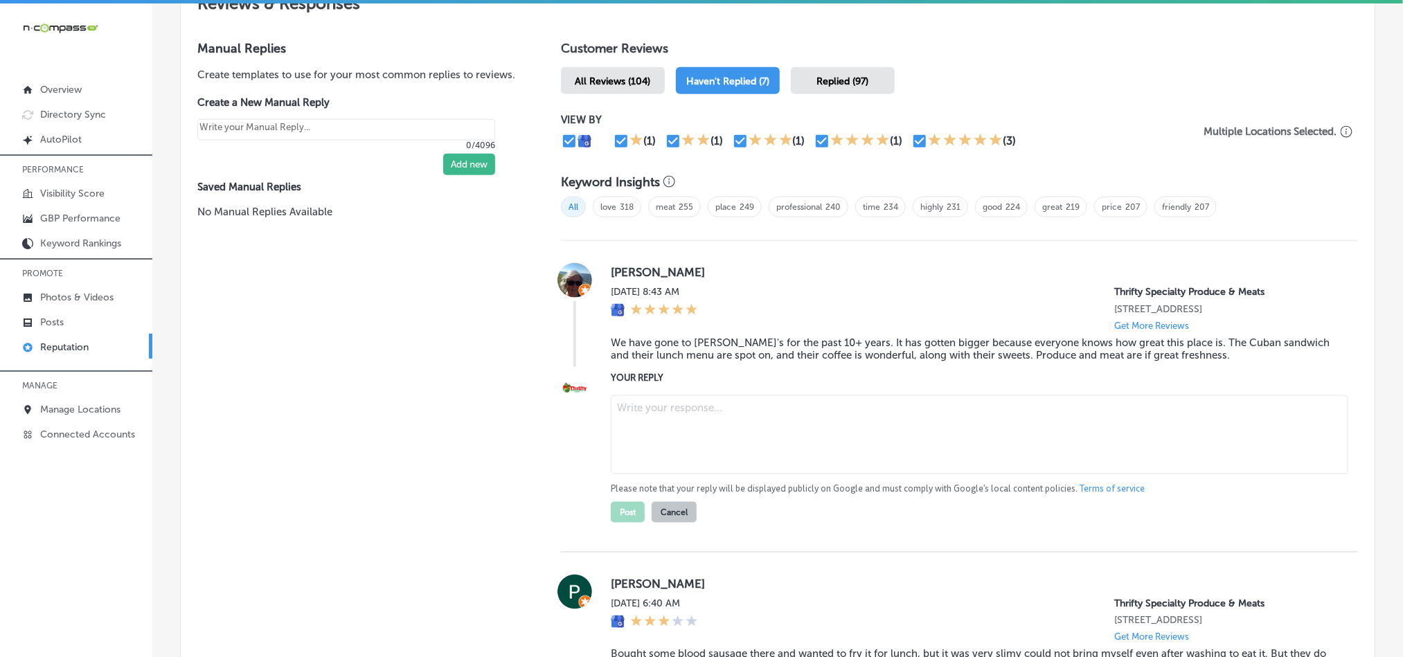
click at [713, 459] on textarea at bounding box center [979, 434] width 737 height 79
paste textarea "Thank you for the kind review, [PERSON_NAME]! We’re so happy to hear you’ve enj…"
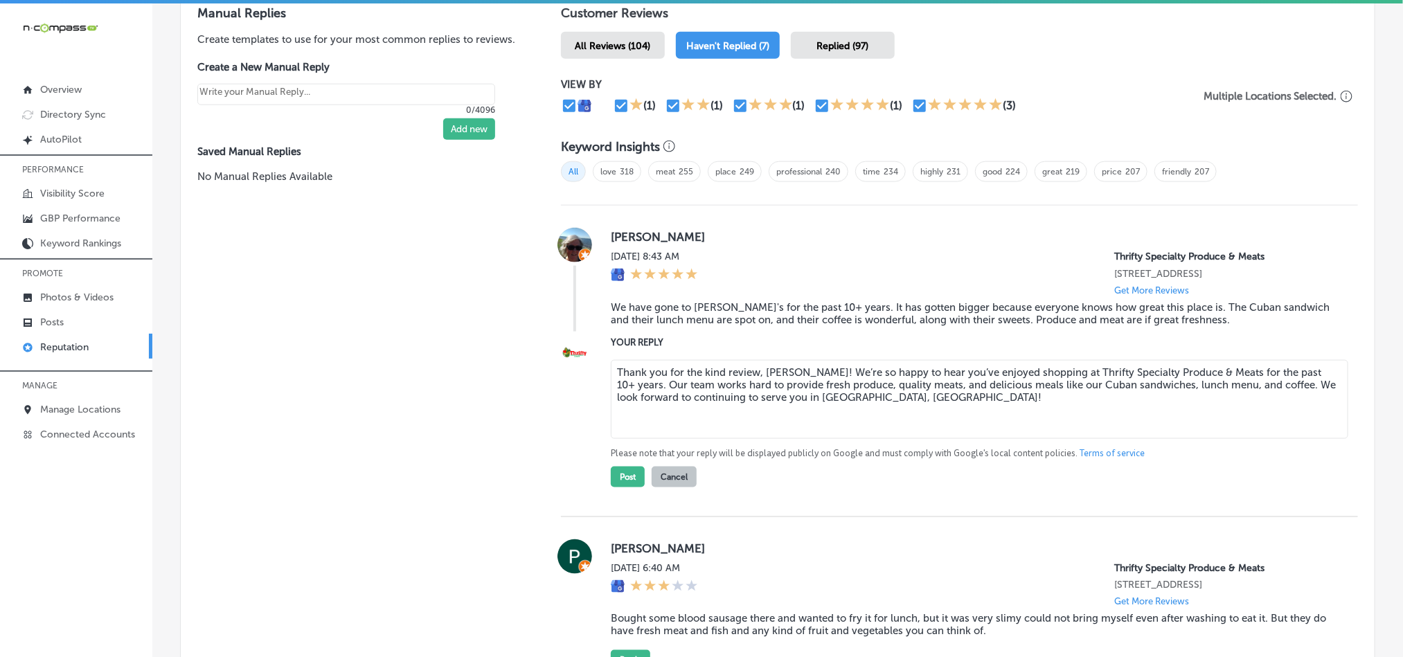
scroll to position [935, 0]
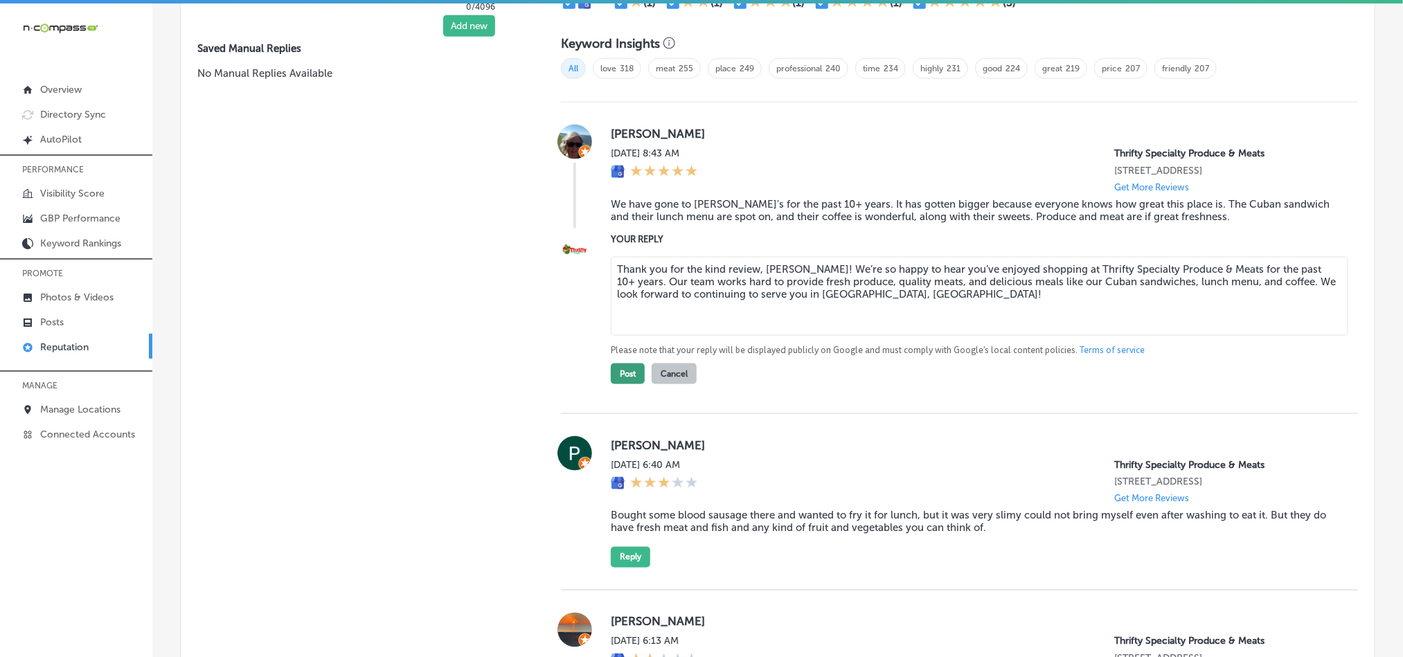
type textarea "Thank you for the kind review, [PERSON_NAME]! We’re so happy to hear you’ve enj…"
click at [613, 372] on button "Post" at bounding box center [628, 374] width 34 height 21
type textarea "x"
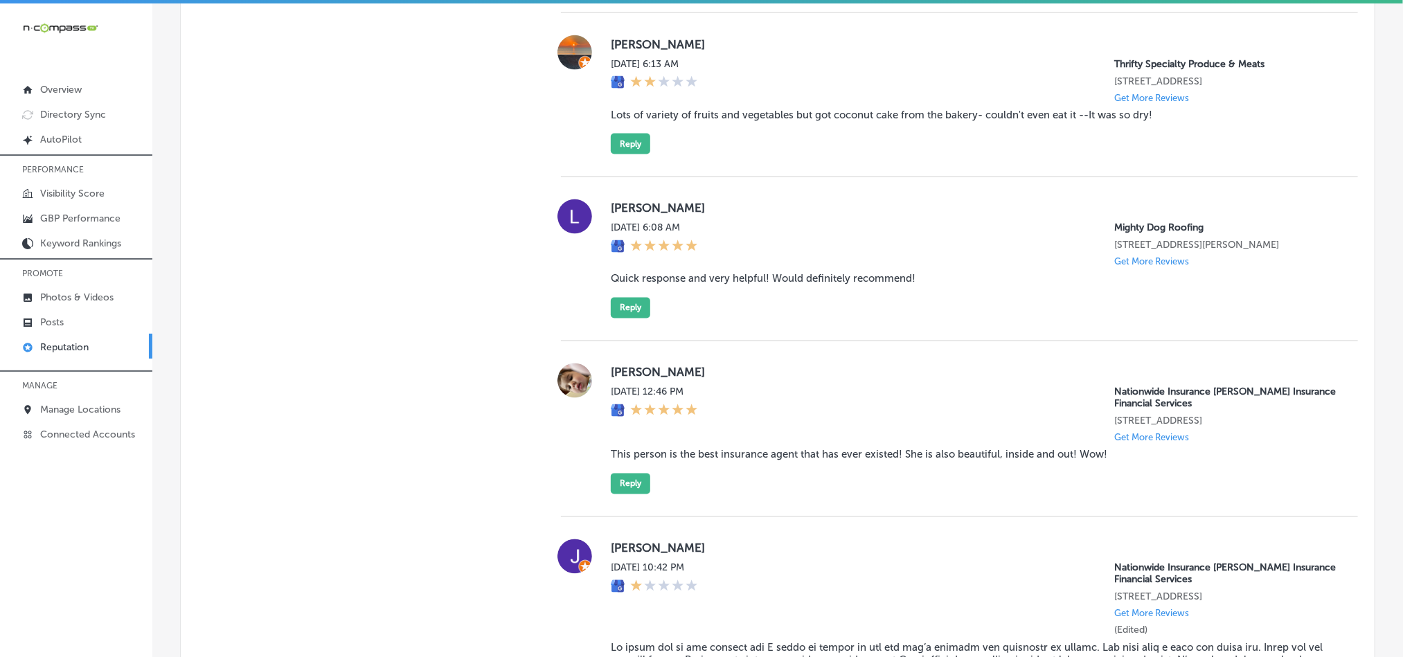
scroll to position [1212, 0]
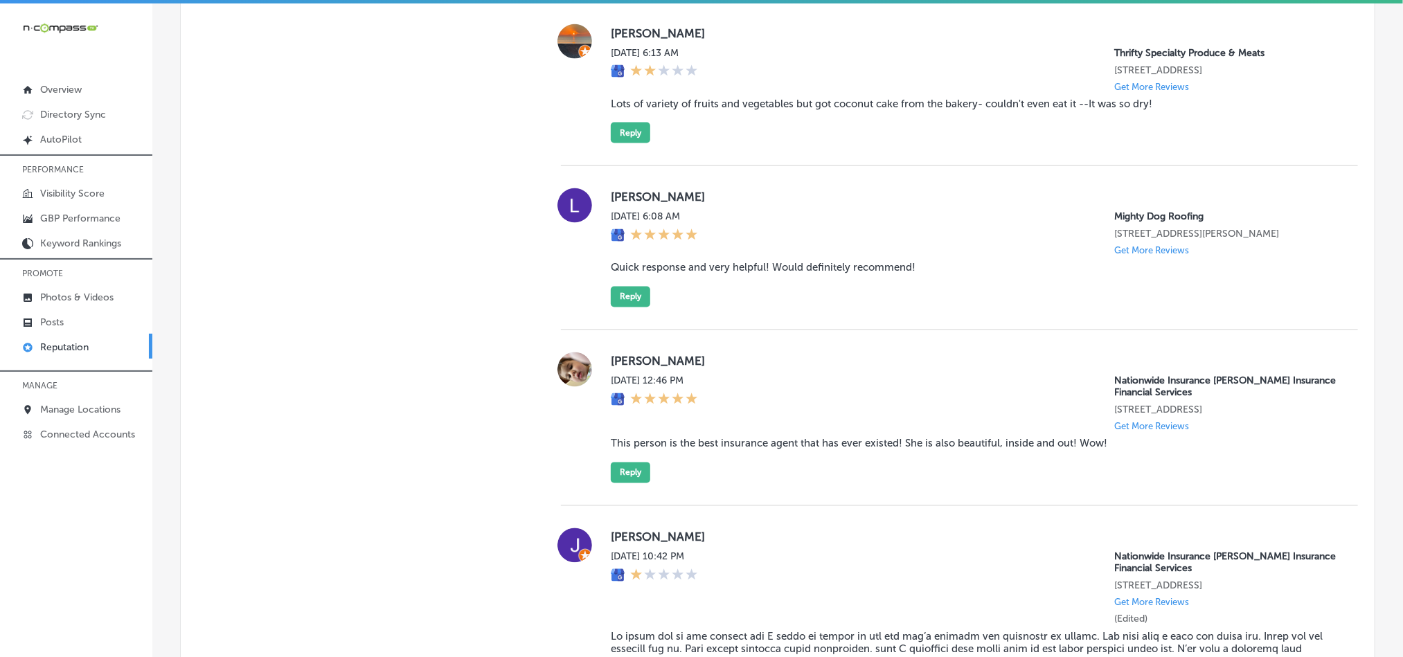
drag, startPoint x: 607, startPoint y: 198, endPoint x: 752, endPoint y: 197, distance: 145.4
click at [752, 197] on label "[PERSON_NAME]" at bounding box center [973, 197] width 725 height 14
copy label "[PERSON_NAME]"
click at [732, 272] on blockquote "Quick response and very helpful! Would definitely recommend!" at bounding box center [973, 268] width 725 height 12
drag, startPoint x: 607, startPoint y: 277, endPoint x: 947, endPoint y: 278, distance: 340.7
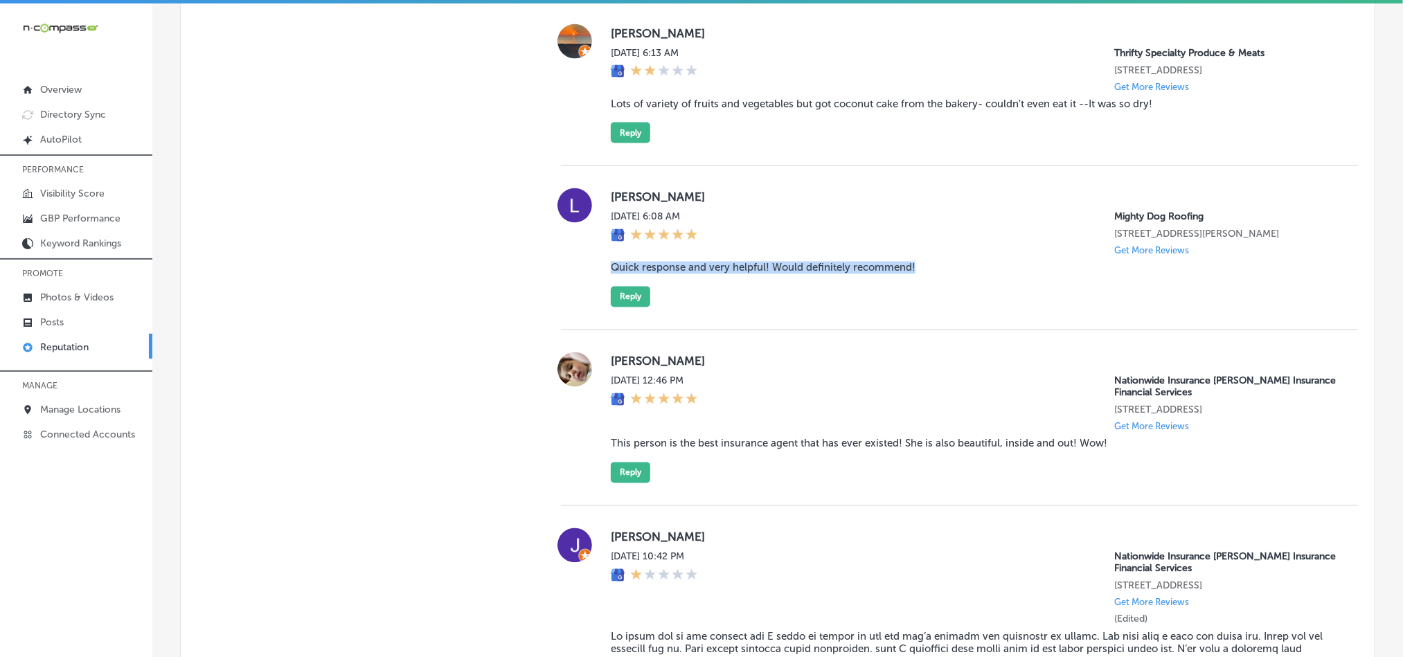
click at [947, 274] on blockquote "Quick response and very helpful! Would definitely recommend!" at bounding box center [973, 268] width 725 height 12
copy blockquote "Quick response and very helpful! Would definitely recommend!"
click at [704, 294] on div "[PERSON_NAME] [DATE] 6:08 AM Mighty Dog Roofing [STREET_ADDRESS][PERSON_NAME] G…" at bounding box center [973, 247] width 725 height 119
click at [759, 307] on div "[PERSON_NAME] [DATE] 6:08 AM Mighty Dog Roofing [STREET_ADDRESS][PERSON_NAME] G…" at bounding box center [973, 247] width 725 height 119
click at [623, 307] on button "Reply" at bounding box center [630, 297] width 39 height 21
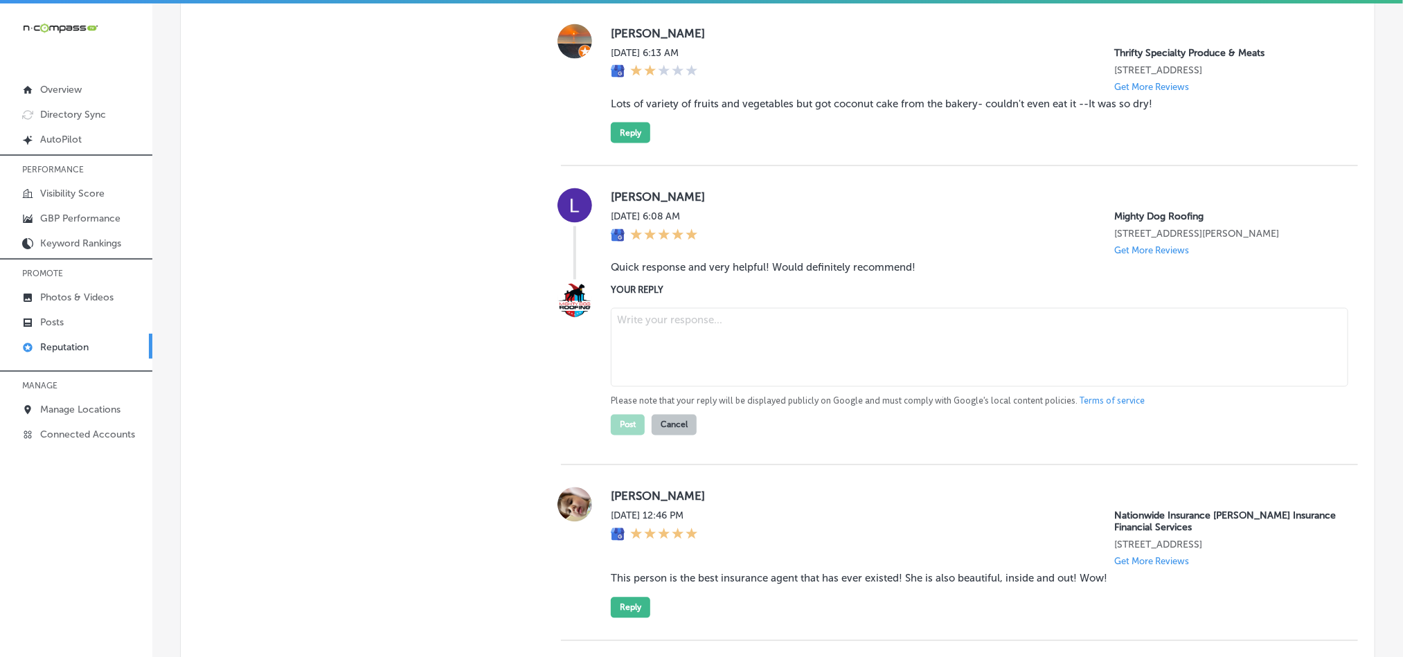
click at [709, 359] on textarea at bounding box center [979, 347] width 737 height 79
paste textarea "Thank you for the great feedback, [PERSON_NAME]! We’re glad to hear that you ha…"
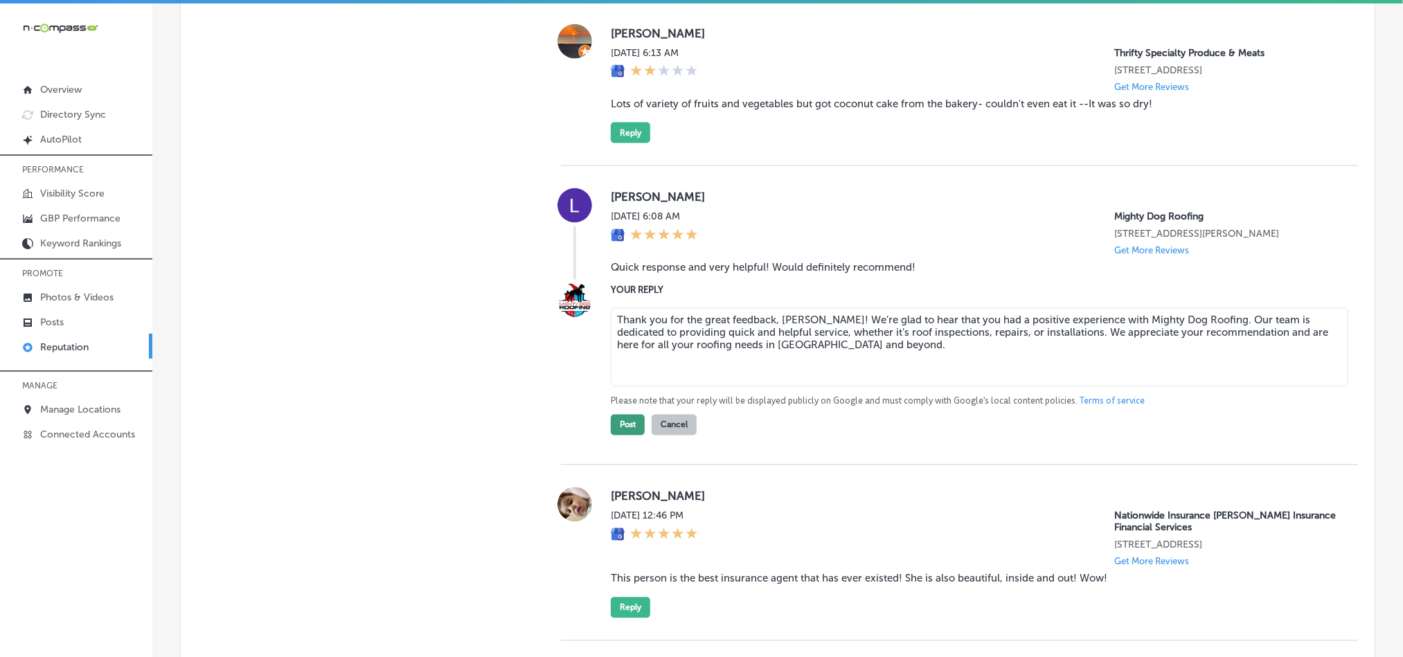
type textarea "Thank you for the great feedback, [PERSON_NAME]! We’re glad to hear that you ha…"
click at [627, 436] on button "Post" at bounding box center [628, 425] width 34 height 21
type textarea "x"
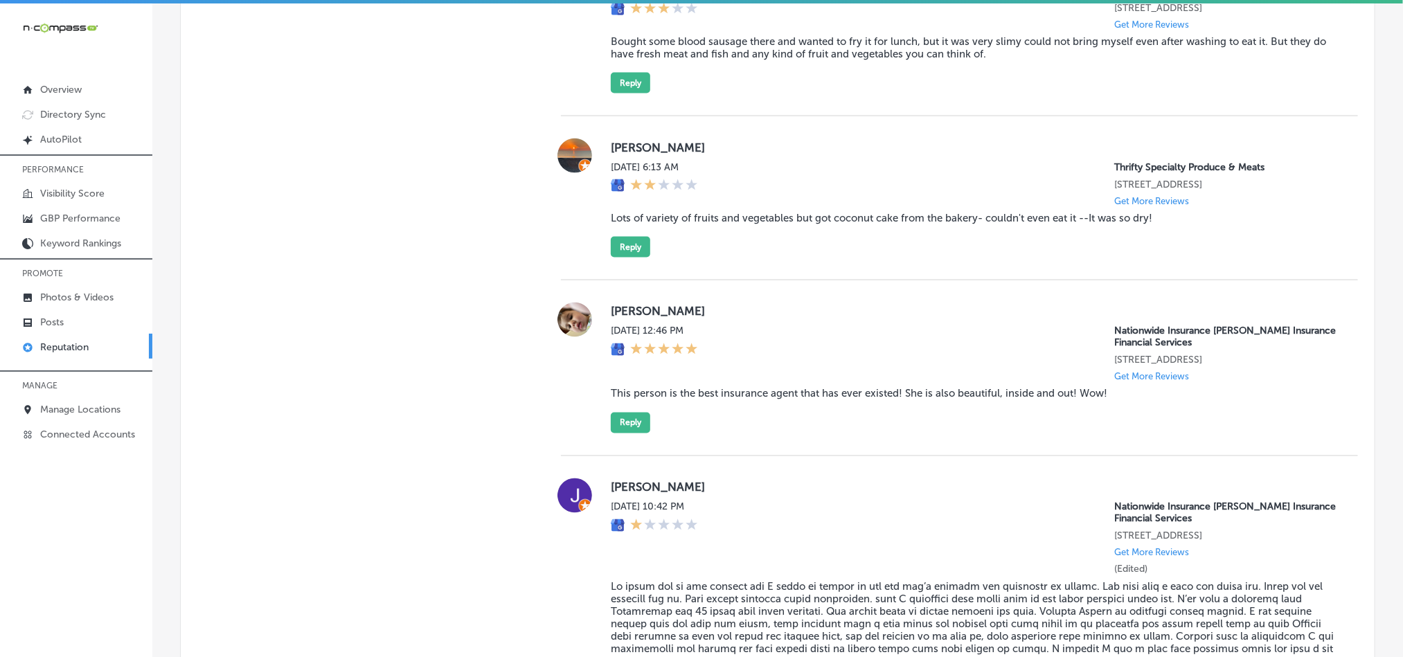
scroll to position [1073, 0]
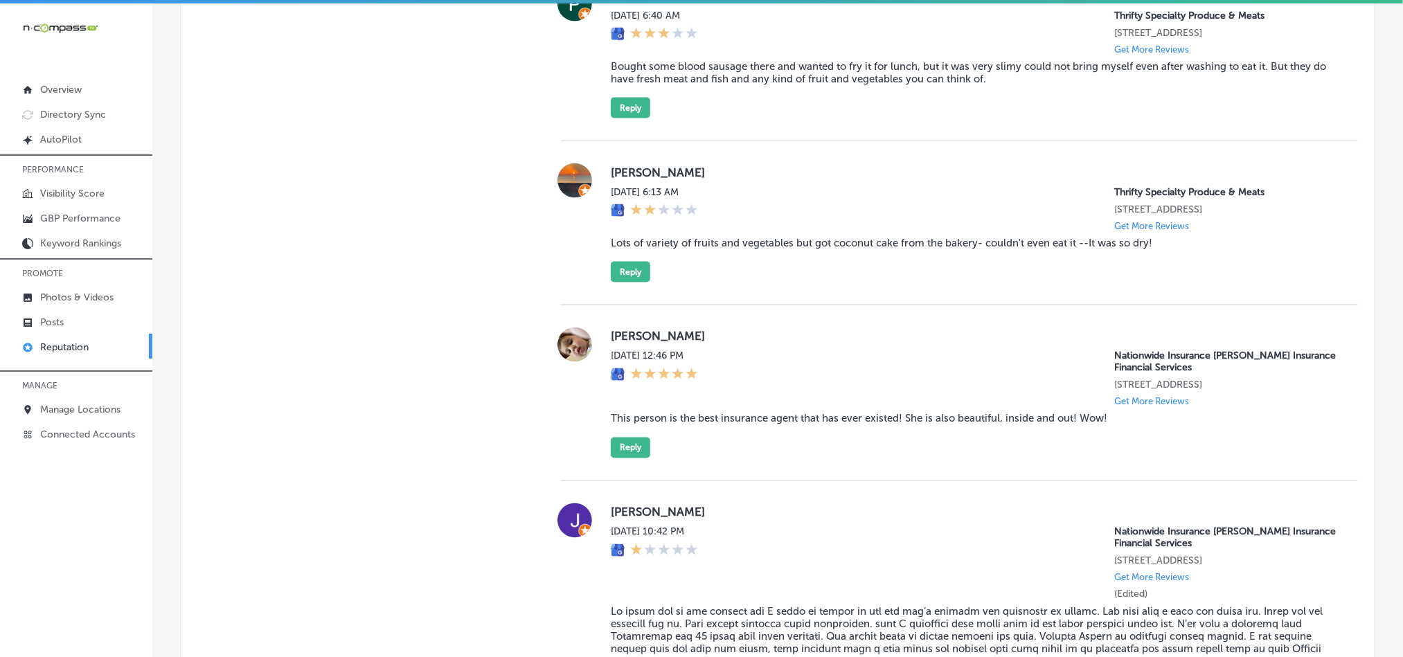
drag, startPoint x: 597, startPoint y: 337, endPoint x: 711, endPoint y: 334, distance: 114.3
click at [711, 334] on div "[PERSON_NAME][DATE] 12:46 PM Nationwide Insurance [PERSON_NAME] Insurance Finan…" at bounding box center [959, 393] width 797 height 131
copy label "[PERSON_NAME]"
click at [697, 428] on div "[PERSON_NAME][DATE] 12:46 PM Nationwide Insurance [PERSON_NAME] Insurance Finan…" at bounding box center [973, 393] width 725 height 131
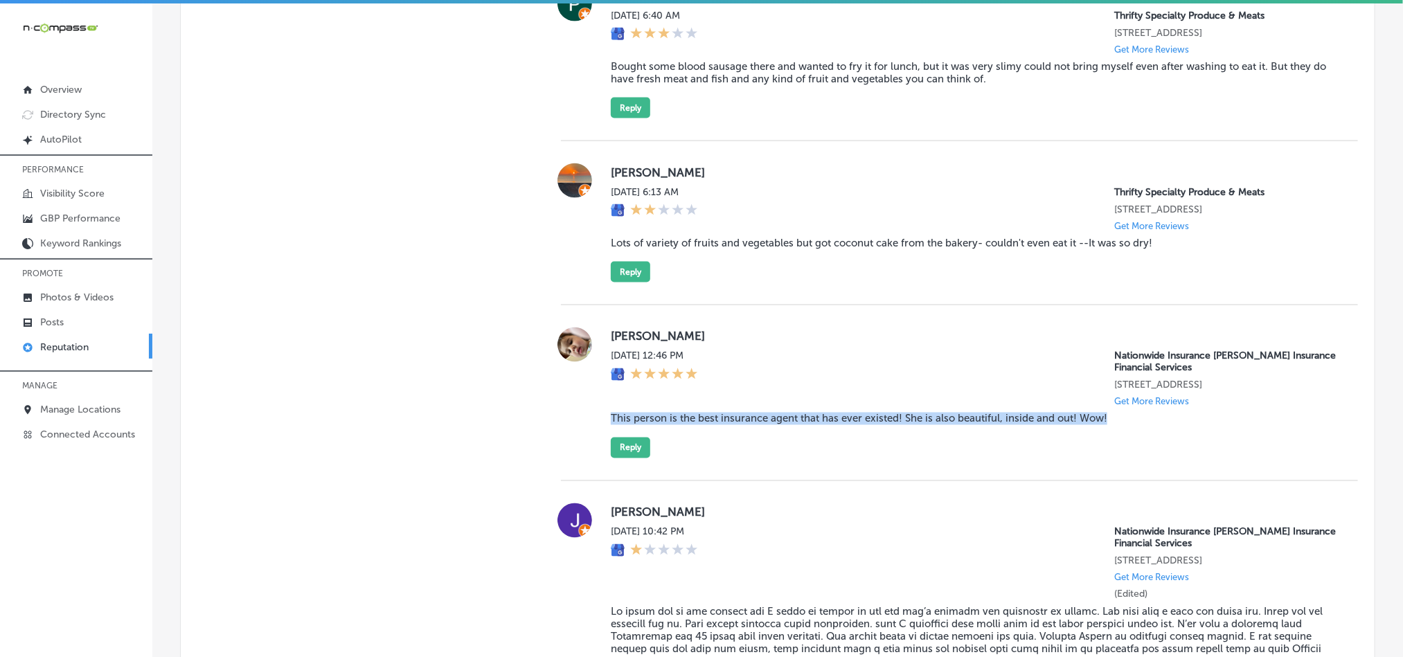
drag, startPoint x: 601, startPoint y: 412, endPoint x: 1120, endPoint y: 420, distance: 519.4
click at [1120, 420] on div "[PERSON_NAME][DATE] 12:46 PM Nationwide Insurance [PERSON_NAME] Insurance Finan…" at bounding box center [959, 393] width 797 height 131
copy blockquote "This person is the best insurance agent that has ever existed! She is also beau…"
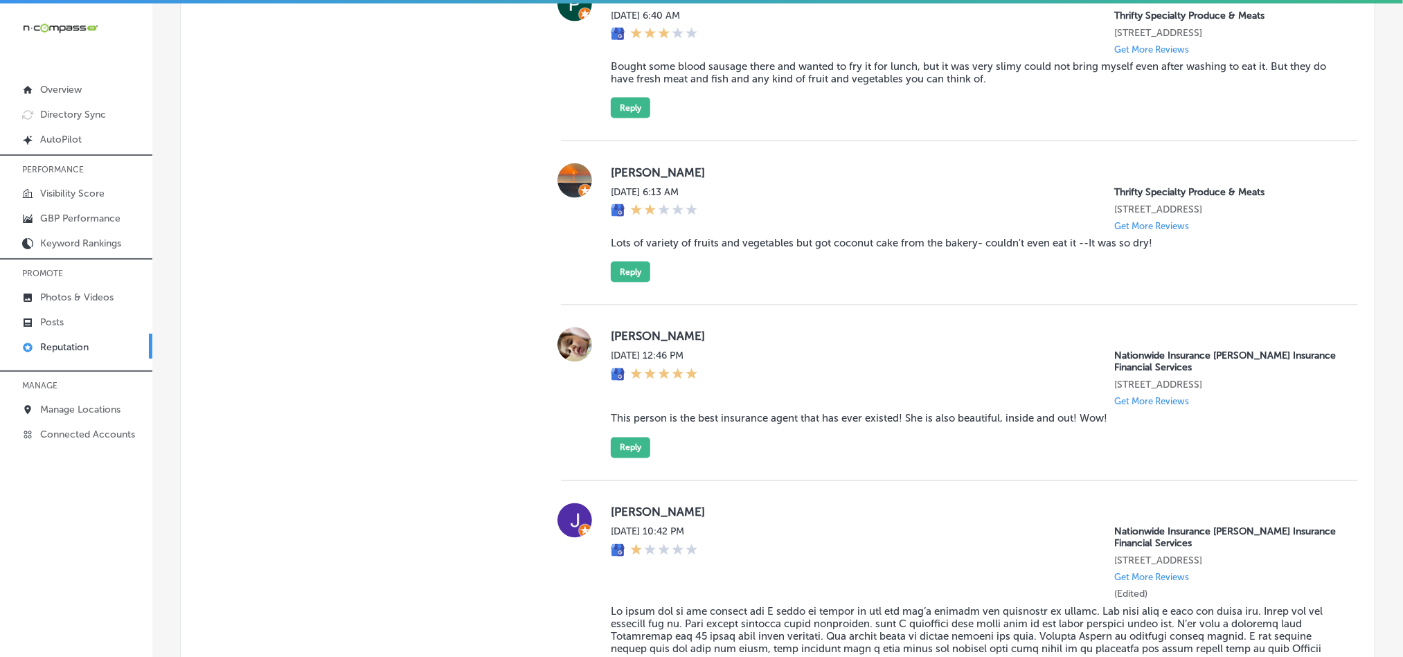
click at [784, 353] on div "[DATE] 12:46 PM Nationwide Insurance [PERSON_NAME] Insurance Financial Services…" at bounding box center [973, 378] width 725 height 57
click at [624, 442] on button "Reply" at bounding box center [630, 448] width 39 height 21
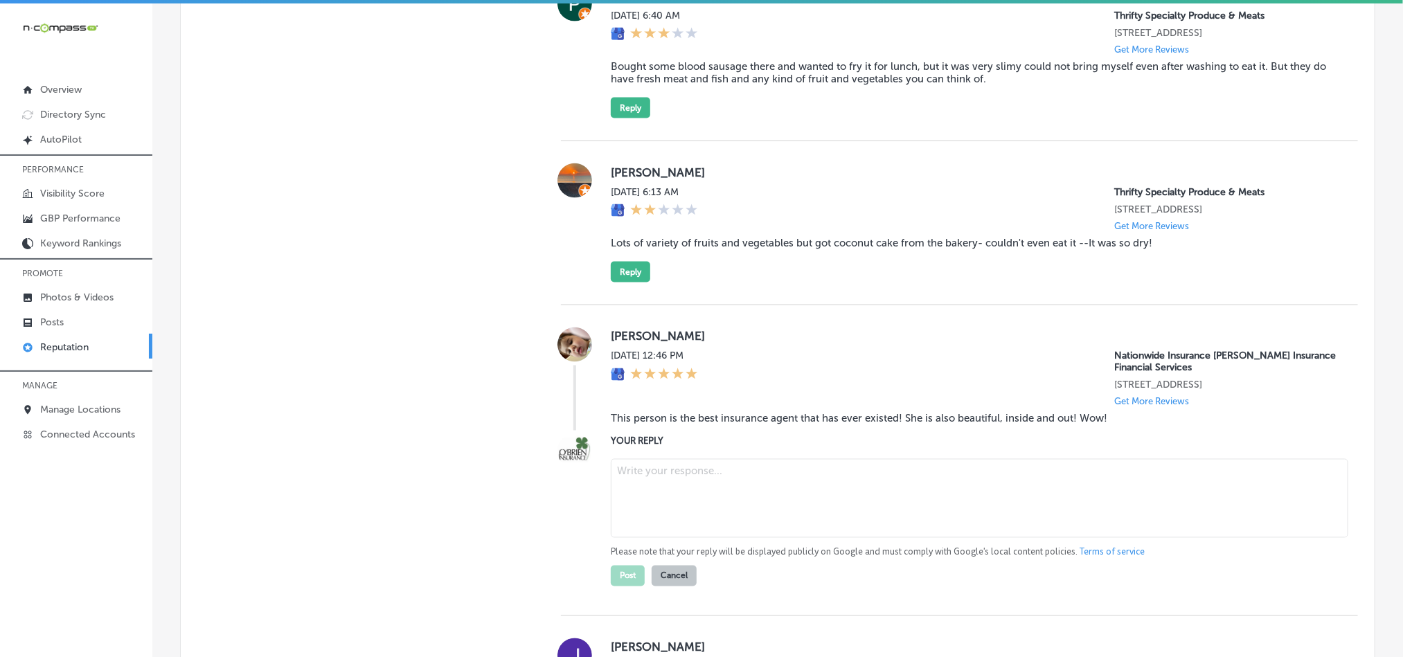
click at [710, 517] on textarea at bounding box center [979, 498] width 737 height 79
paste textarea "Thank you for the amazing review, [PERSON_NAME]! We're so glad to hear that [PE…"
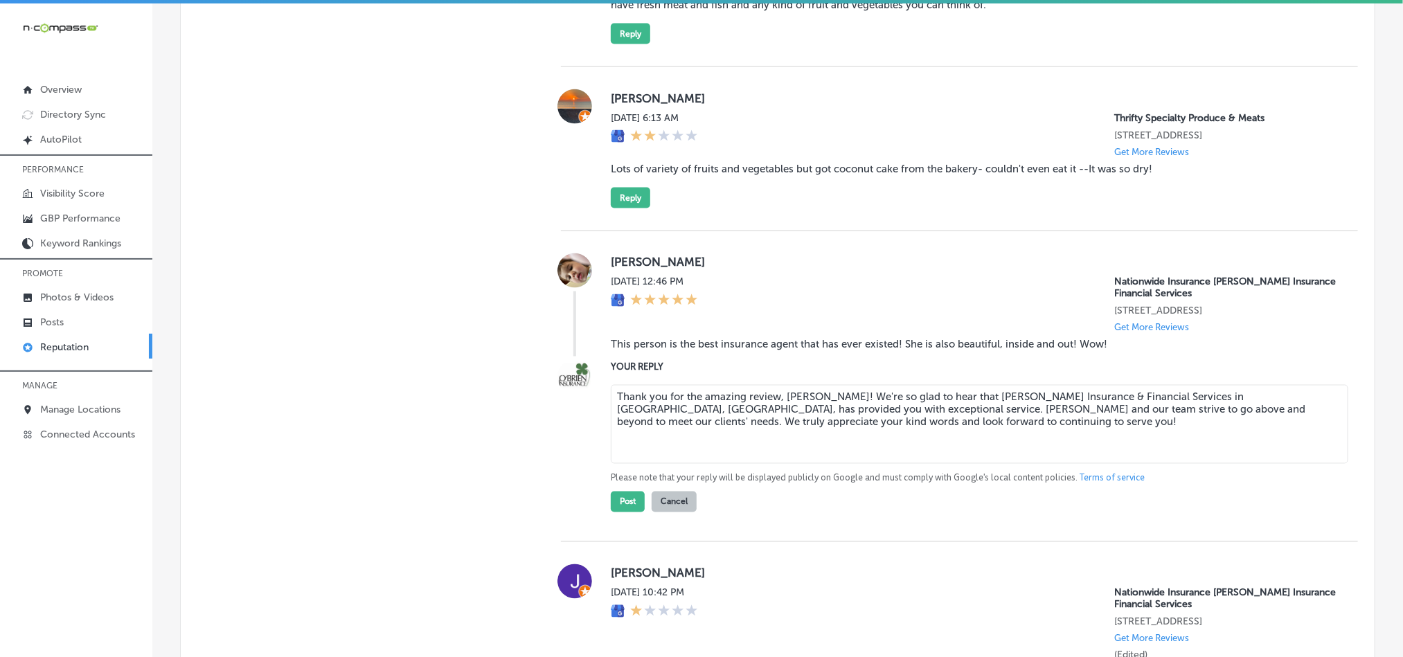
scroll to position [1176, 0]
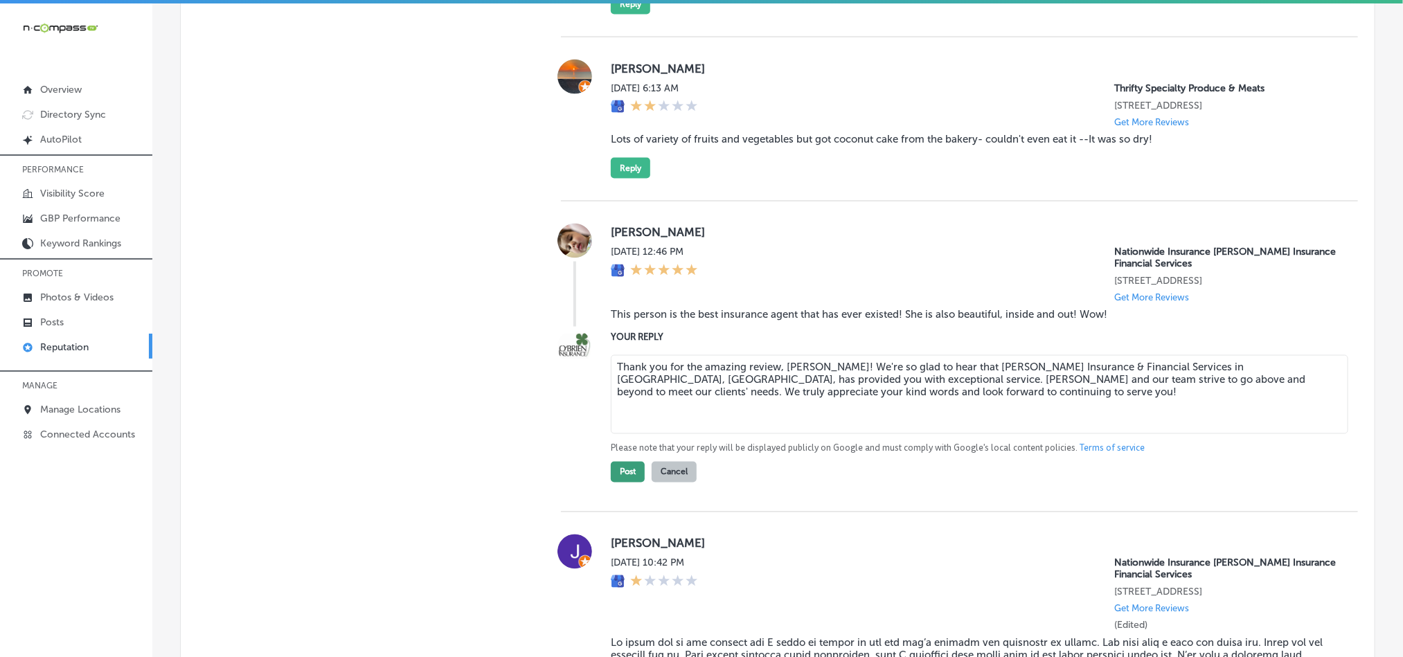
type textarea "Thank you for the amazing review, [PERSON_NAME]! We're so glad to hear that [PE…"
click at [620, 476] on button "Post" at bounding box center [628, 472] width 34 height 21
type textarea "x"
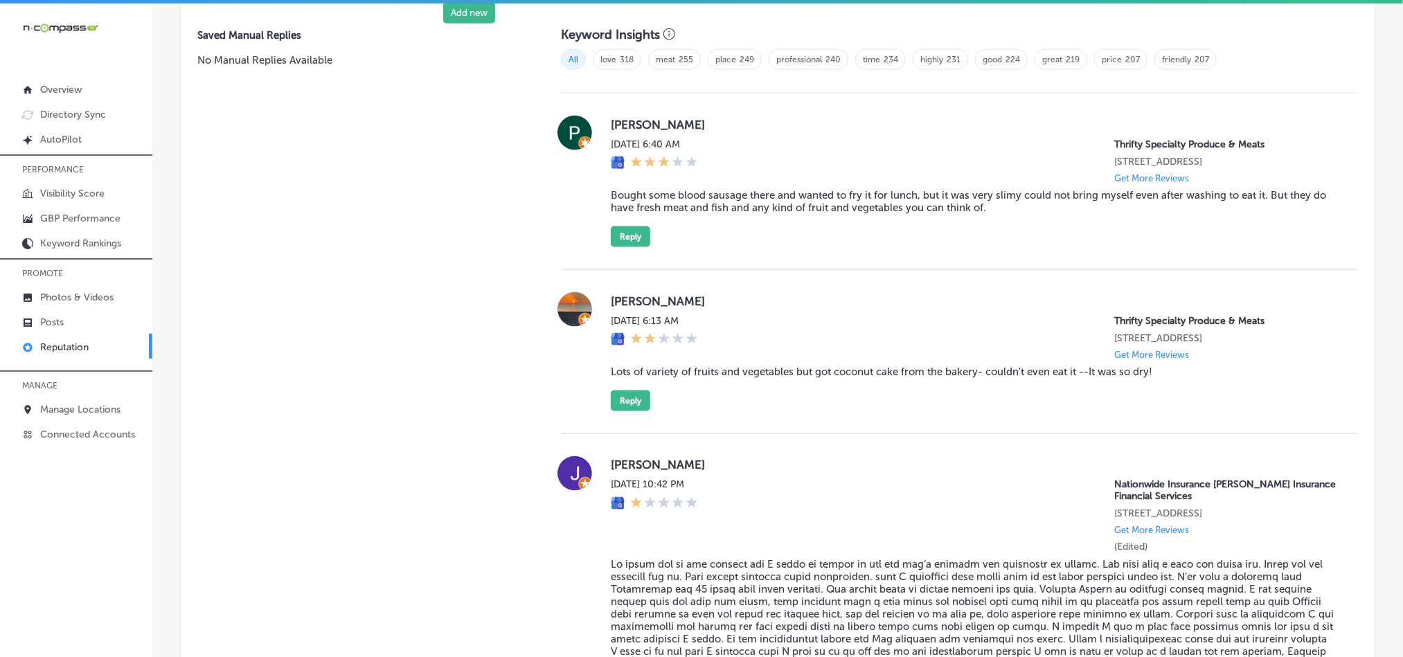
scroll to position [831, 0]
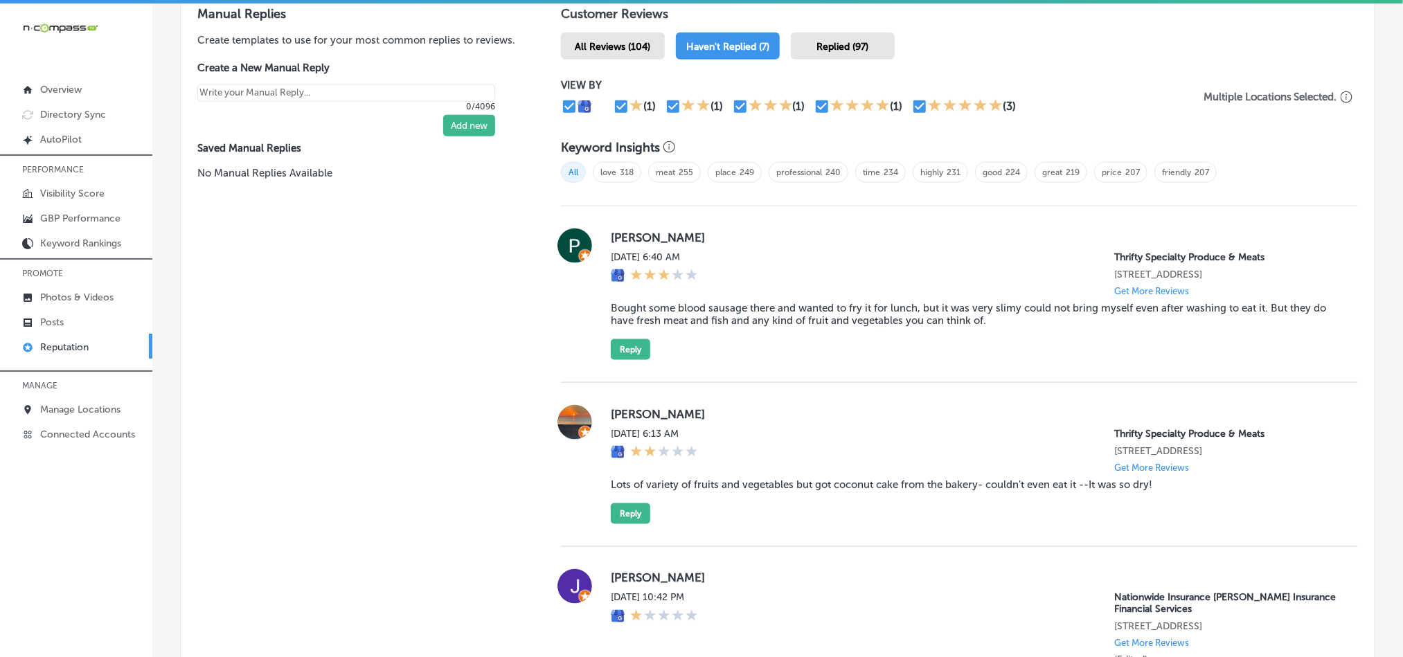
drag, startPoint x: 198, startPoint y: 337, endPoint x: 192, endPoint y: 184, distance: 153.2
click at [198, 334] on div "Manual Replies Create templates to use for your most common replies to reviews.…" at bounding box center [357, 584] width 352 height 1189
